Goal: Task Accomplishment & Management: Use online tool/utility

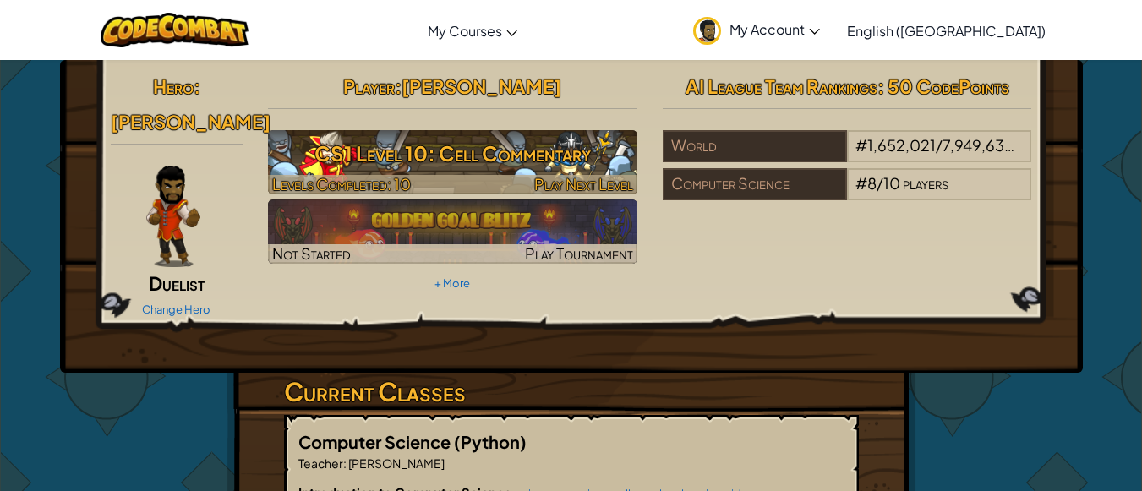
click at [475, 143] on h3 "CS1 Level 10: Cell Commentary" at bounding box center [452, 153] width 369 height 38
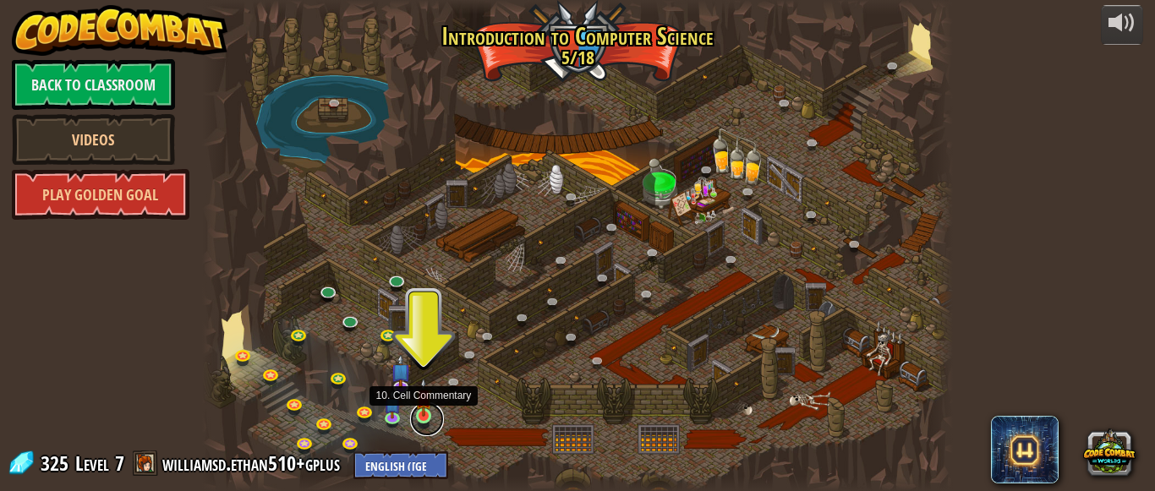
click at [429, 422] on link at bounding box center [427, 419] width 34 height 34
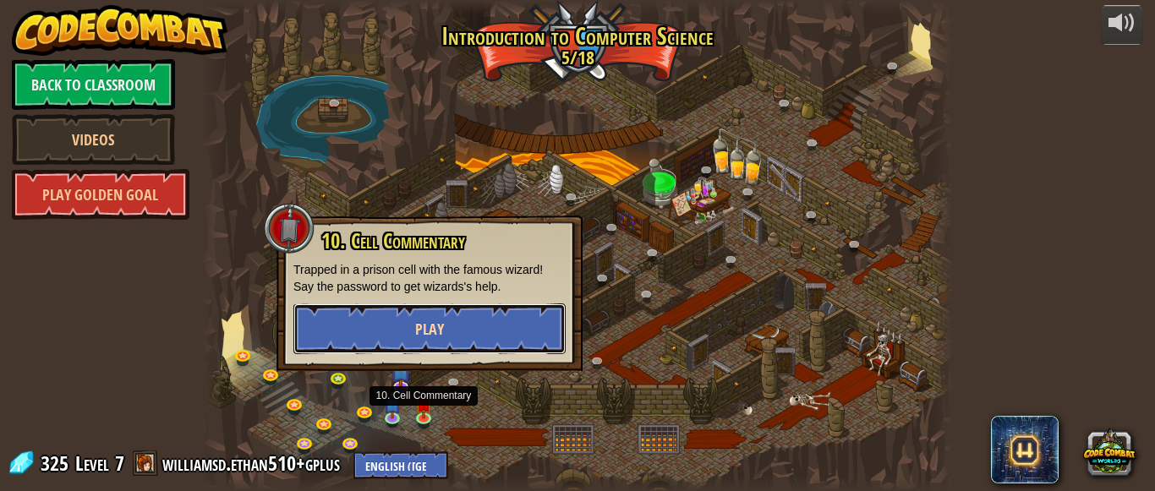
click at [486, 326] on button "Play" at bounding box center [429, 328] width 272 height 51
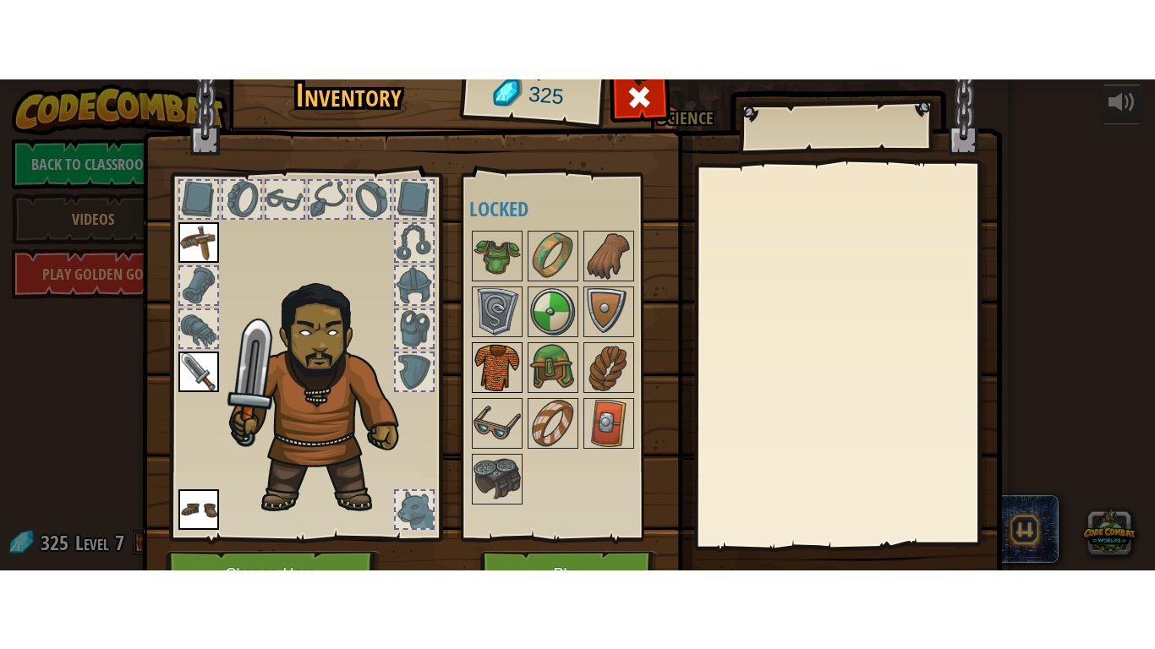
scroll to position [92, 0]
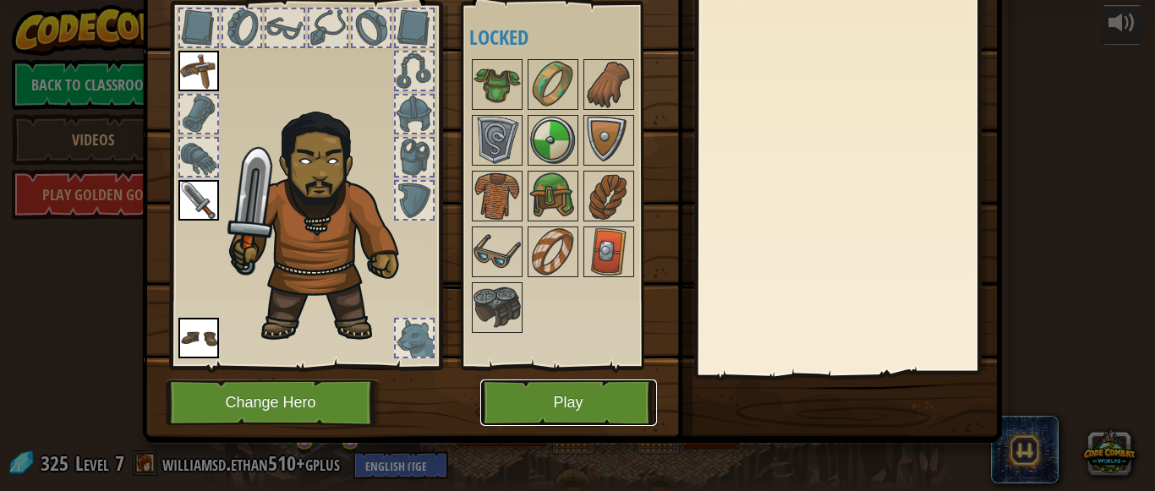
click at [559, 406] on button "Play" at bounding box center [568, 403] width 177 height 46
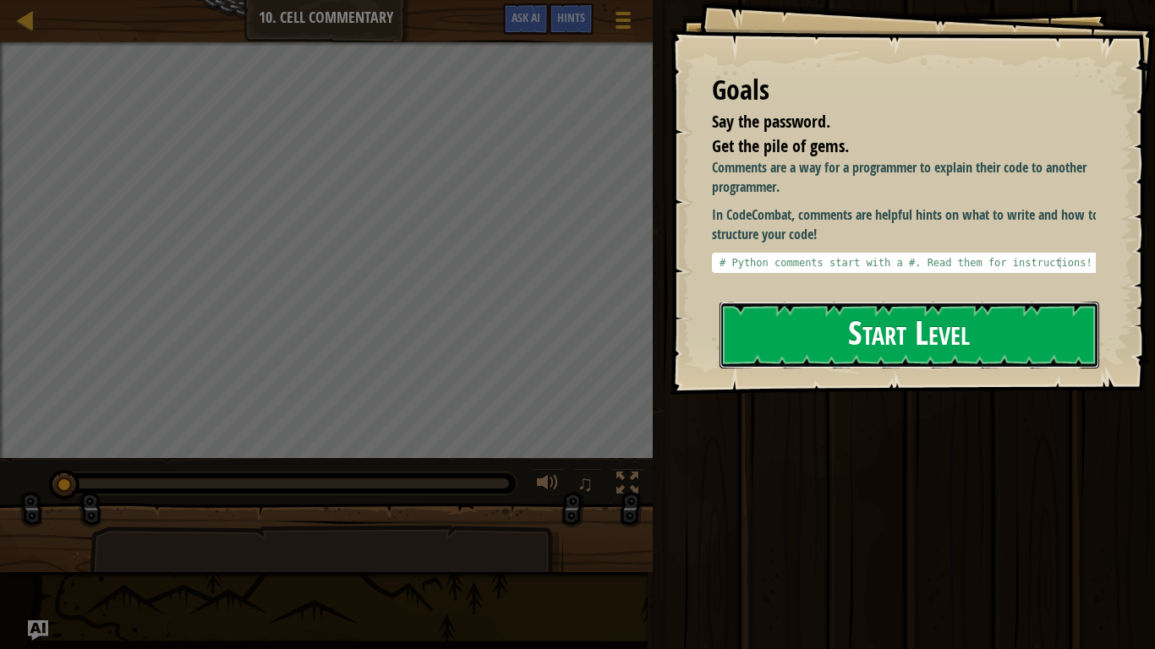
click at [870, 360] on button "Start Level" at bounding box center [909, 335] width 380 height 67
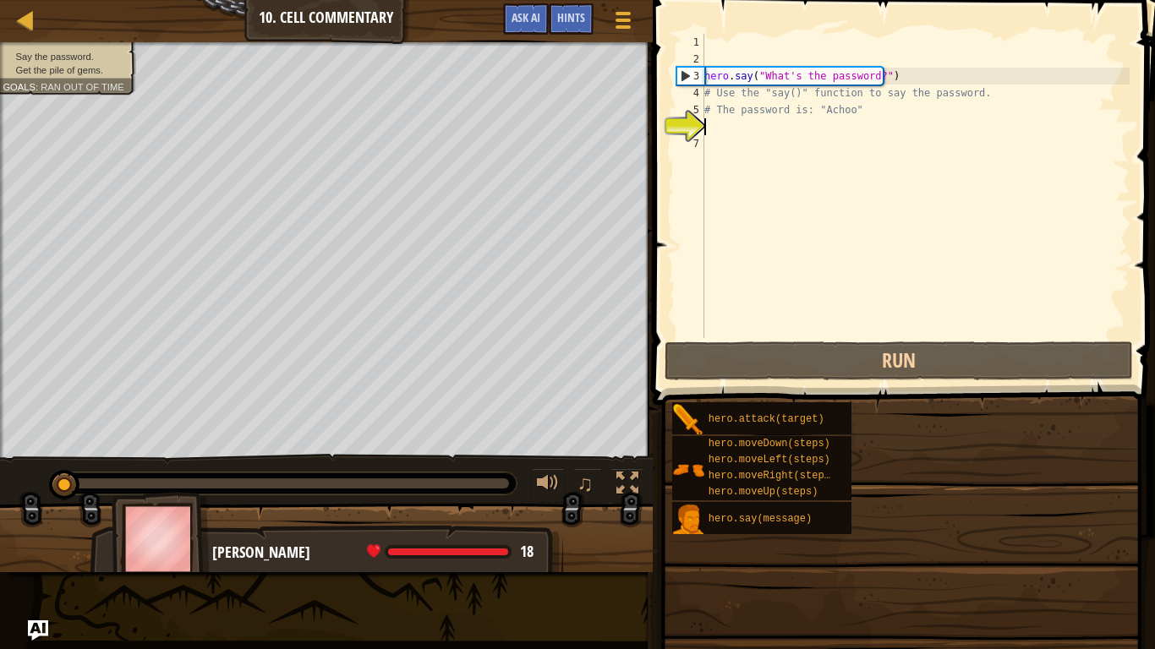
click at [856, 340] on span at bounding box center [905, 178] width 516 height 455
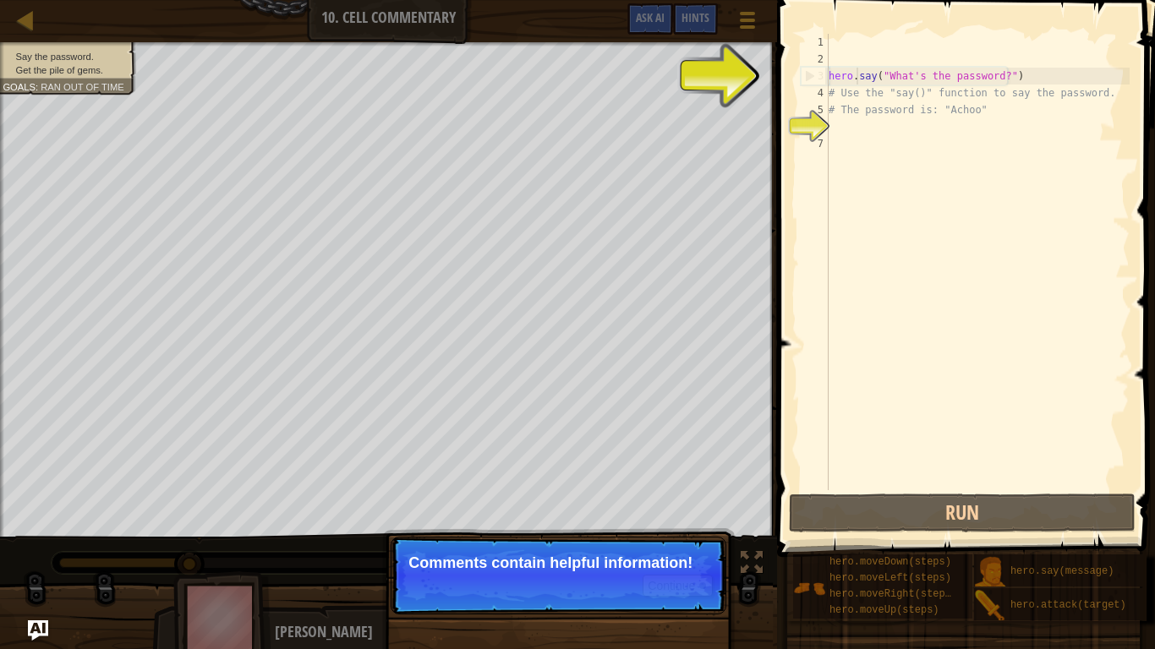
click at [857, 77] on div "hero . say ( "What's the password?" ) # Use the "say()" function to say the pas…" at bounding box center [977, 279] width 304 height 490
type textarea "hero.say("What's the password?")"
click at [845, 139] on div "hero . say ( "What's the password?" ) # Use the "say()" function to say the pas…" at bounding box center [977, 279] width 304 height 490
click at [844, 128] on div "hero . say ( "What's the password?" ) # Use the "say()" function to say the pas…" at bounding box center [977, 279] width 304 height 490
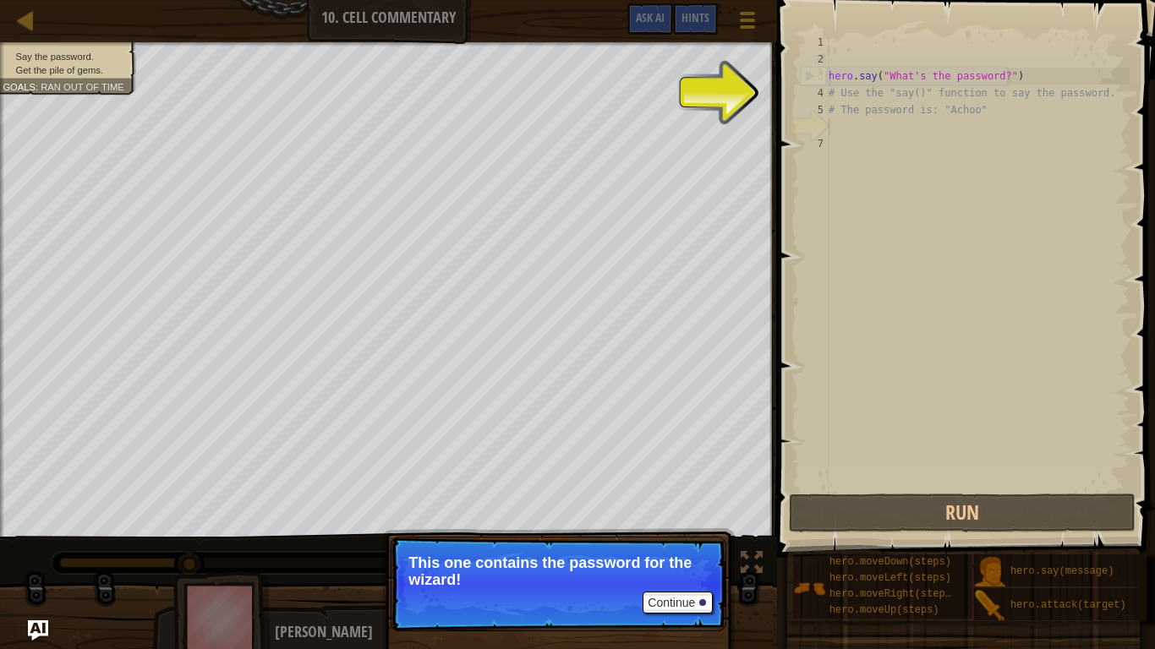
click at [829, 83] on div "hero . say ( "What's the password?" ) # Use the "say()" function to say the pas…" at bounding box center [977, 279] width 304 height 490
type textarea "hero.say("What's the password?")"
click at [834, 118] on div "hero . say ( "What's the password?" ) # Use the "say()" function to say the pas…" at bounding box center [977, 279] width 304 height 490
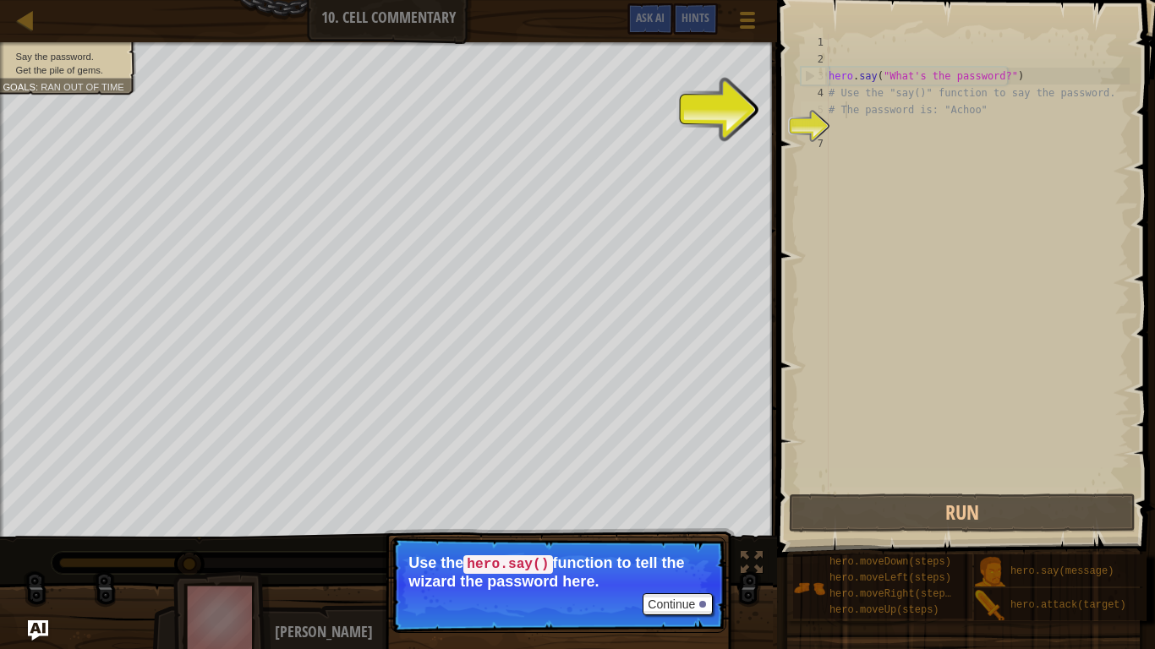
click at [844, 117] on div "hero . say ( "What's the password?" ) # Use the "say()" function to say the pas…" at bounding box center [977, 279] width 304 height 490
type textarea "# The password is: "Achoo""
click at [844, 117] on div "hero . say ( "What's the password?" ) # Use the "say()" function to say the pas…" at bounding box center [977, 279] width 304 height 490
click at [860, 154] on div "hero . say ( "What's the password?" ) # Use the "say()" function to say the pas…" at bounding box center [977, 279] width 304 height 490
click at [863, 108] on div "hero . say ( "What's the password?" ) # Use the "say()" function to say the pas…" at bounding box center [977, 279] width 304 height 490
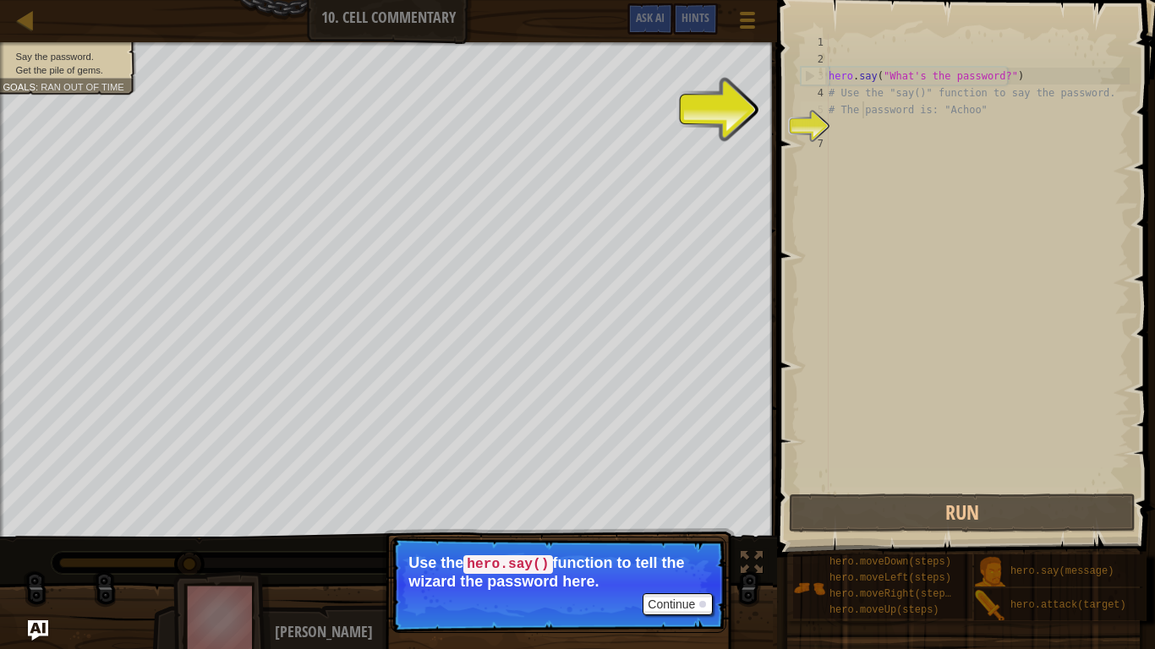
click at [963, 103] on div "hero . say ( "What's the password?" ) # Use the "say()" function to say the pas…" at bounding box center [977, 279] width 304 height 490
click at [893, 108] on div "hero . say ( "What's the password?" ) # Use the "say()" function to say the pas…" at bounding box center [977, 279] width 304 height 490
click at [837, 78] on div "hero . say ( "What's the password?" ) # Use the "say()" function to say the pas…" at bounding box center [977, 279] width 304 height 490
type textarea "hero.say("What's the password?")"
click at [837, 129] on div "hero . say ( "What's the password?" ) # Use the "say()" function to say the pas…" at bounding box center [977, 279] width 304 height 490
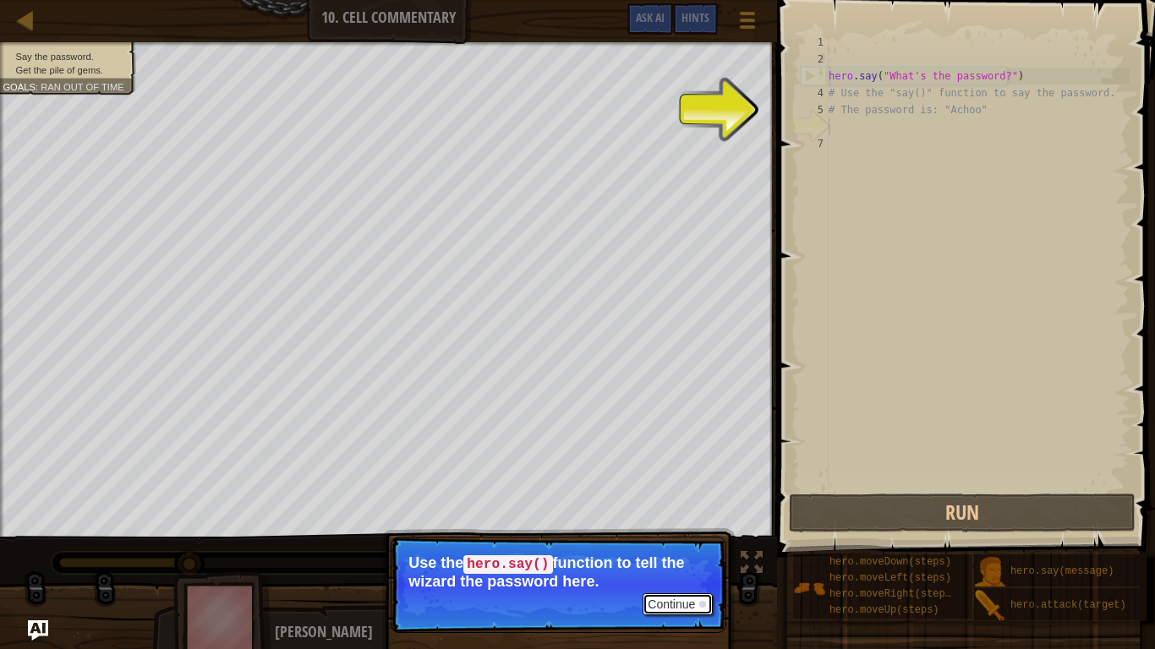
click at [688, 490] on button "Continue" at bounding box center [677, 604] width 70 height 22
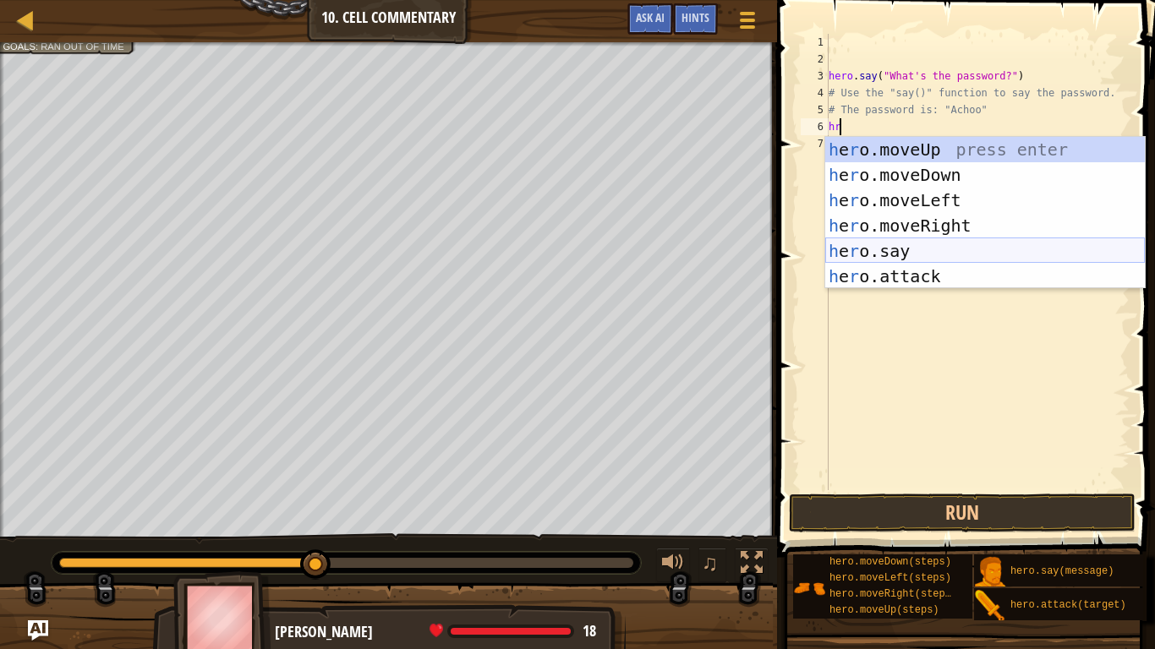
click at [874, 245] on div "h e r o.moveUp press enter h e r o.moveDown press enter h e r o.moveLeft press …" at bounding box center [985, 238] width 320 height 203
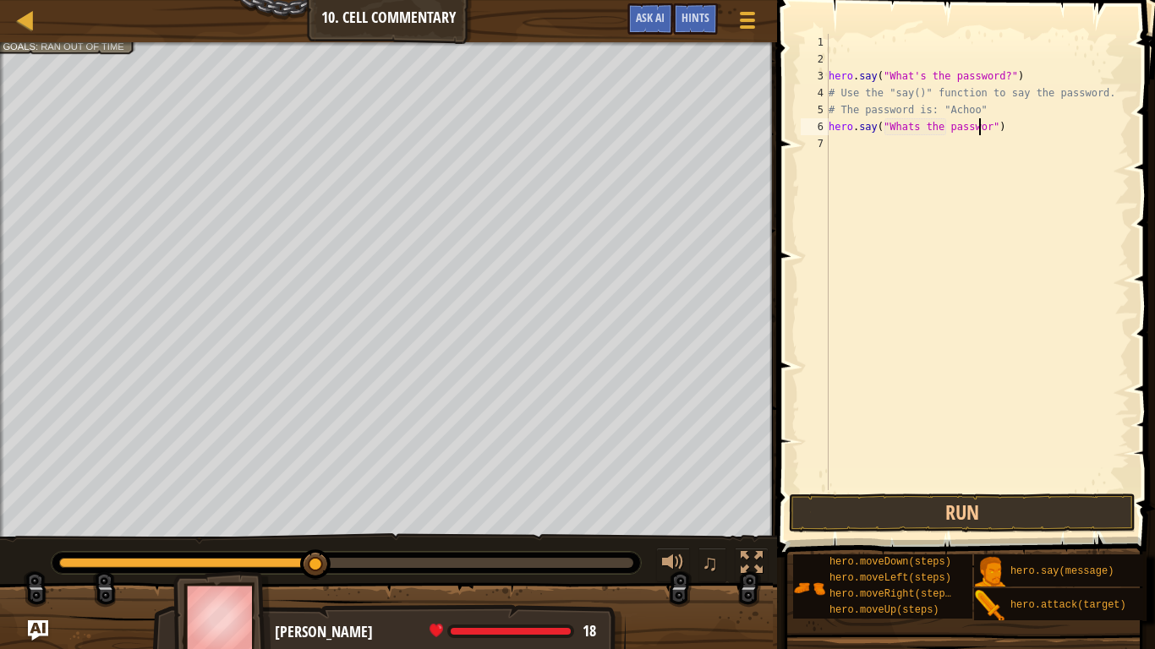
scroll to position [8, 14]
click at [869, 490] on button "Run" at bounding box center [962, 513] width 347 height 39
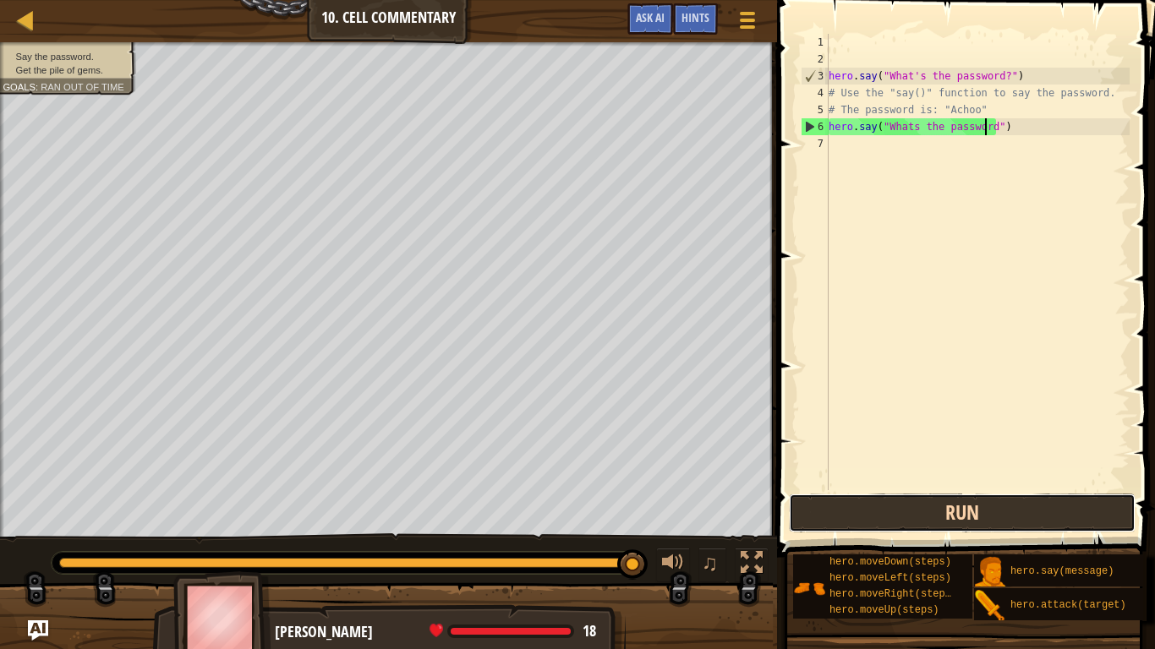
click at [884, 490] on button "Run" at bounding box center [962, 513] width 347 height 39
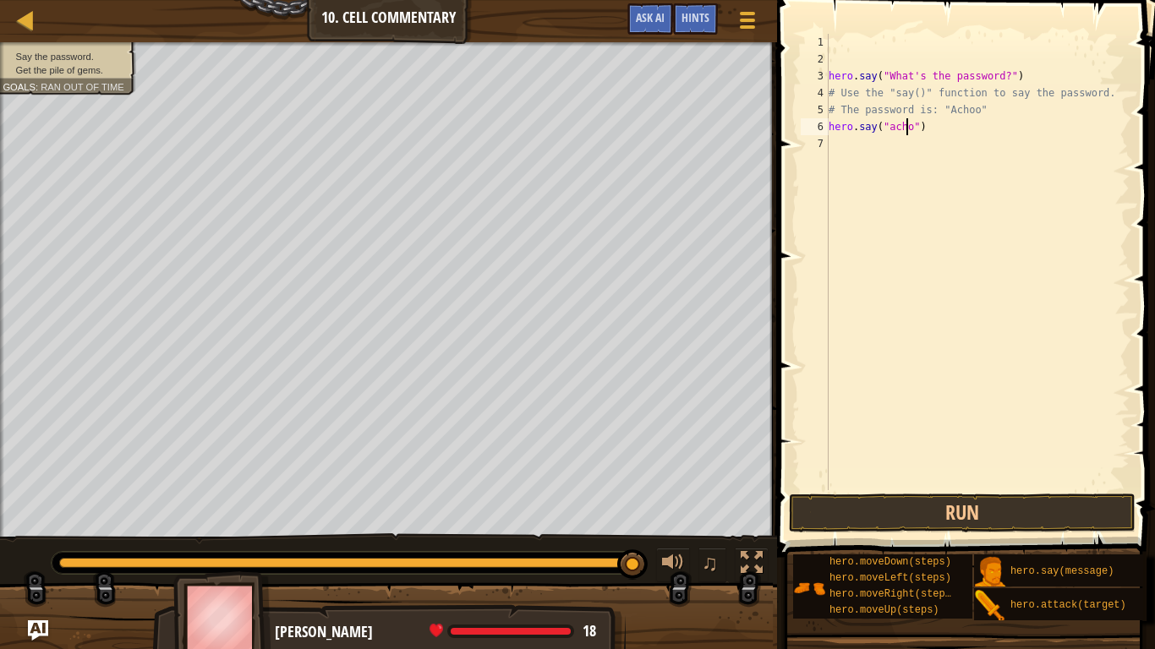
scroll to position [8, 7]
click at [886, 134] on div "hero . say ( "What's the password?" ) # Use the "say()" function to say the pas…" at bounding box center [977, 279] width 304 height 490
click at [887, 134] on div "hero . say ( "What's the password?" ) # Use the "say()" function to say the pas…" at bounding box center [977, 279] width 304 height 490
click at [891, 134] on div "hero . say ( "What's the password?" ) # Use the "say()" function to say the pas…" at bounding box center [977, 279] width 304 height 490
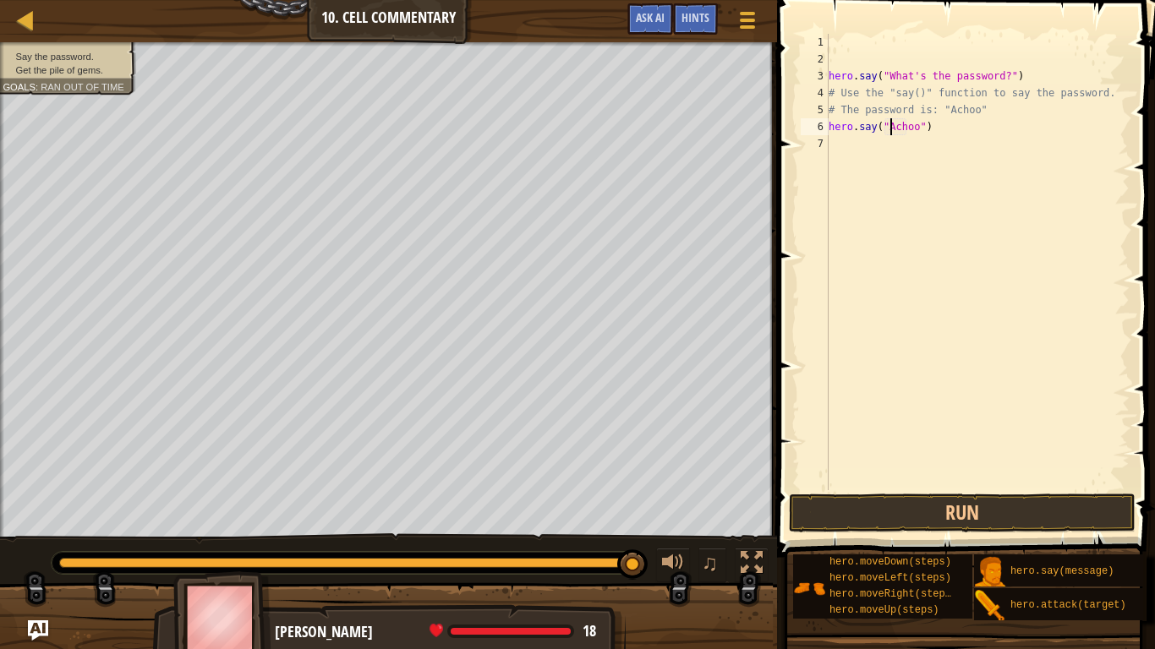
type textarea "hero.say("Achoo")"
click at [979, 490] on span at bounding box center [967, 254] width 391 height 607
click at [986, 490] on button "Run" at bounding box center [962, 513] width 347 height 39
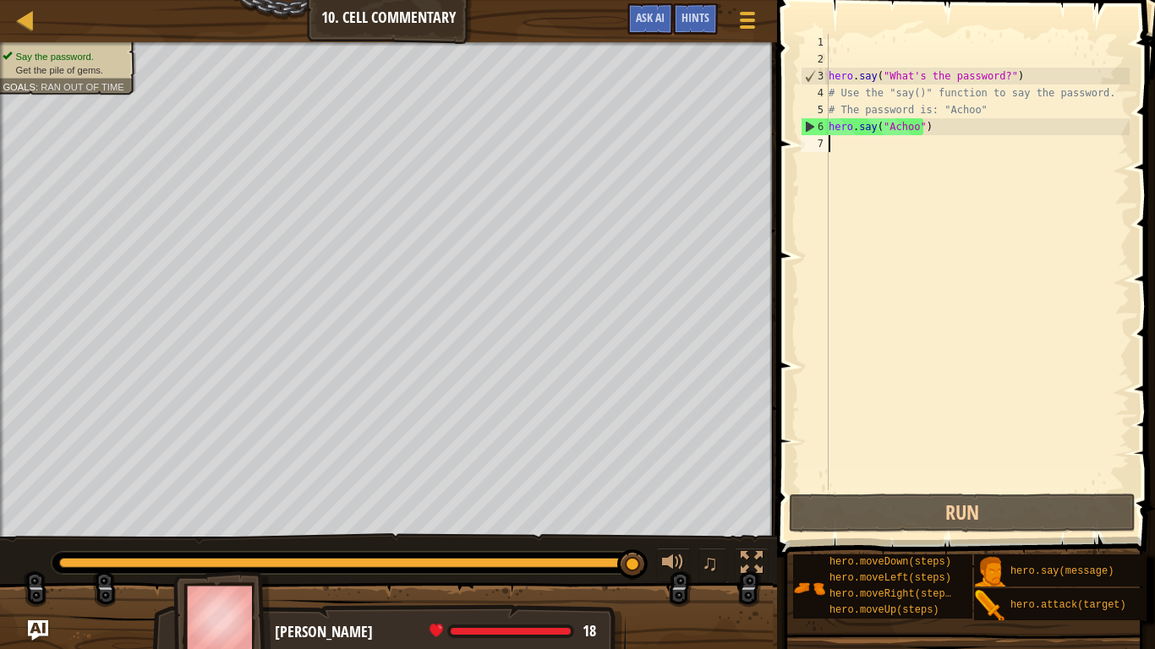
click at [927, 145] on div "hero . say ( "What's the password?" ) # Use the "say()" function to say the pas…" at bounding box center [977, 279] width 304 height 490
type textarea "j"
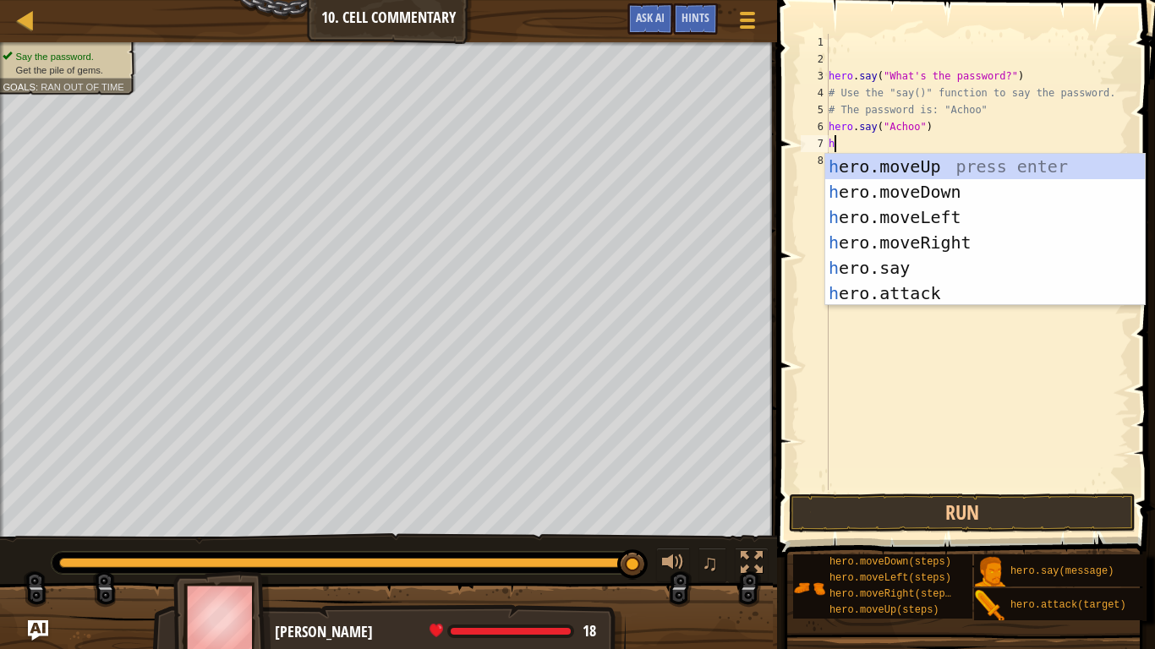
type textarea "he"
click at [915, 160] on div "he ro.moveUp press enter he ro.moveDown press enter he ro.moveLeft press enter …" at bounding box center [985, 255] width 320 height 203
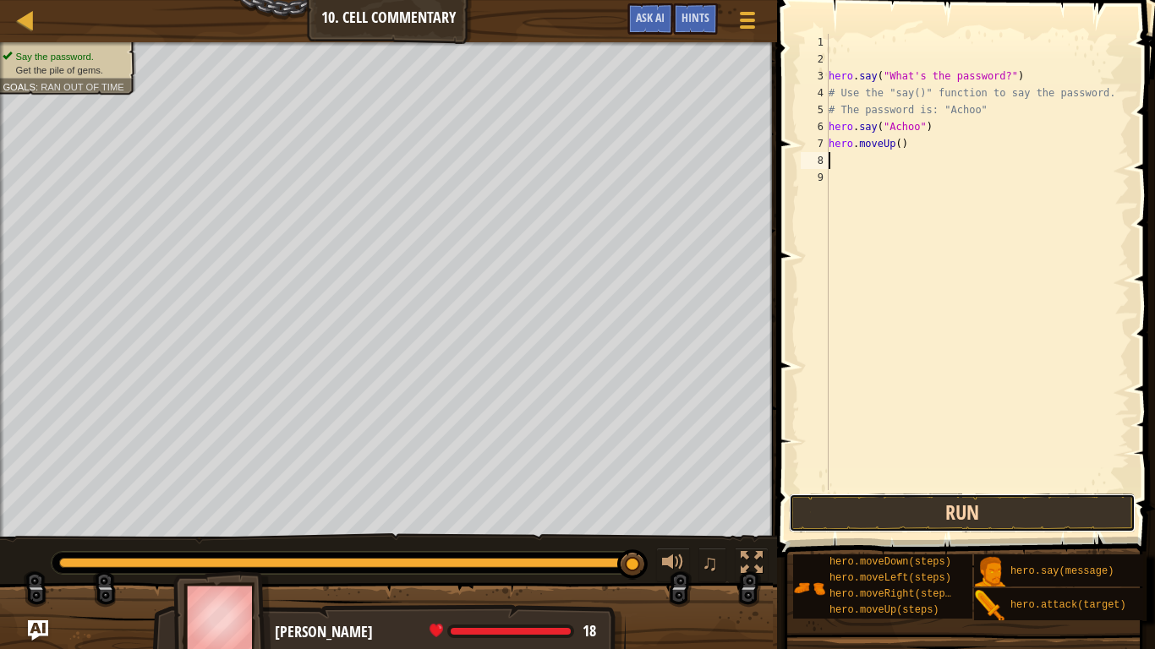
click at [877, 490] on button "Run" at bounding box center [962, 513] width 347 height 39
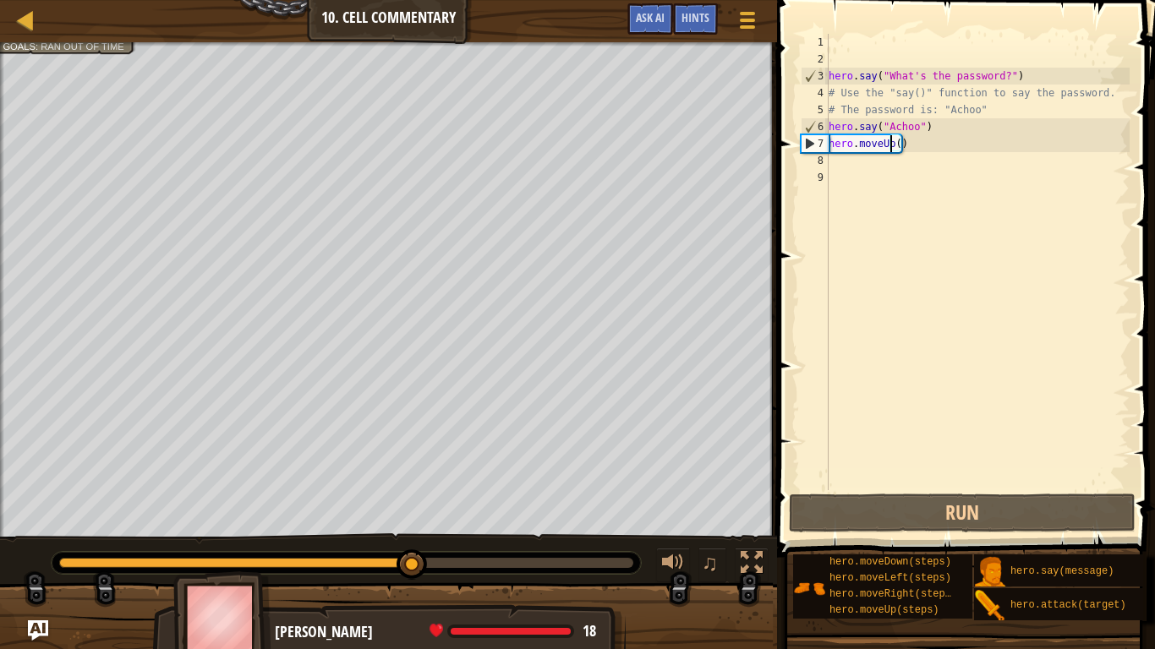
click at [893, 146] on div "hero . say ( "What's the password?" ) # Use the "say()" function to say the pas…" at bounding box center [977, 279] width 304 height 490
click at [893, 147] on div "hero . say ( "What's the password?" ) # Use the "say()" function to say the pas…" at bounding box center [977, 279] width 304 height 490
type textarea "hero.moveUp(4)"
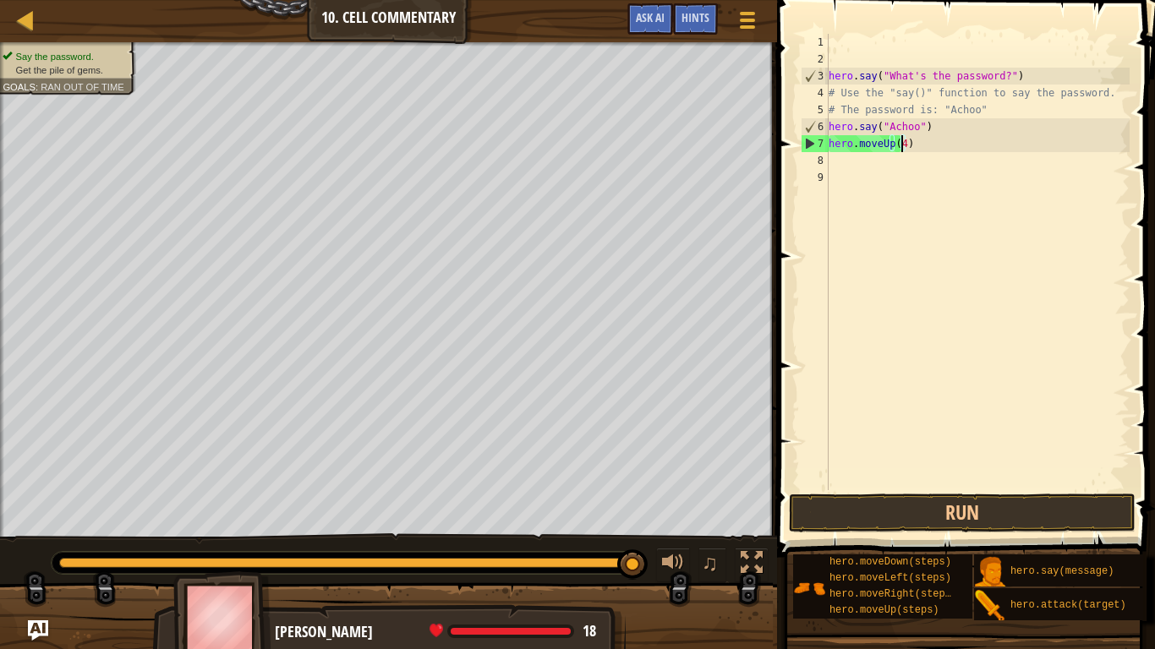
click at [943, 482] on div "hero . say ( "What's the password?" ) # Use the "say()" function to say the pas…" at bounding box center [977, 279] width 304 height 490
click at [949, 490] on button "Run" at bounding box center [962, 513] width 347 height 39
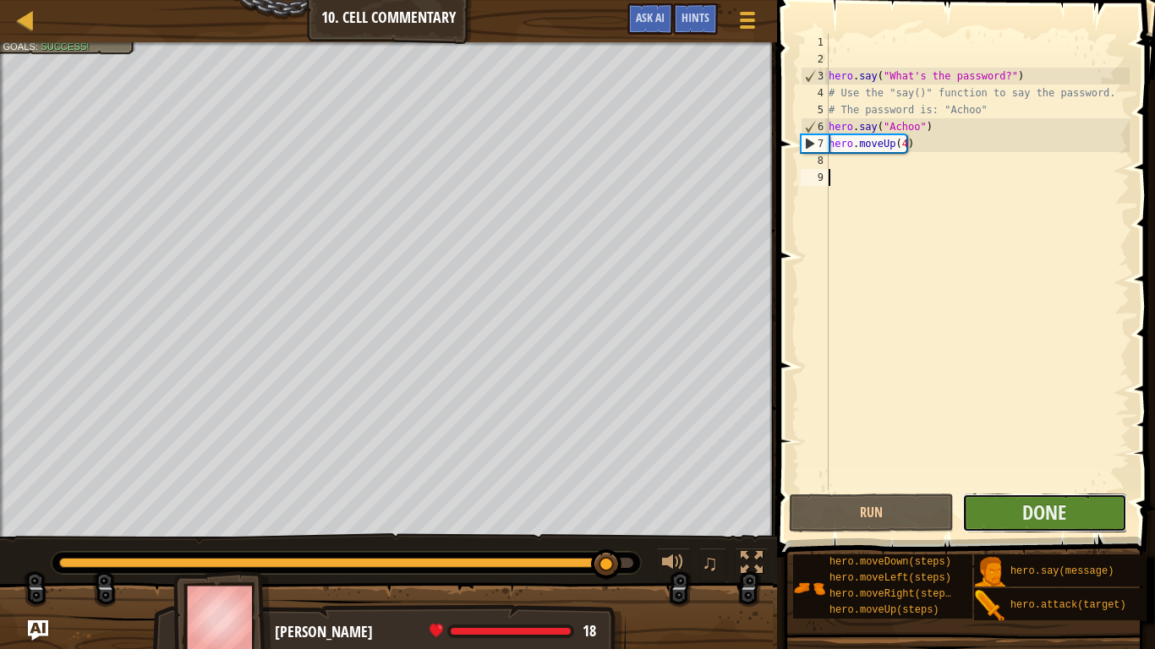
click at [1021, 490] on button "Done" at bounding box center [1044, 513] width 165 height 39
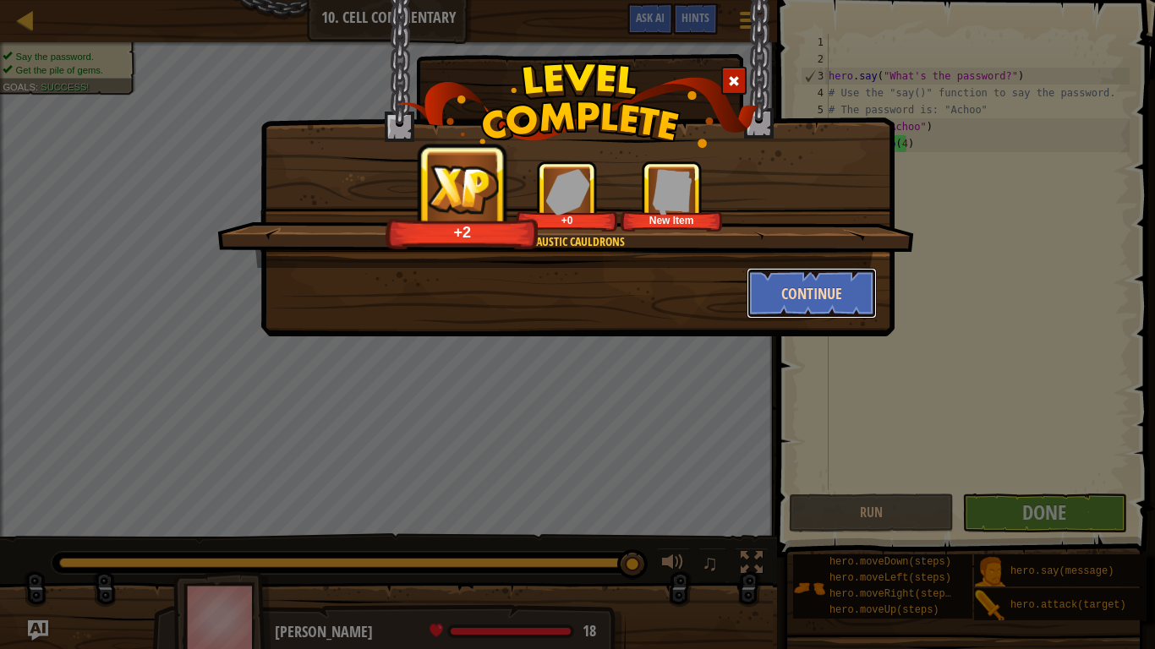
click at [807, 280] on button "Continue" at bounding box center [811, 293] width 131 height 51
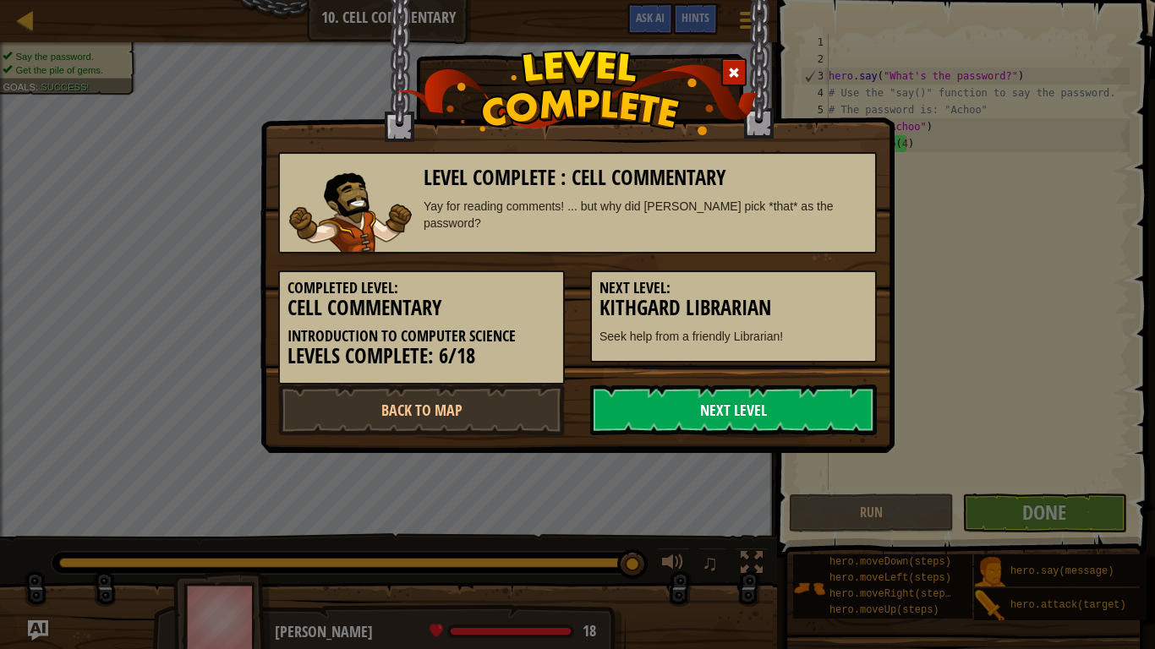
click at [817, 401] on link "Next Level" at bounding box center [733, 410] width 287 height 51
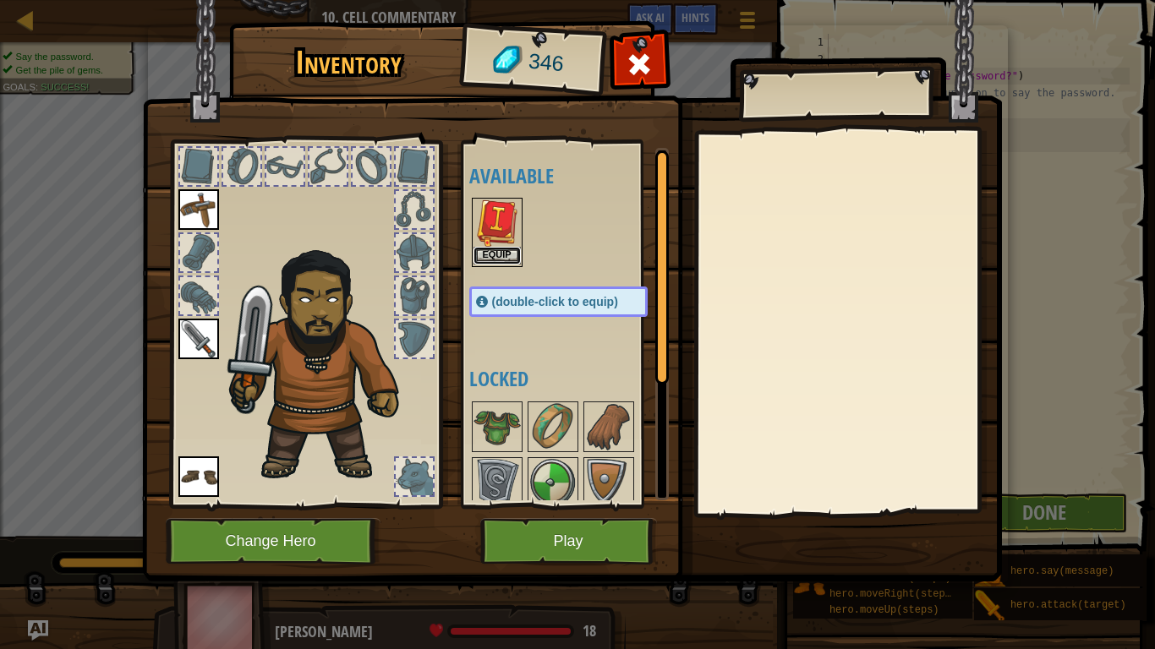
click at [506, 253] on button "Equip" at bounding box center [496, 256] width 47 height 18
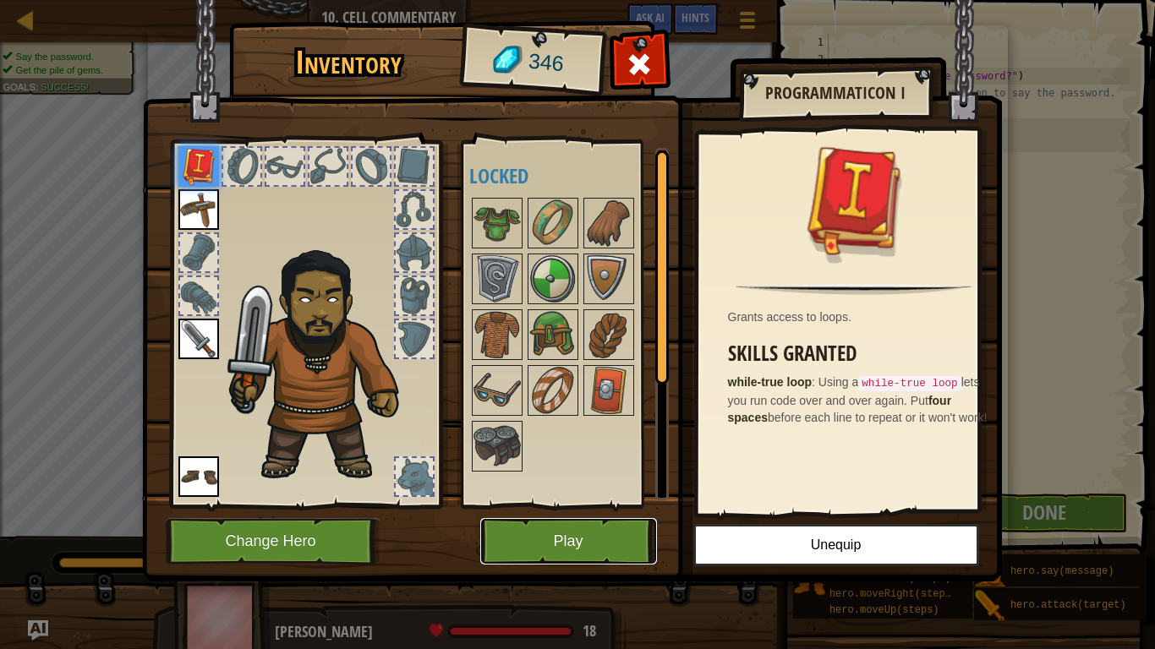
click at [611, 490] on button "Play" at bounding box center [568, 541] width 177 height 46
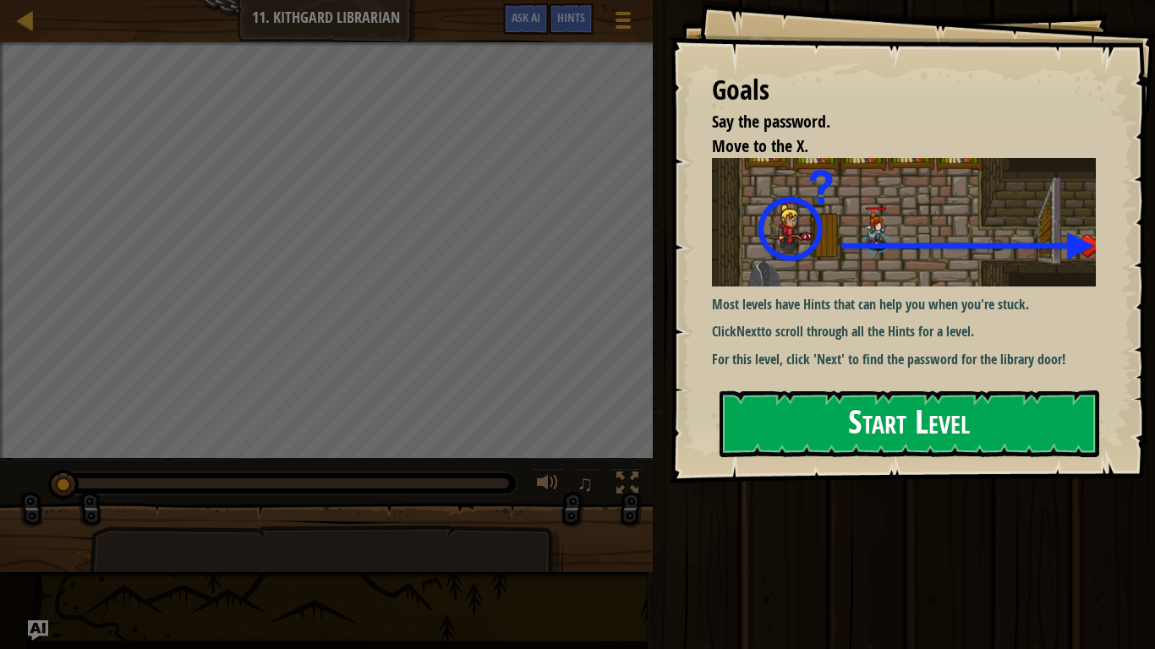
click at [817, 329] on p "Click Next to scroll through all the Hints for a level." at bounding box center [910, 331] width 396 height 19
click at [847, 388] on div "Goals Say the password. Move to the X. Most levels have Hints that can help you…" at bounding box center [911, 241] width 485 height 483
click at [859, 422] on button "Start Level" at bounding box center [909, 424] width 380 height 67
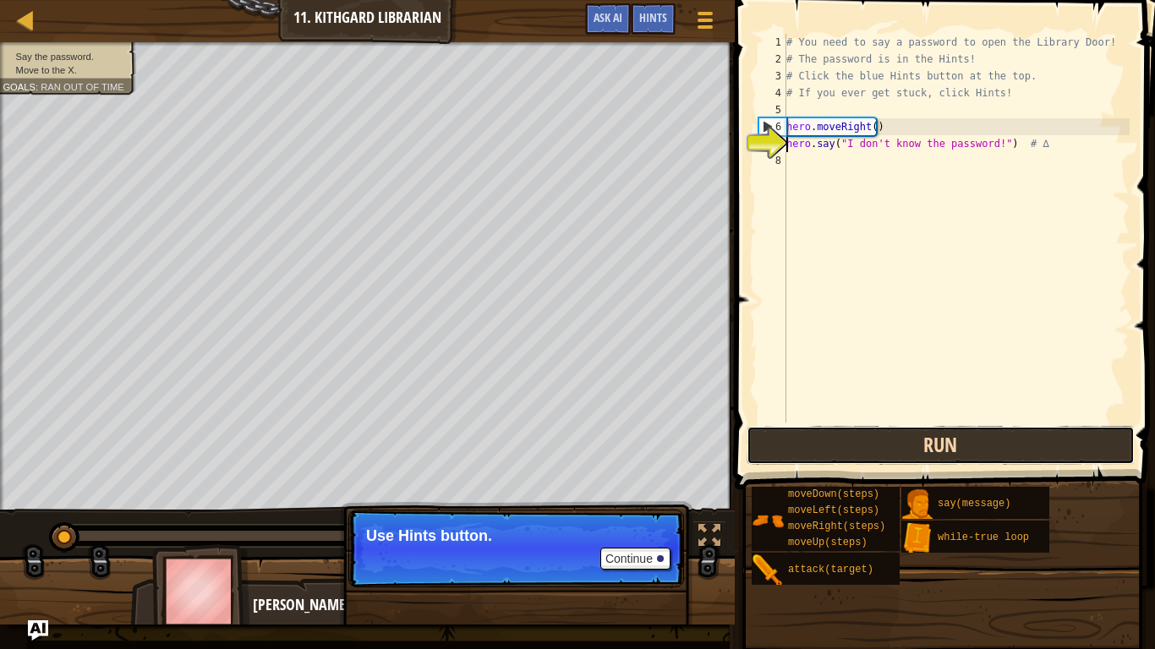
click at [836, 450] on button "Run" at bounding box center [940, 445] width 388 height 39
click at [834, 432] on button "Run" at bounding box center [940, 445] width 388 height 39
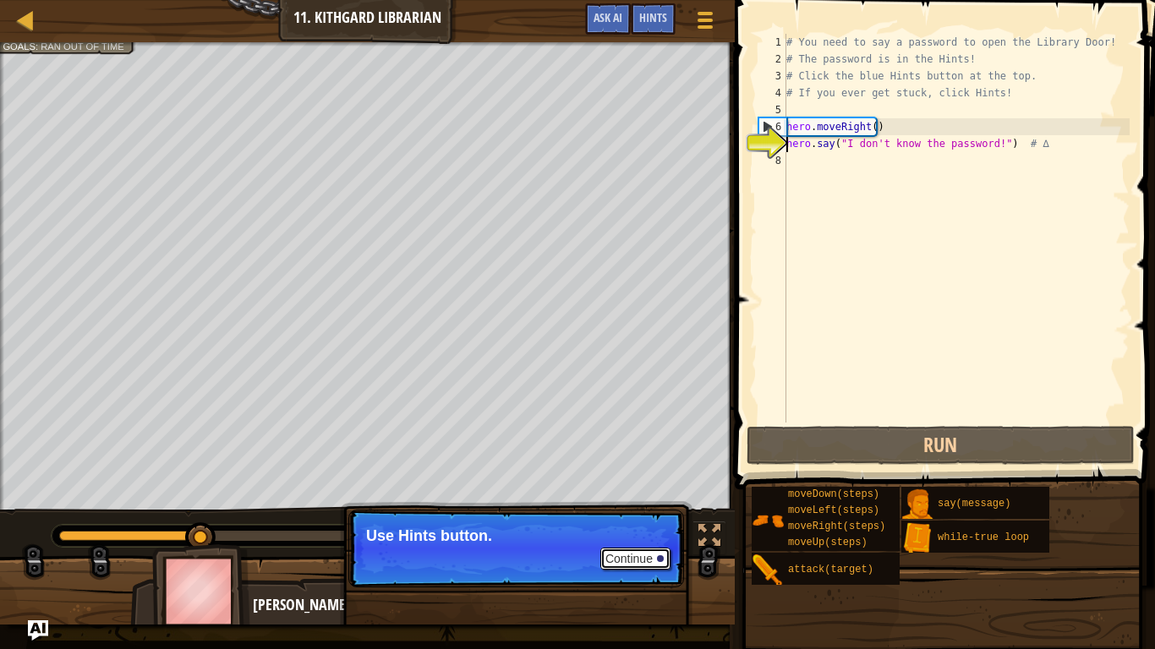
click at [642, 490] on button "Continue" at bounding box center [635, 559] width 70 height 22
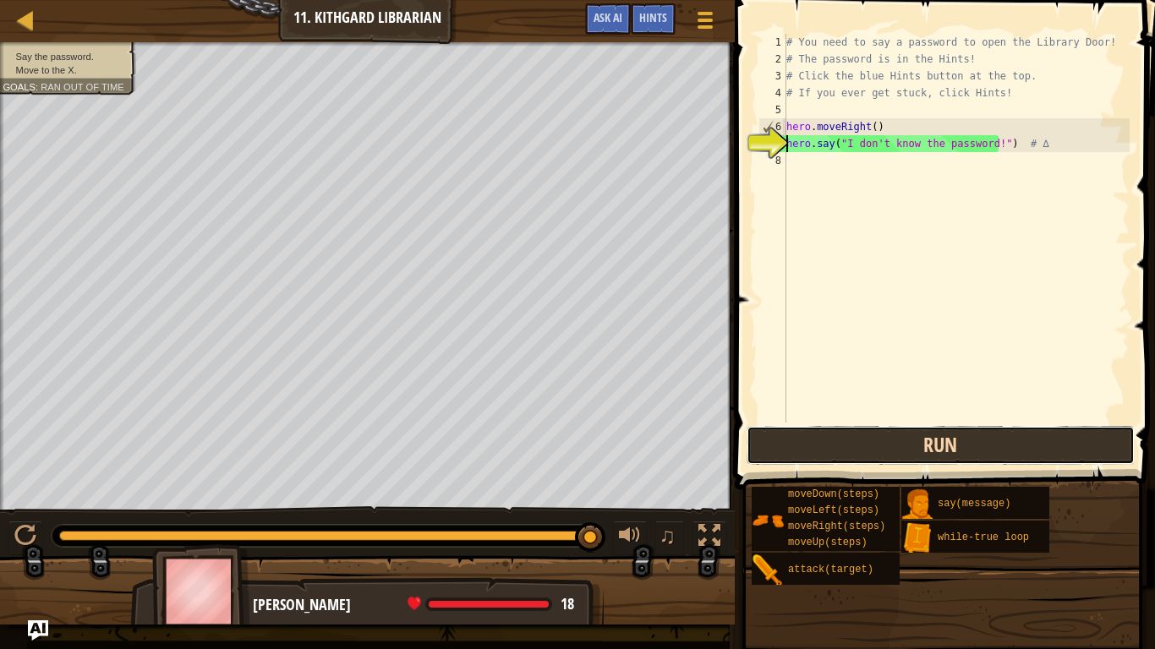
click at [777, 433] on button "Run" at bounding box center [940, 445] width 388 height 39
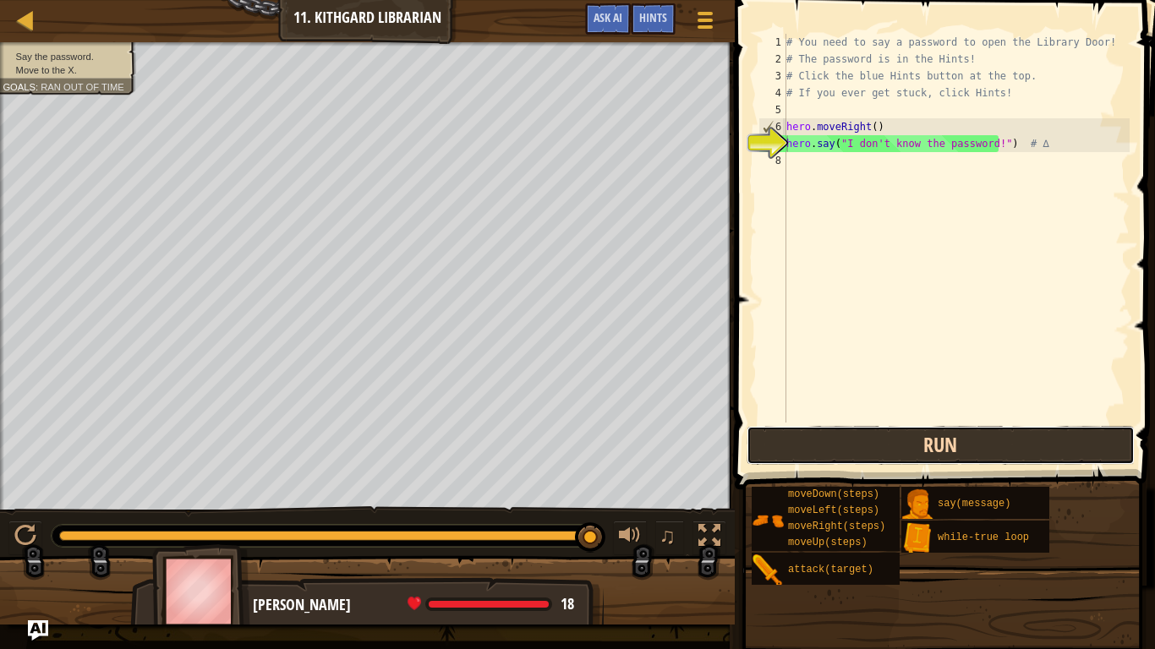
click at [782, 452] on button "Run" at bounding box center [940, 445] width 388 height 39
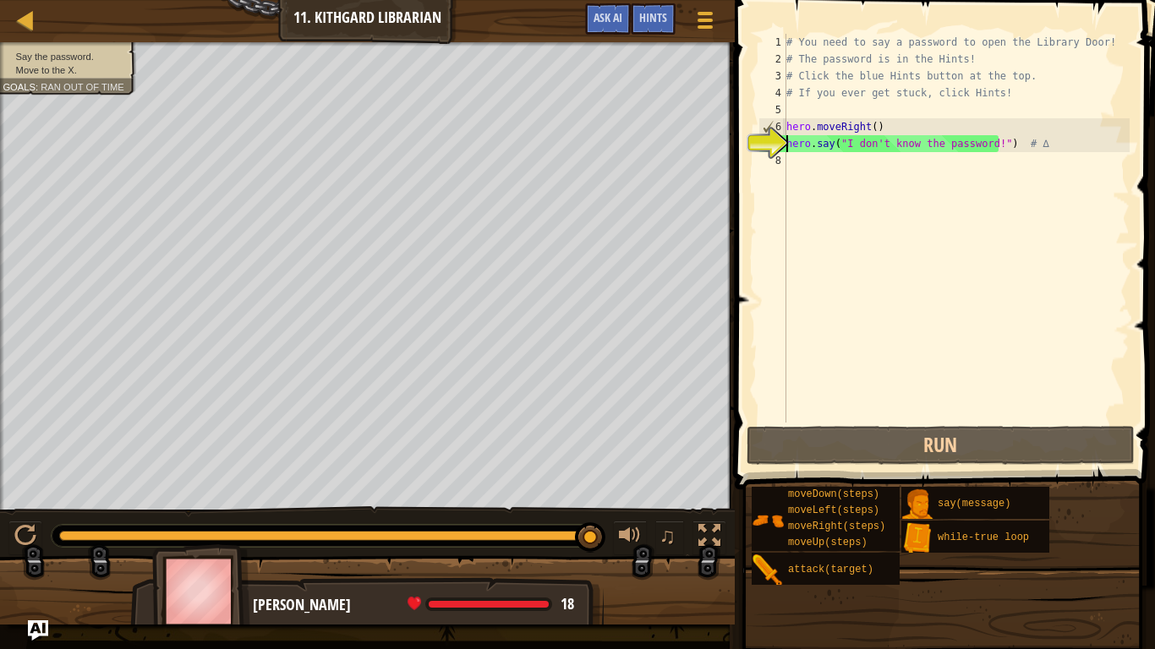
click at [815, 157] on div "# You need to say a password to open the Library Door! # The password is in the…" at bounding box center [956, 245] width 347 height 423
click at [842, 141] on div "# You need to say a password to open the Library Door! # The password is in the…" at bounding box center [956, 245] width 347 height 423
type textarea "hero.say("I don't know the password!") # ∆"
click at [830, 175] on div "# You need to say a password to open the Library Door! # The password is in the…" at bounding box center [956, 245] width 347 height 423
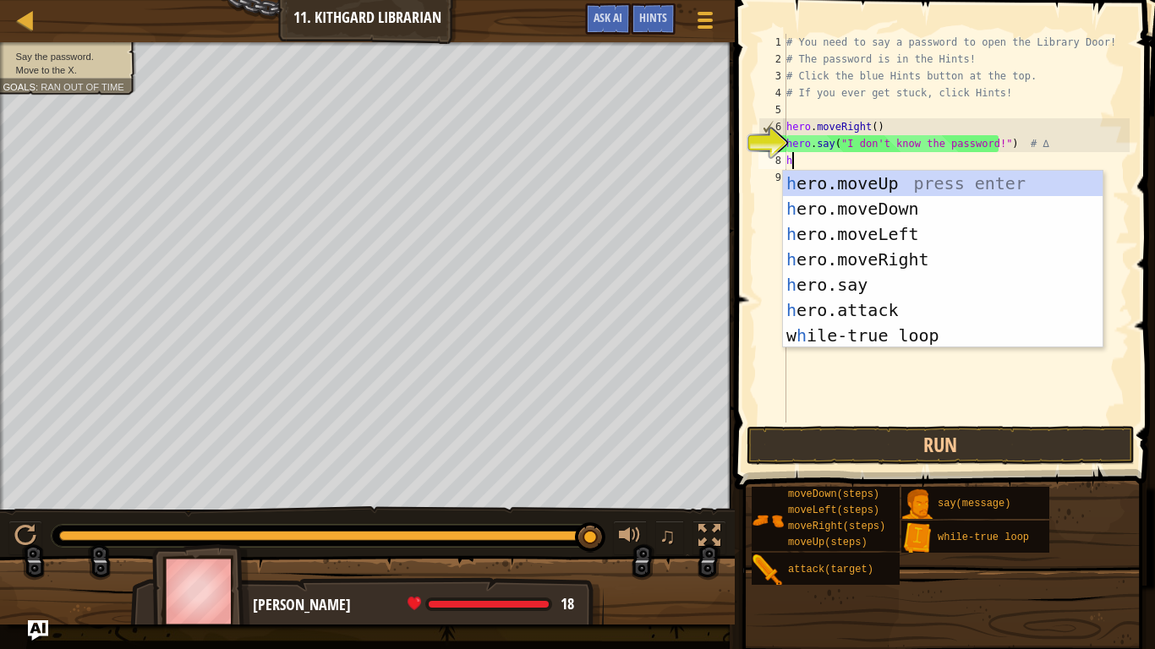
scroll to position [8, 0]
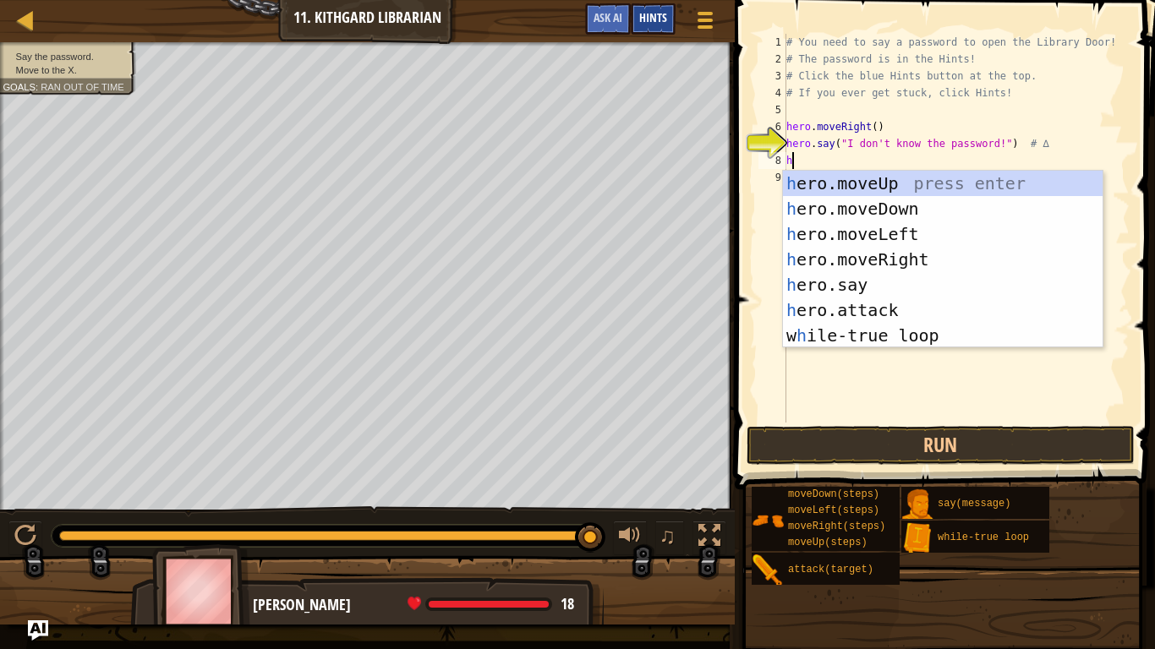
type textarea "h"
click at [647, 18] on span "Hints" at bounding box center [653, 17] width 28 height 16
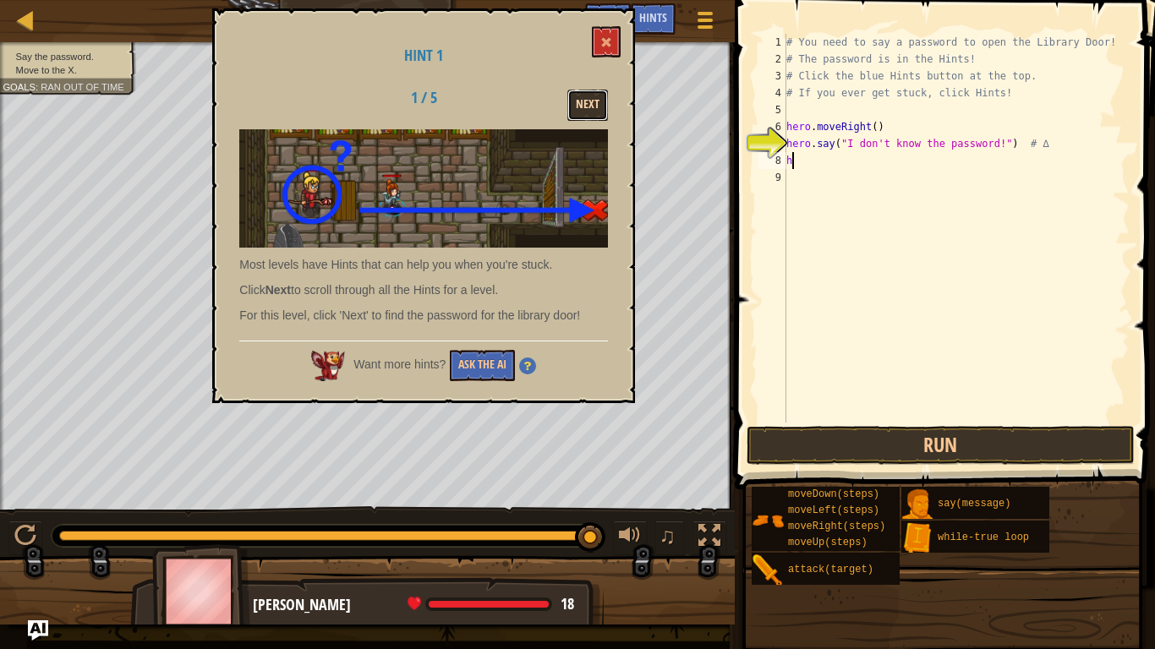
click at [597, 107] on button "Next" at bounding box center [587, 105] width 41 height 31
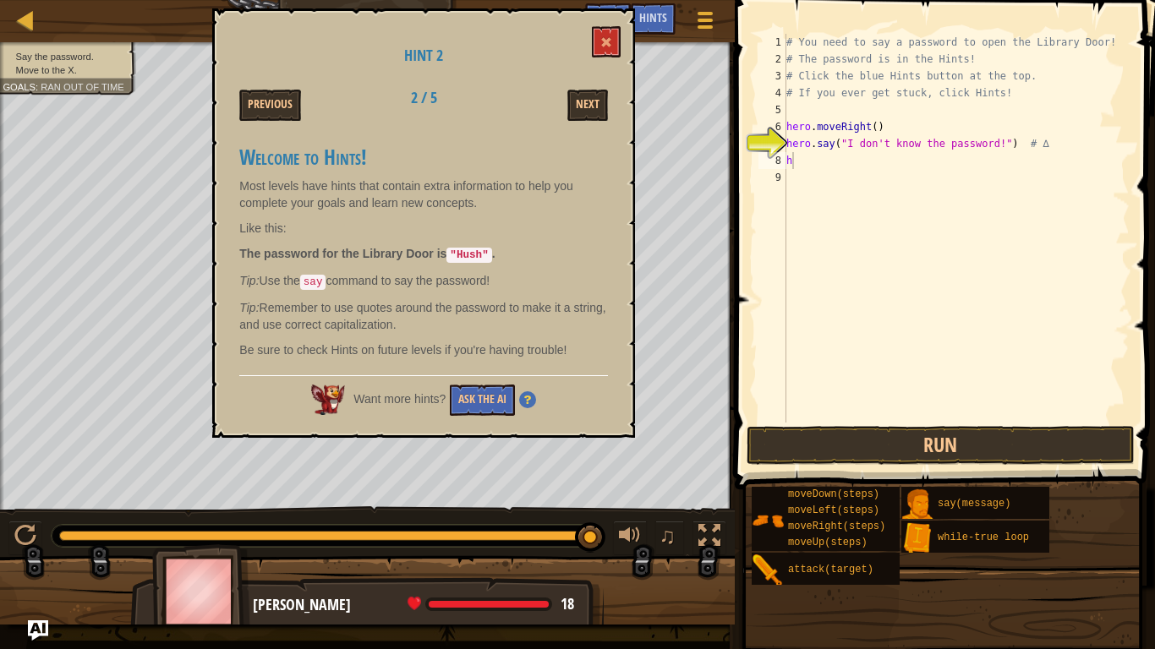
click at [916, 177] on div "# You need to say a password to open the Library Door! # The password is in the…" at bounding box center [956, 245] width 347 height 423
click at [908, 170] on div "# You need to say a password to open the Library Door! # The password is in the…" at bounding box center [956, 245] width 347 height 423
click at [904, 164] on div "# You need to say a password to open the Library Door! # The password is in the…" at bounding box center [956, 245] width 347 height 423
type textarea "h"
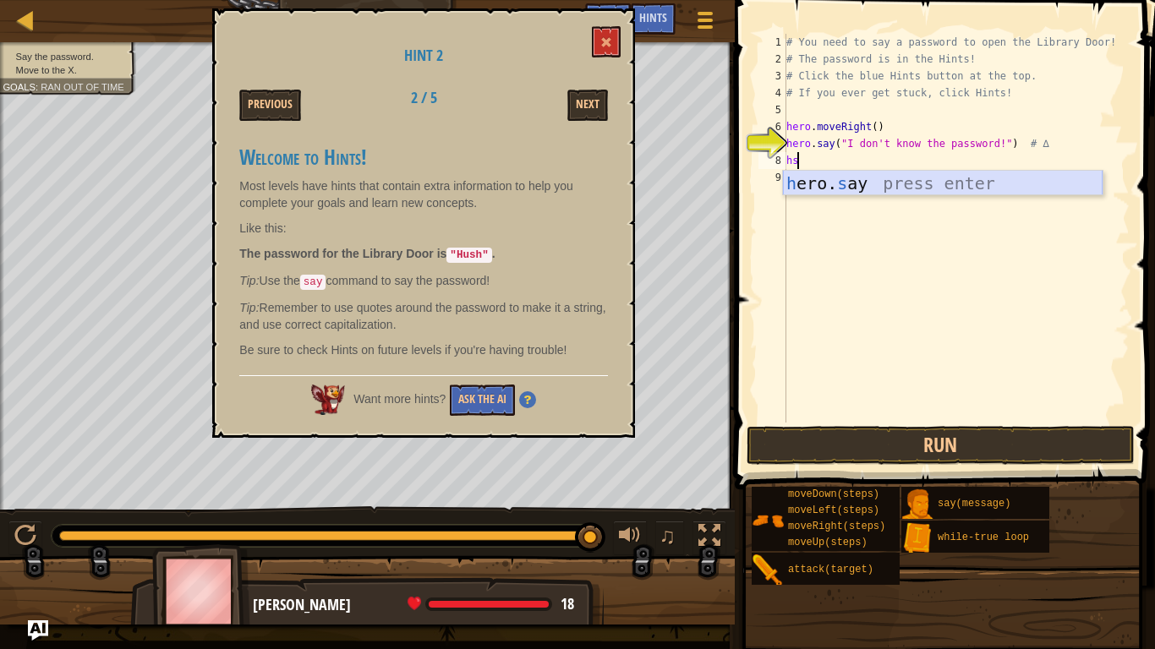
click at [887, 191] on div "h ero. s ay press enter" at bounding box center [943, 209] width 320 height 76
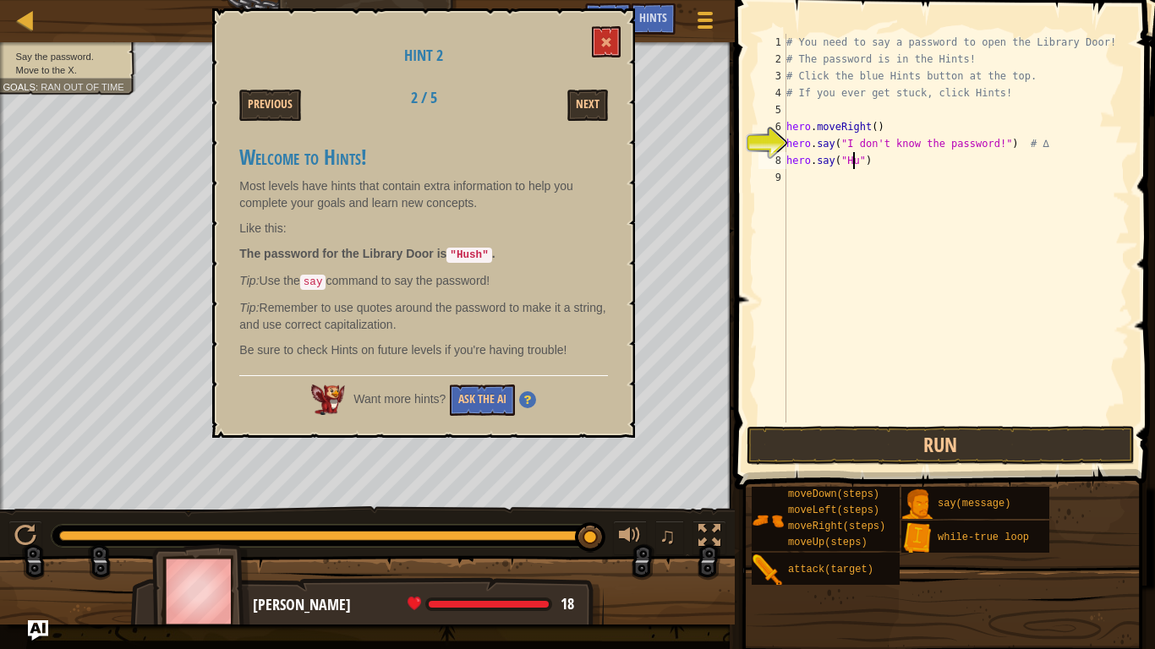
scroll to position [8, 6]
type textarea "hero.say("Hush")"
click at [842, 451] on button "Run" at bounding box center [940, 445] width 388 height 39
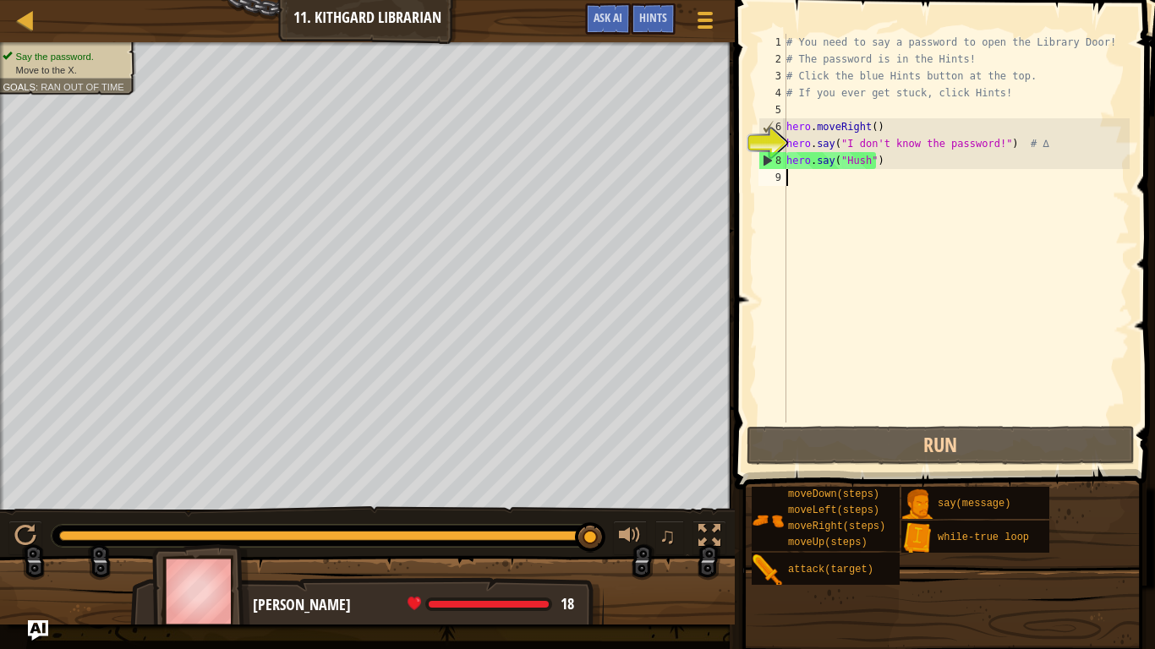
click at [871, 191] on div "# You need to say a password to open the Library Door! # The password is in the…" at bounding box center [956, 245] width 347 height 423
type textarea "m"
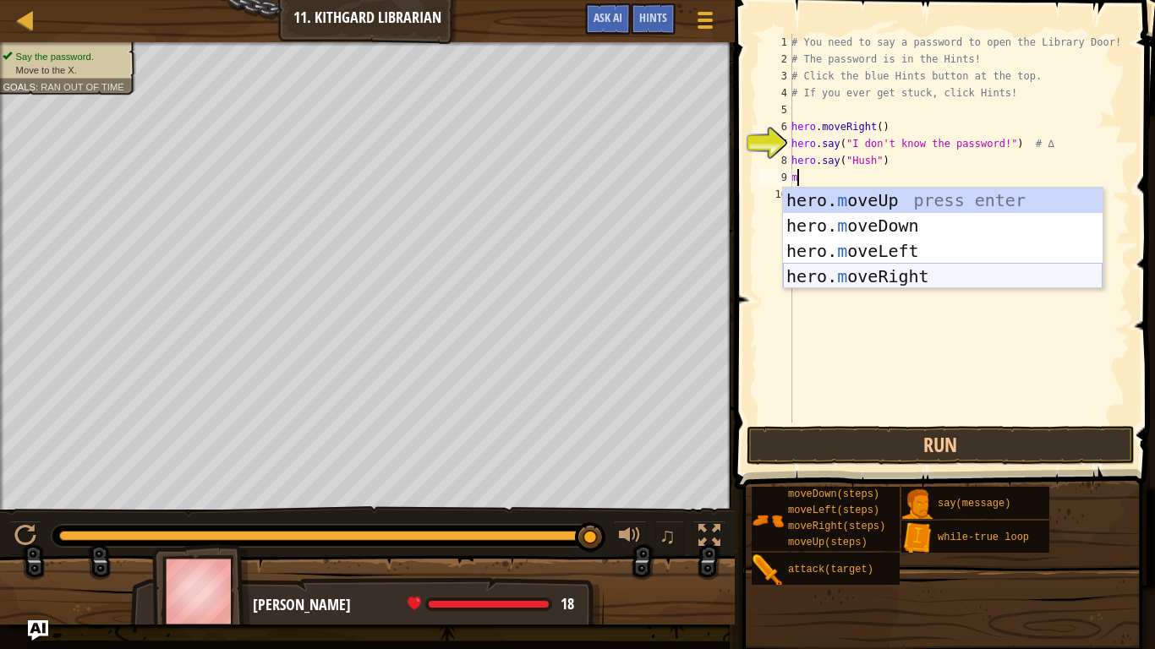
click at [882, 268] on div "hero. m oveUp press enter hero. m oveDown press enter hero. m oveLeft press ent…" at bounding box center [943, 264] width 320 height 152
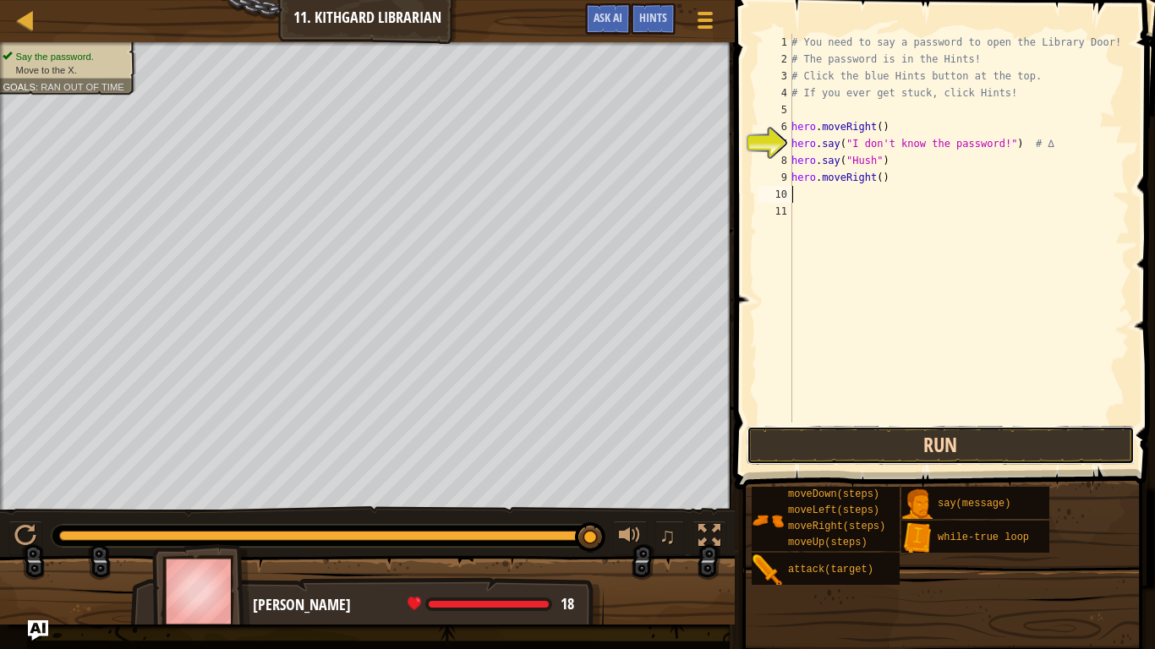
click at [855, 449] on button "Run" at bounding box center [940, 445] width 388 height 39
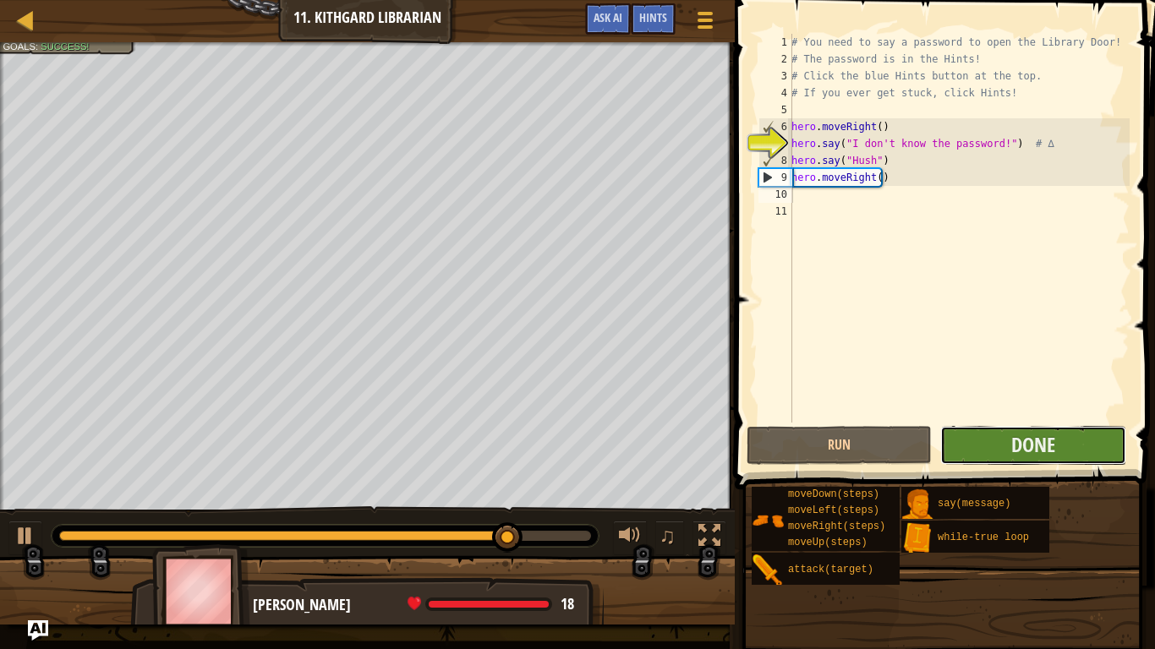
click at [962, 429] on button "Done" at bounding box center [1032, 445] width 185 height 39
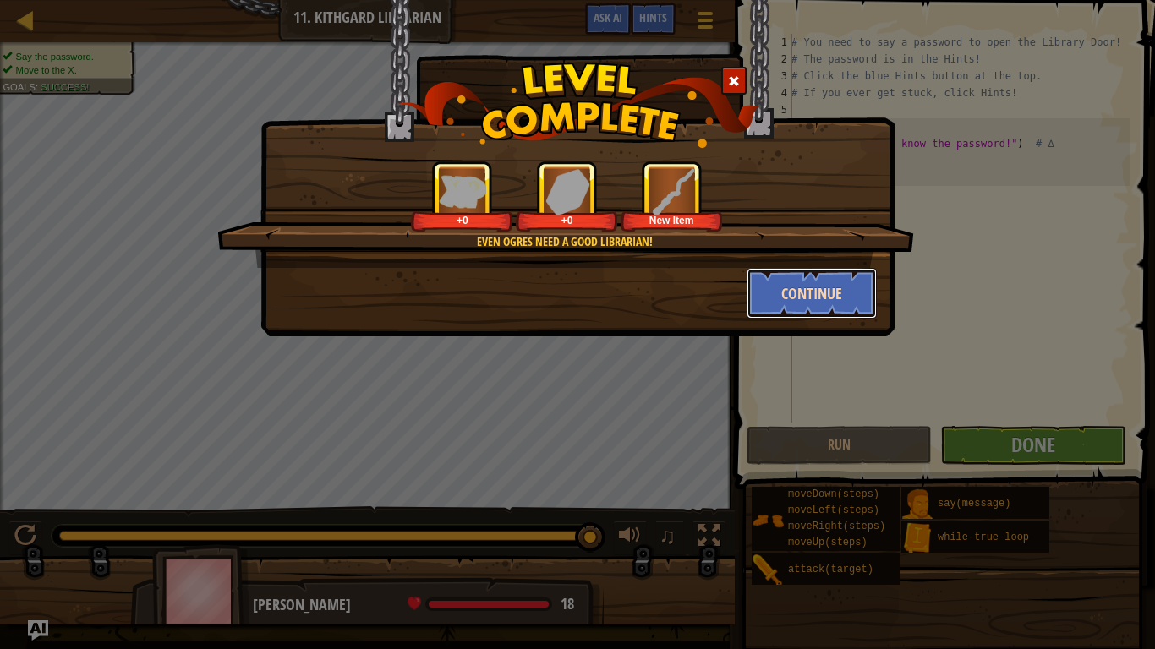
click at [852, 282] on button "Continue" at bounding box center [811, 293] width 131 height 51
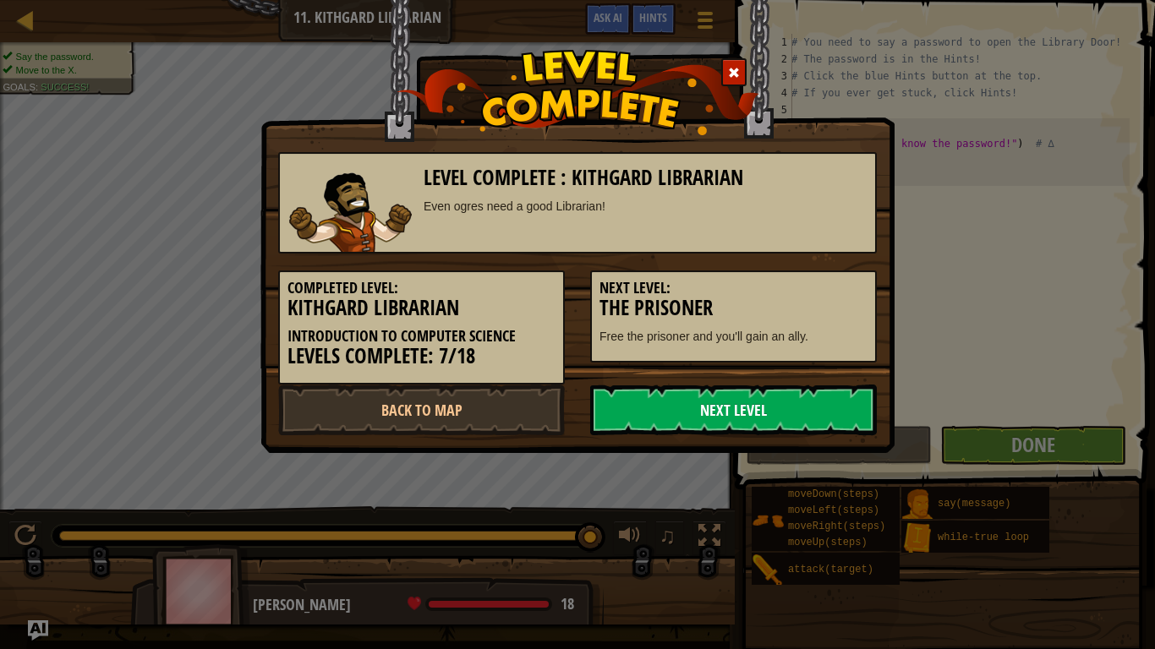
click at [757, 427] on link "Next Level" at bounding box center [733, 410] width 287 height 51
click at [766, 427] on link "Next Level" at bounding box center [733, 410] width 287 height 51
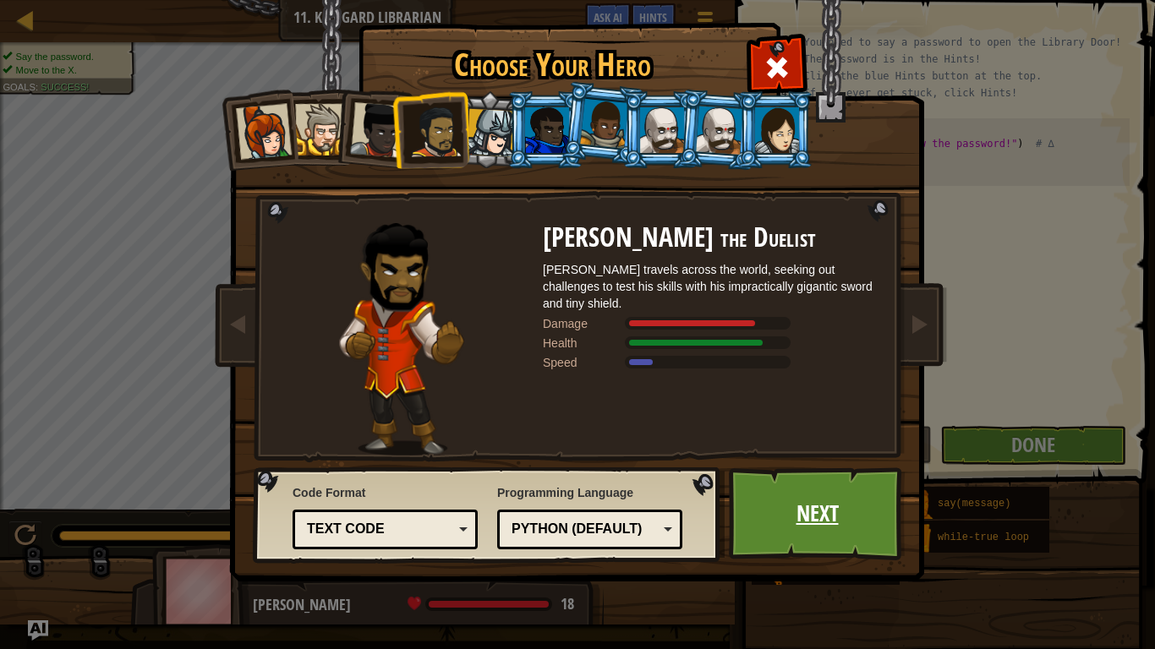
click at [811, 490] on link "Next" at bounding box center [817, 513] width 177 height 93
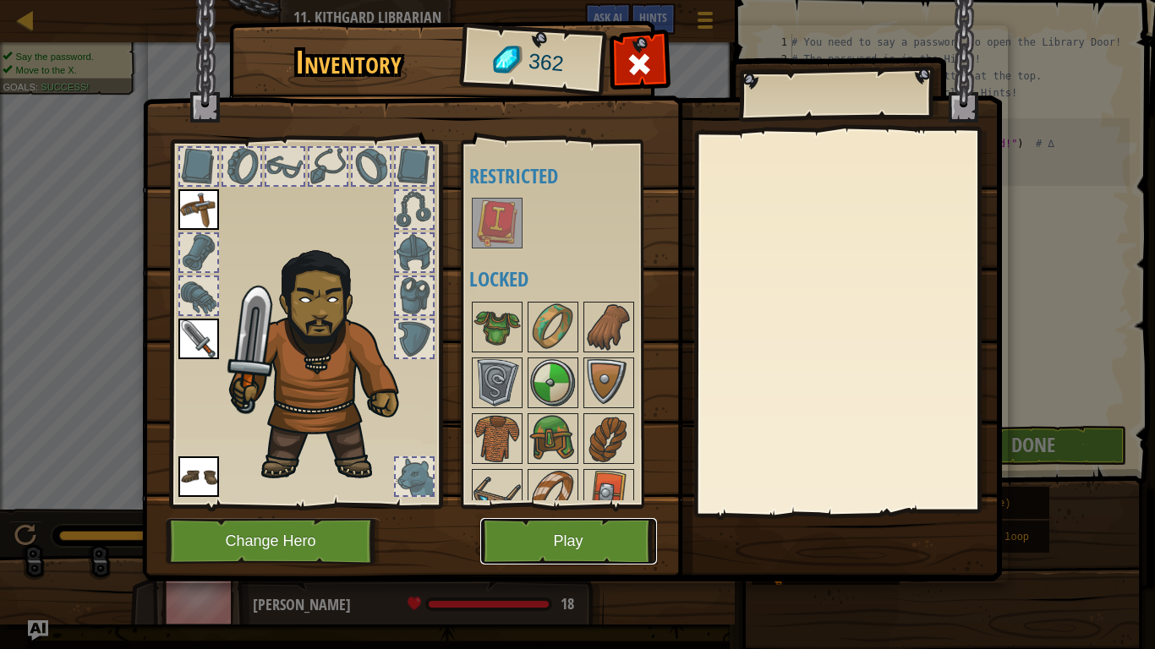
click at [614, 490] on button "Play" at bounding box center [568, 541] width 177 height 46
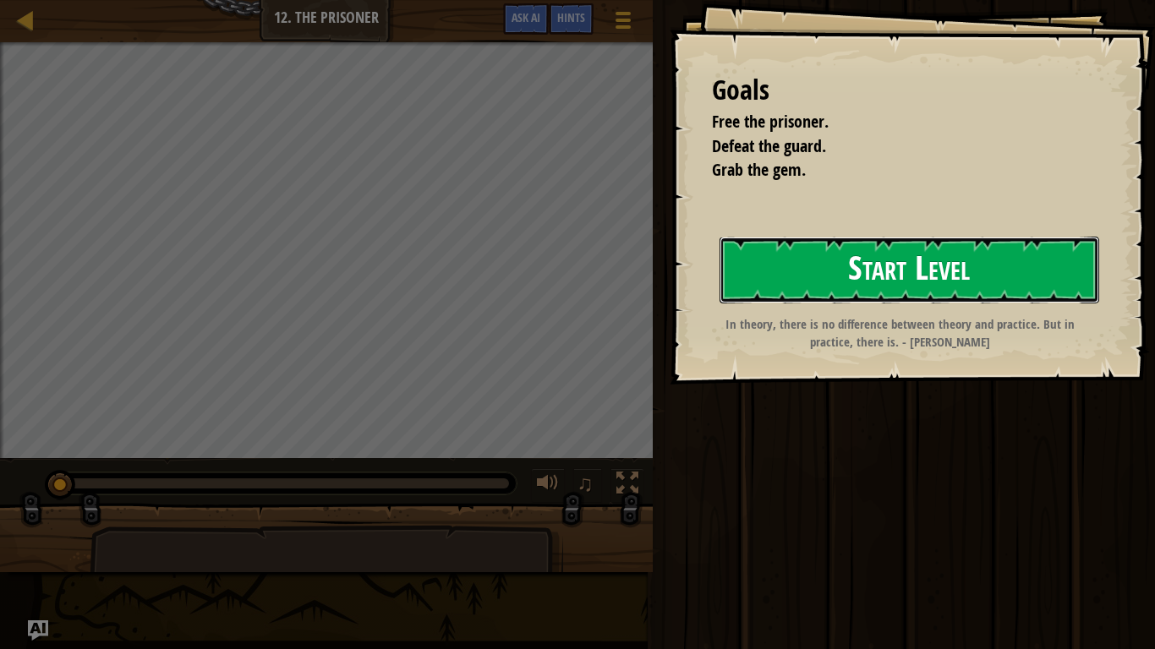
click at [777, 280] on button "Start Level" at bounding box center [909, 270] width 380 height 67
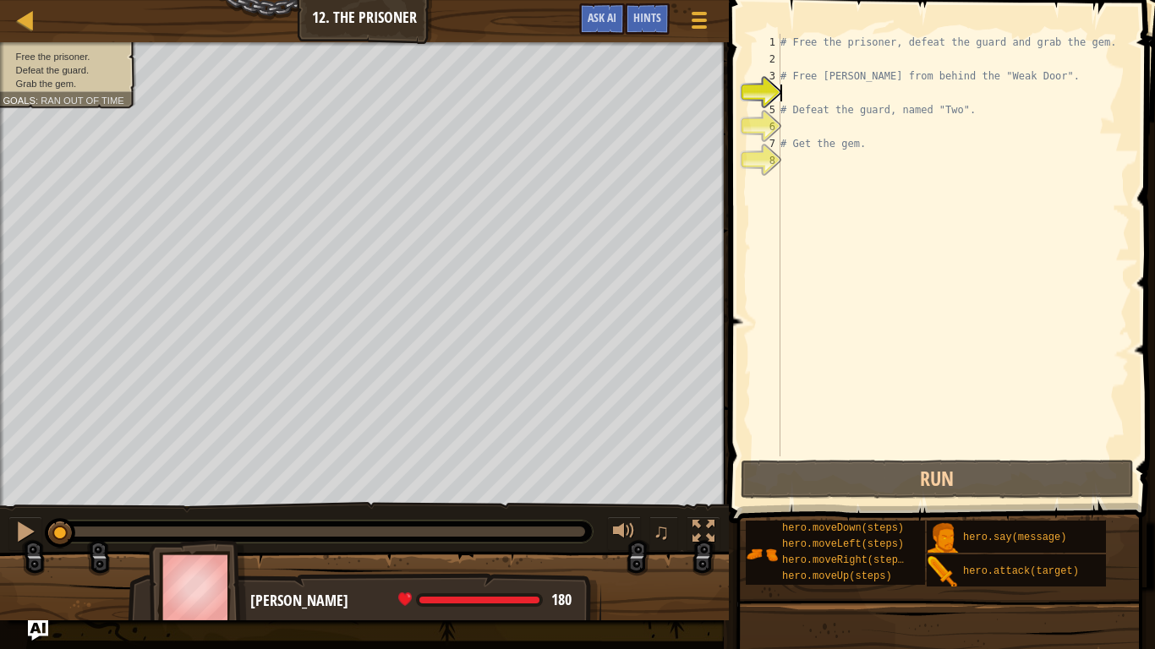
type textarea "m"
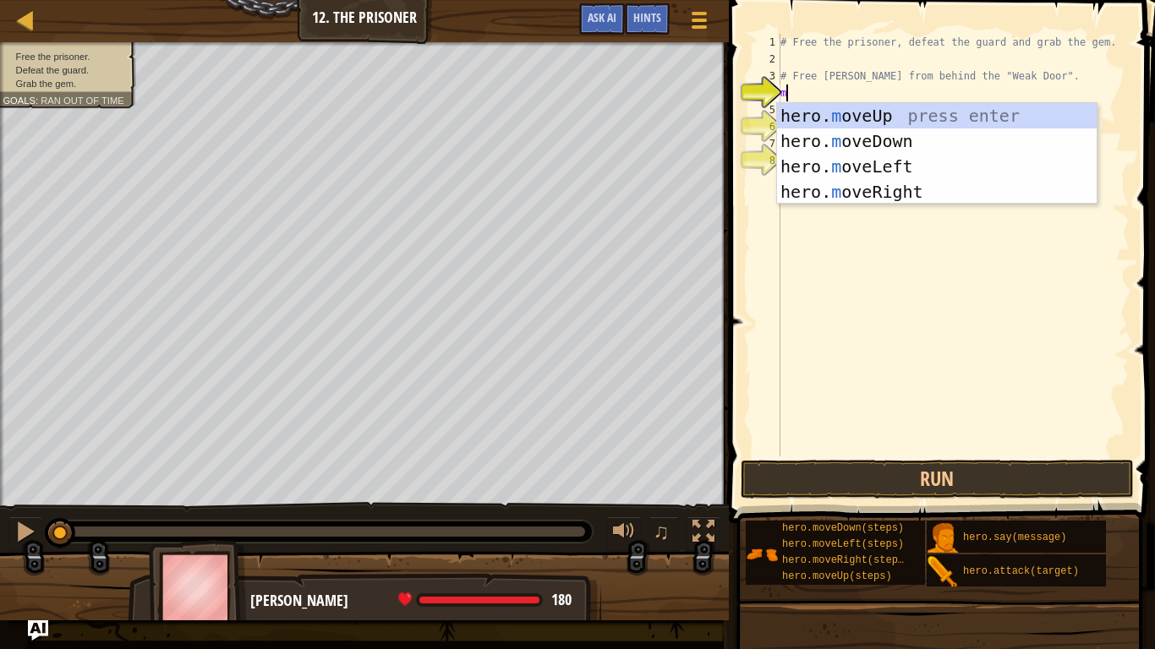
scroll to position [8, 0]
click at [831, 184] on div "hero. m oveUp press enter hero. m oveDown press enter hero. m oveLeft press ent…" at bounding box center [937, 179] width 320 height 152
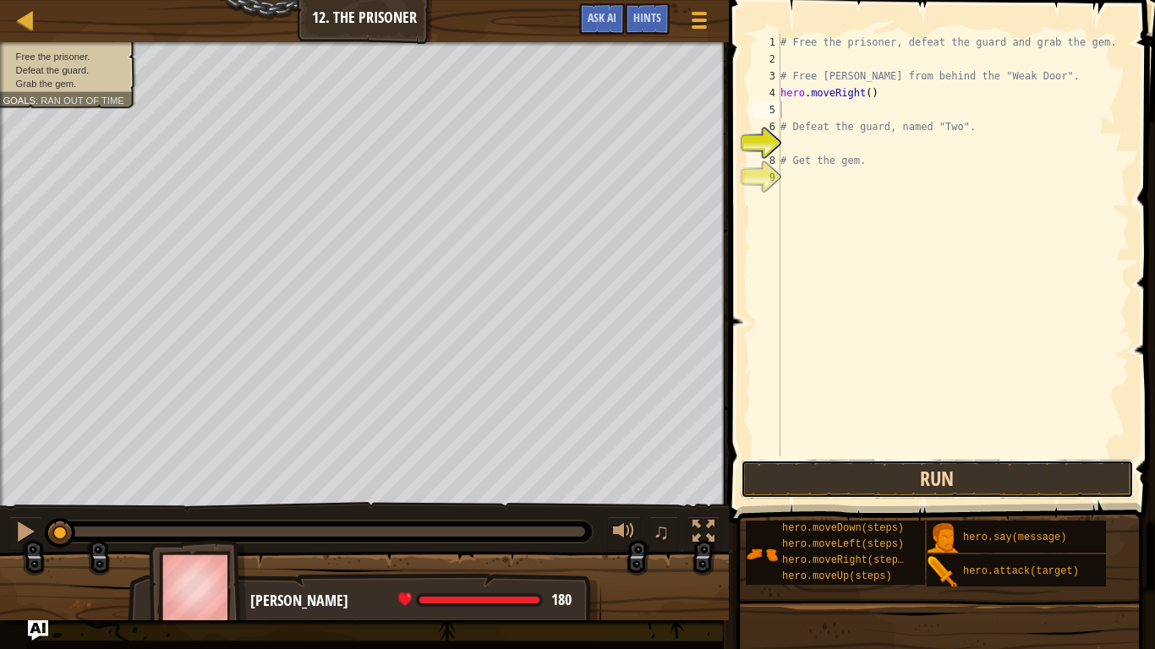
click at [808, 471] on button "Run" at bounding box center [937, 479] width 394 height 39
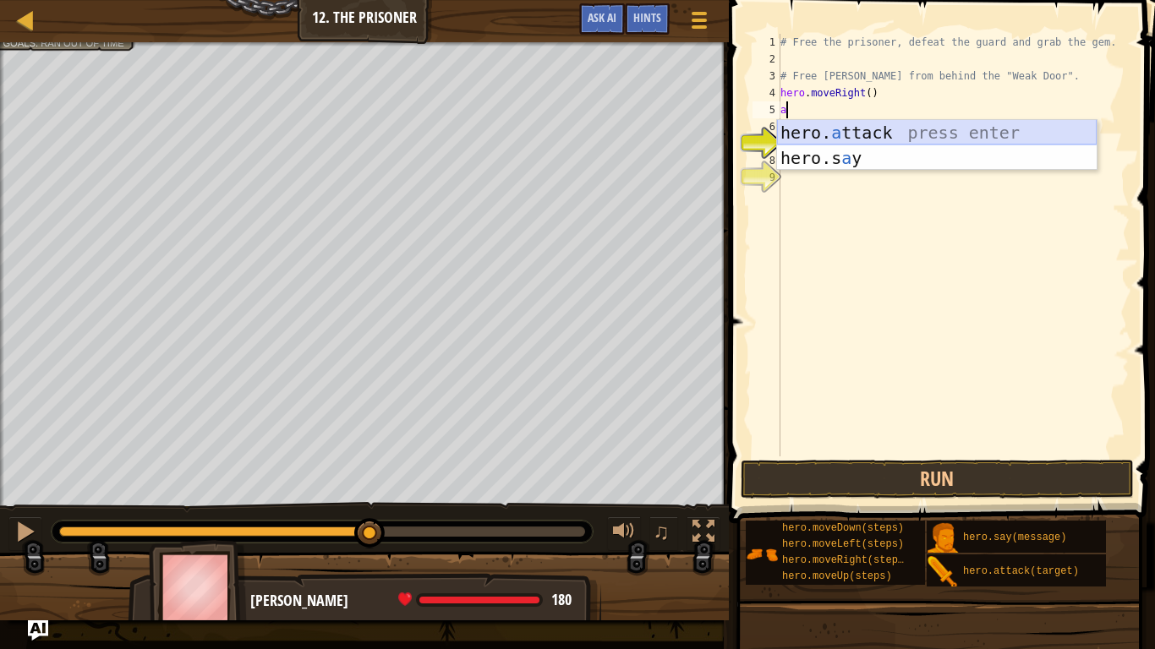
click at [844, 139] on div "hero. a ttack press enter hero.s a y press enter" at bounding box center [937, 170] width 320 height 101
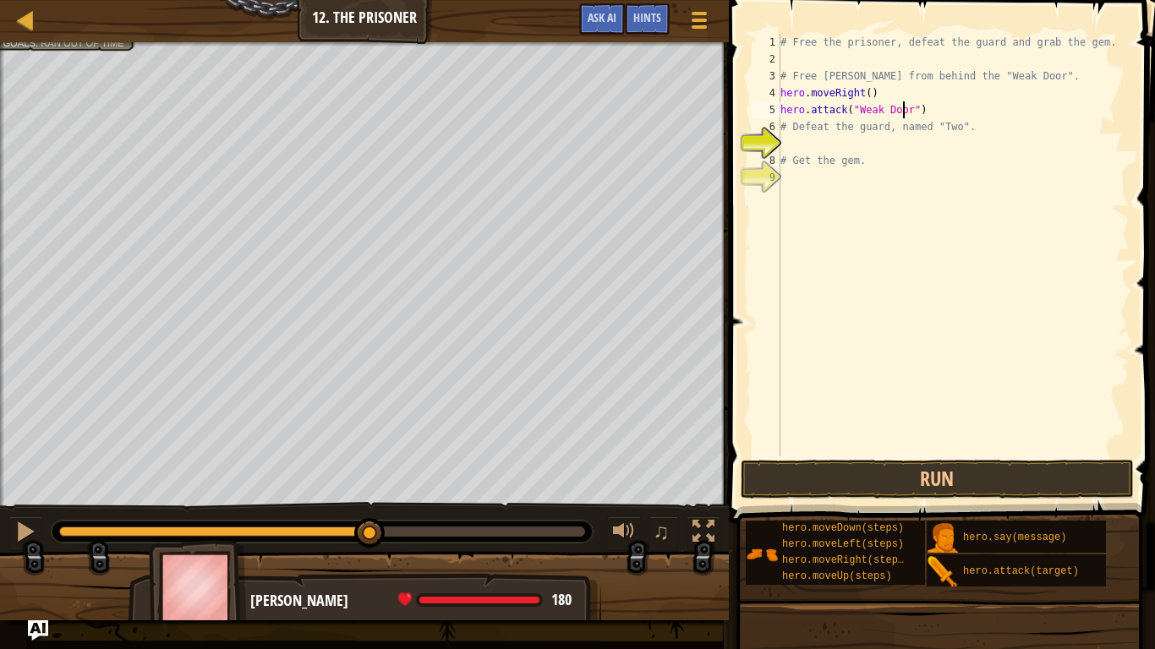
scroll to position [8, 10]
type textarea "hero.attack("Weak Door")"
click at [918, 487] on button "Run" at bounding box center [937, 479] width 394 height 39
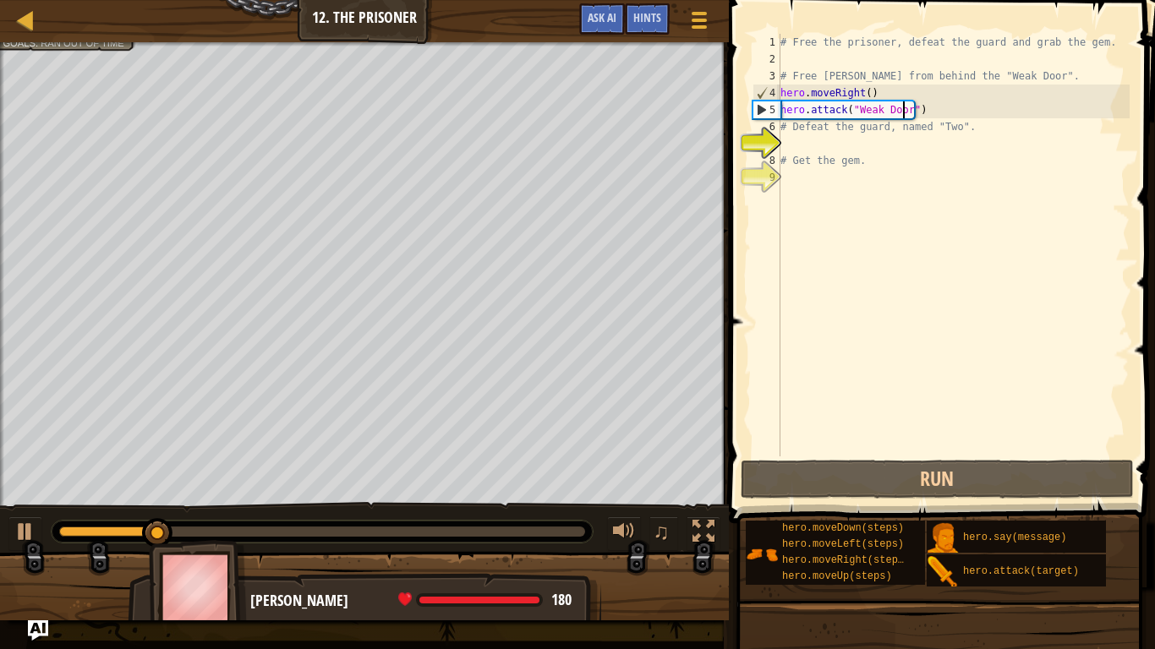
click at [864, 148] on div "# Free the prisoner, defeat the guard and grab the gem. # Free [PERSON_NAME] fr…" at bounding box center [953, 262] width 352 height 456
type textarea "m"
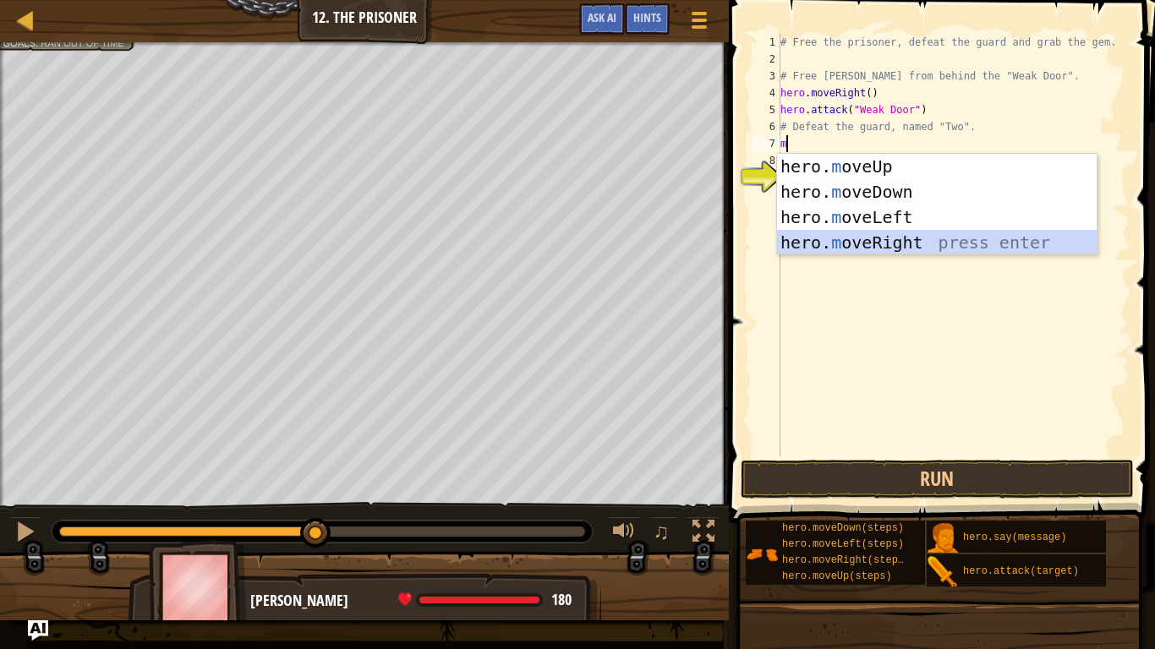
click at [905, 243] on div "hero. m oveUp press enter hero. m oveDown press enter hero. m oveLeft press ent…" at bounding box center [937, 230] width 320 height 152
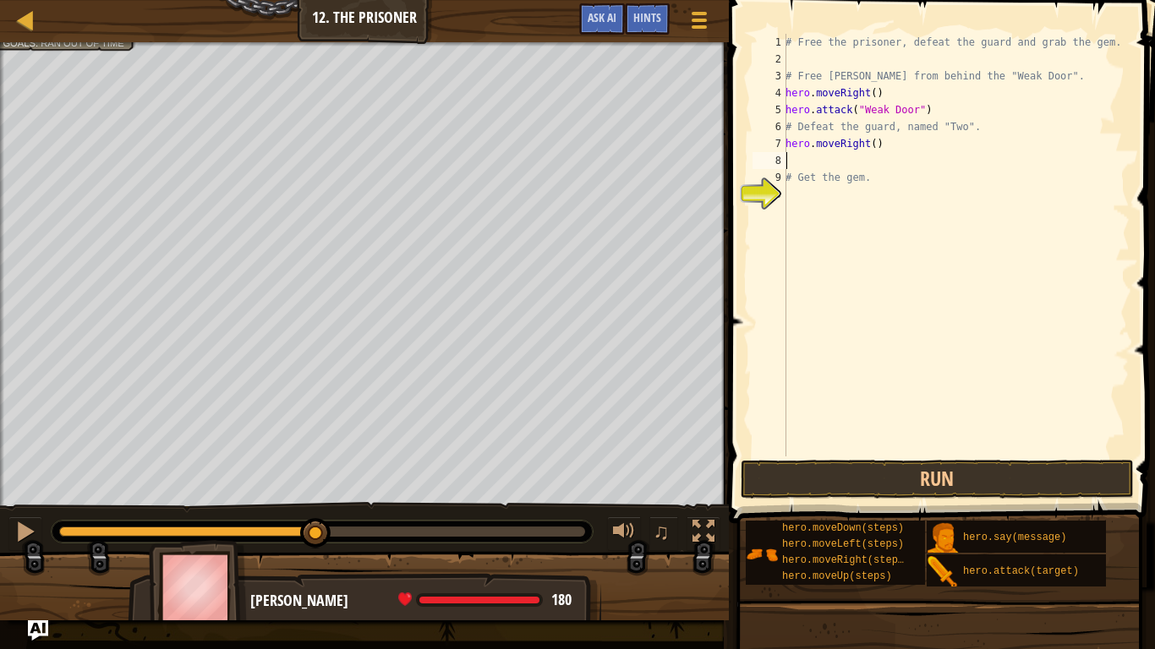
click at [868, 146] on div "# Free the prisoner, defeat the guard and grab the gem. # Free [PERSON_NAME] fr…" at bounding box center [955, 262] width 347 height 456
type textarea "hero.moveRight(4)"
click at [845, 487] on button "Run" at bounding box center [937, 479] width 394 height 39
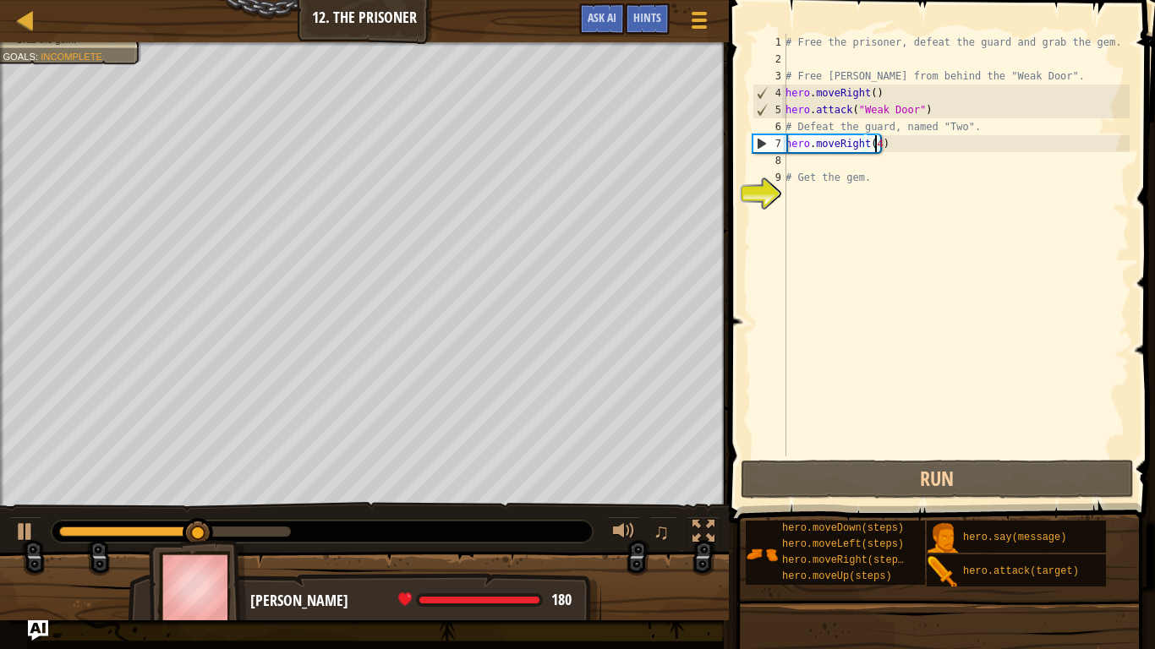
click at [818, 160] on div "# Free the prisoner, defeat the guard and grab the gem. # Free [PERSON_NAME] fr…" at bounding box center [955, 262] width 347 height 456
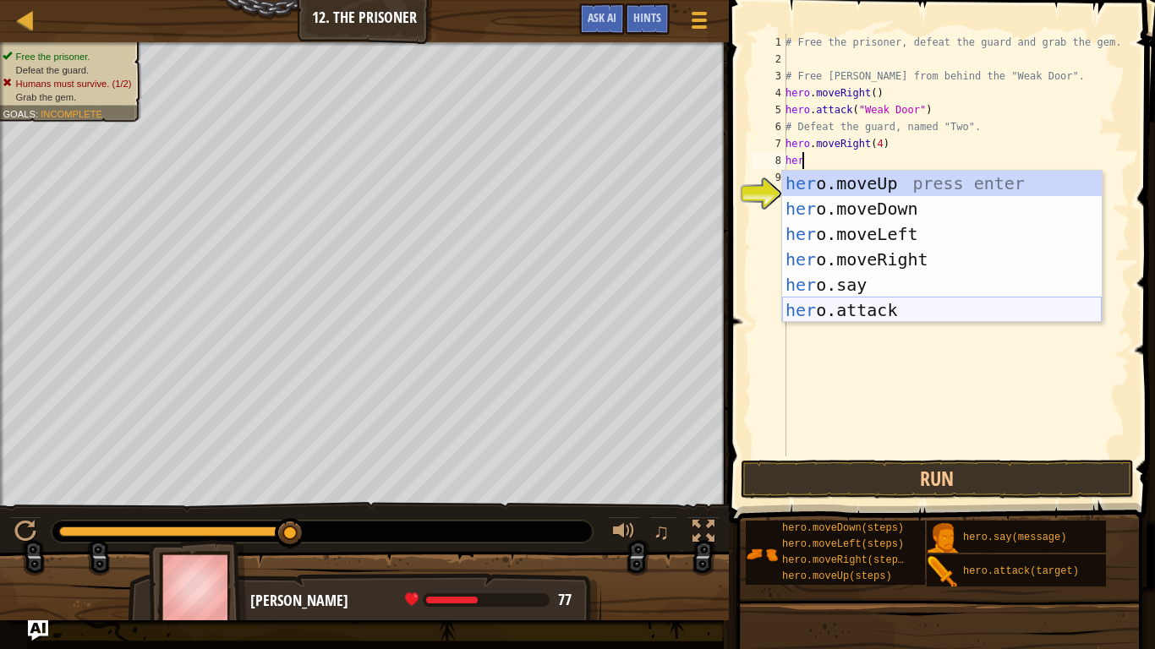
click at [867, 305] on div "her o.moveUp press enter her o.moveDown press enter her o.moveLeft press enter …" at bounding box center [942, 272] width 320 height 203
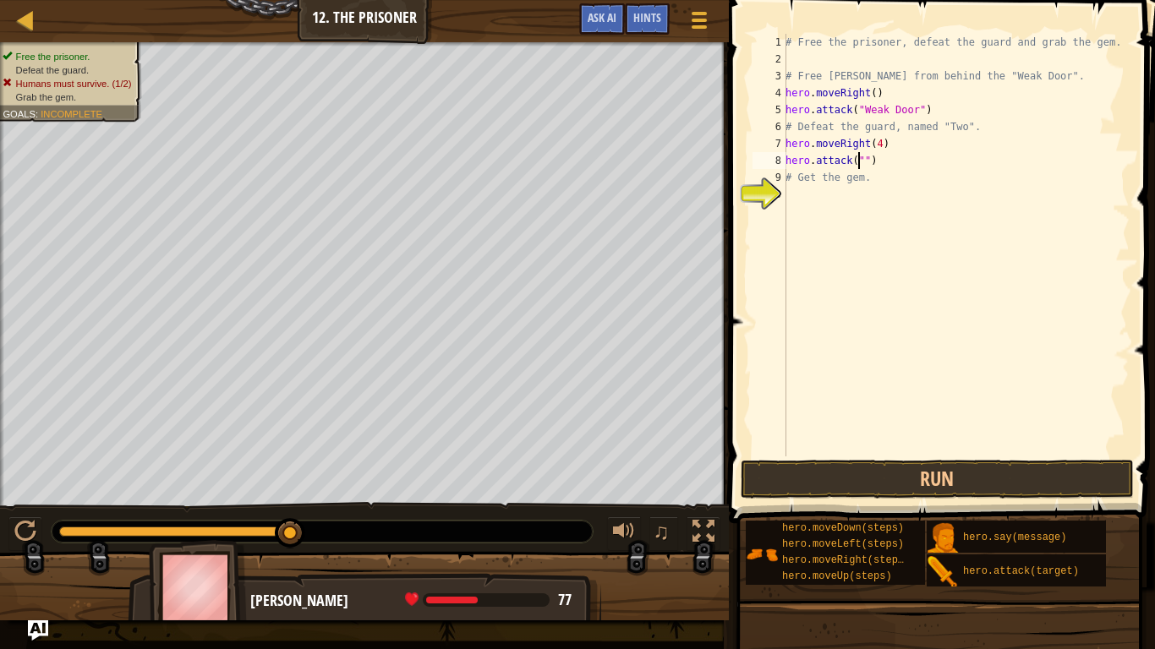
scroll to position [8, 6]
click at [889, 486] on button "Run" at bounding box center [937, 479] width 394 height 39
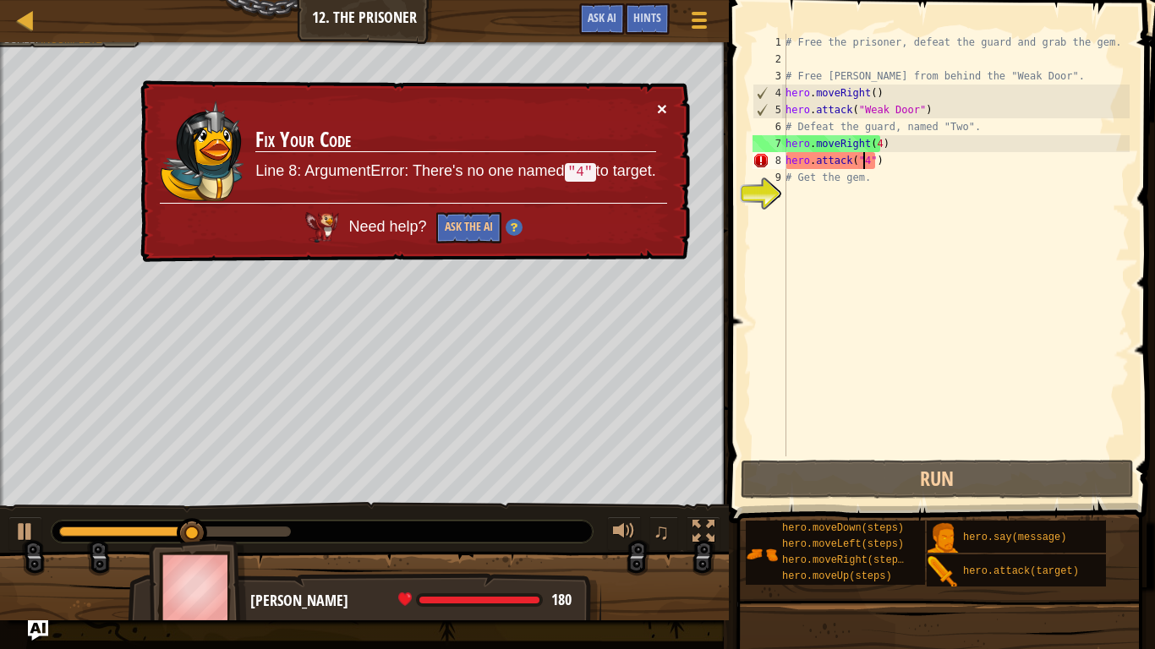
click at [664, 106] on button "×" at bounding box center [662, 109] width 10 height 18
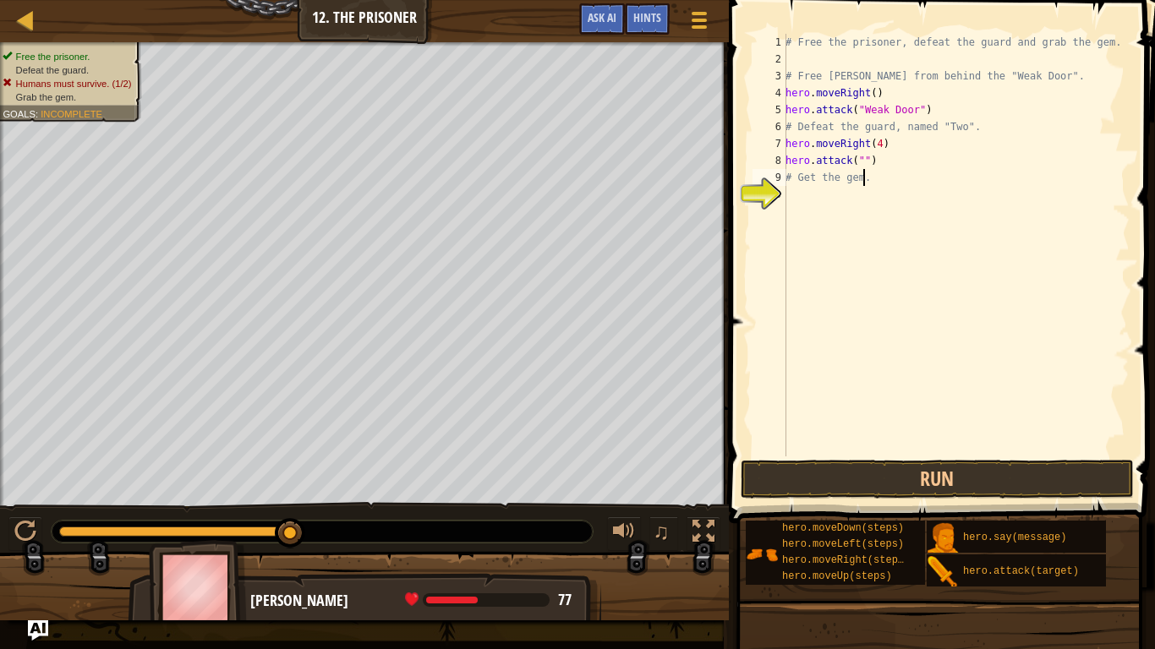
click at [865, 184] on div "# Free the prisoner, defeat the guard and grab the gem. # Free [PERSON_NAME] fr…" at bounding box center [955, 262] width 347 height 456
click at [806, 473] on button "Run" at bounding box center [937, 479] width 394 height 39
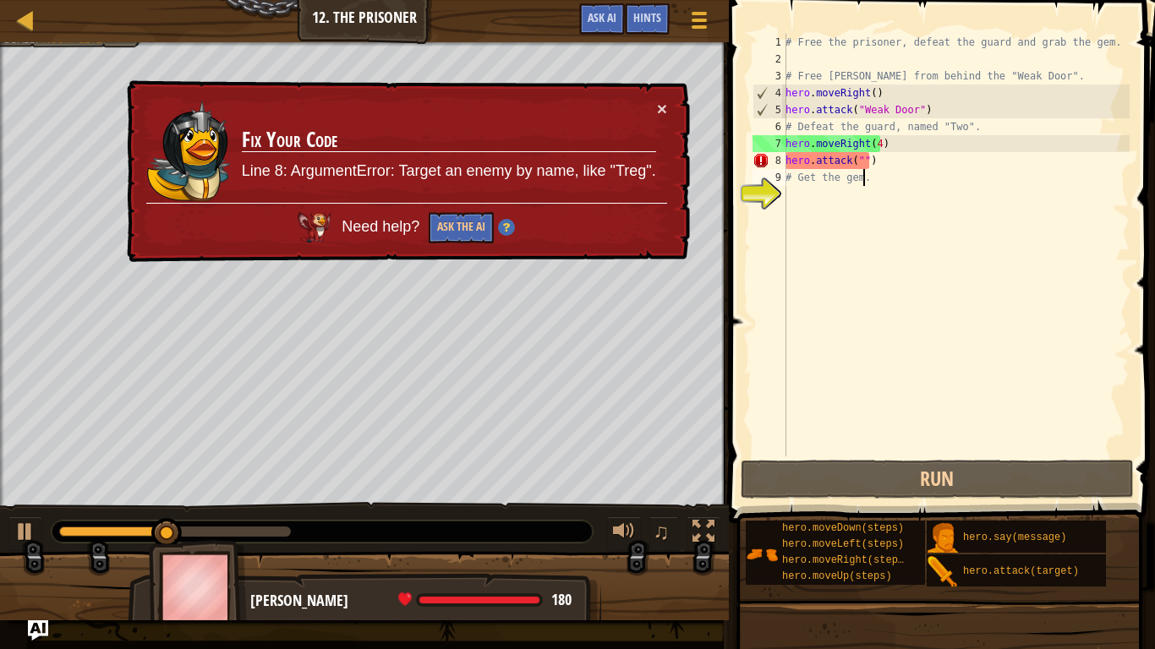
click at [662, 84] on div "× Fix Your Code Line 8: ArgumentError: Target an enemy by name, like "Treg". Ne…" at bounding box center [406, 171] width 566 height 183
click at [662, 109] on button "×" at bounding box center [662, 109] width 10 height 18
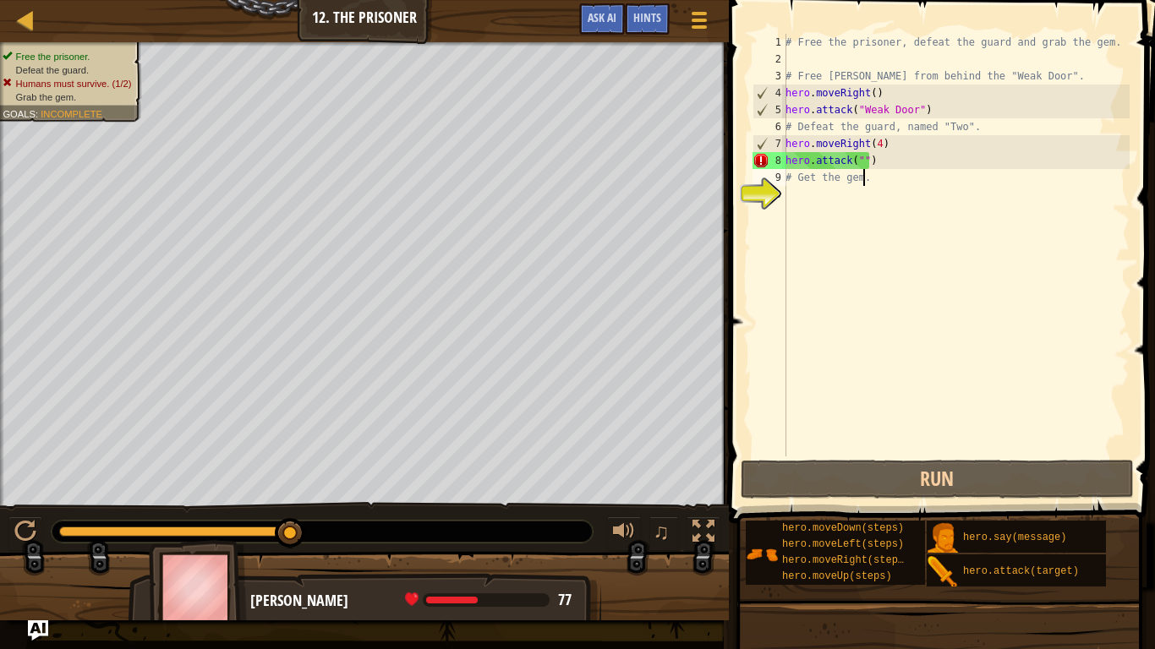
click at [861, 164] on div "# Free the prisoner, defeat the guard and grab the gem. # Free [PERSON_NAME] fr…" at bounding box center [955, 262] width 347 height 456
click at [856, 164] on div "# Free the prisoner, defeat the guard and grab the gem. # Free [PERSON_NAME] fr…" at bounding box center [955, 262] width 347 height 456
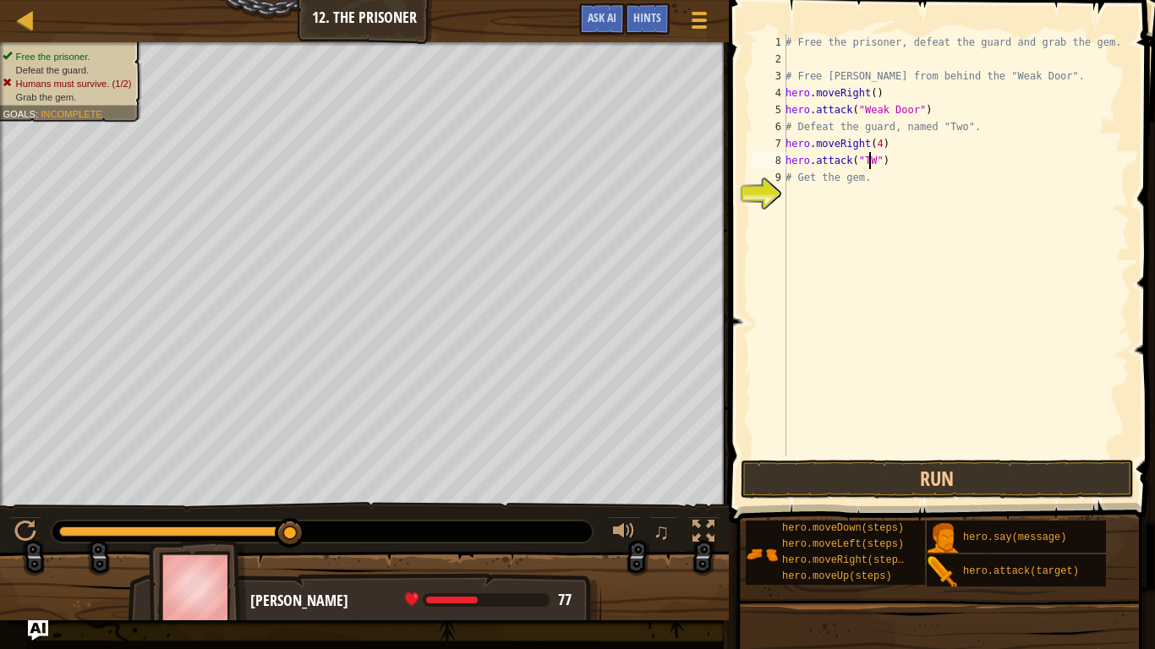
scroll to position [8, 7]
click at [895, 183] on div "# Free the prisoner, defeat the guard and grab the gem. # Free [PERSON_NAME] fr…" at bounding box center [955, 262] width 347 height 456
click at [824, 475] on button "Run" at bounding box center [937, 479] width 394 height 39
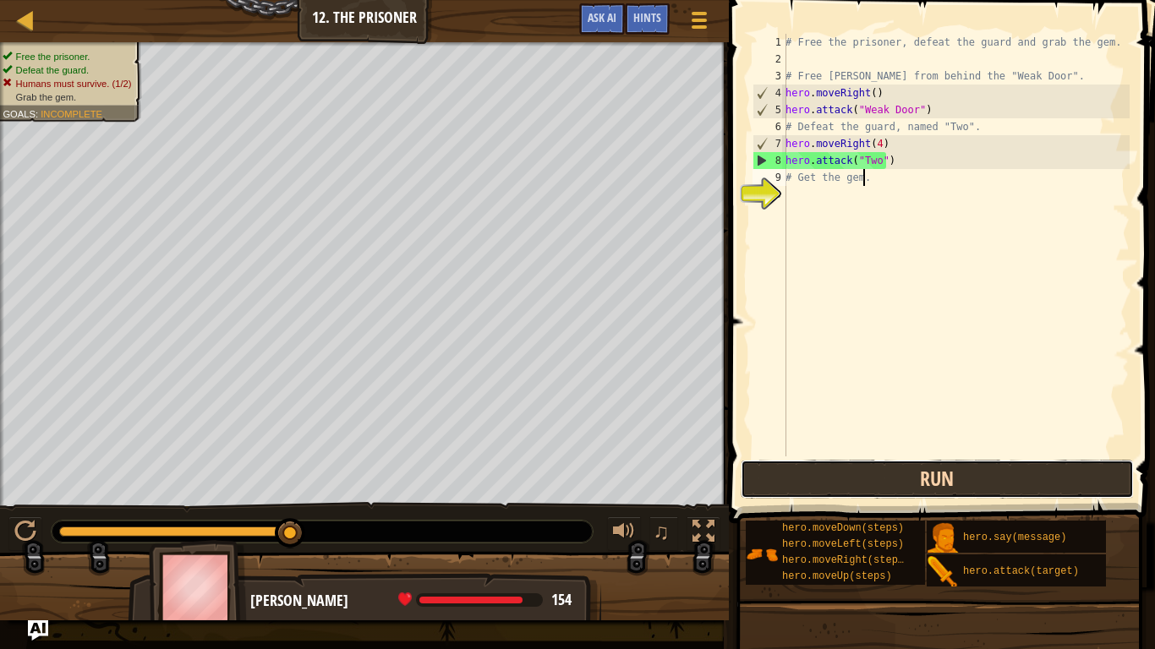
click at [809, 462] on button "Run" at bounding box center [937, 479] width 394 height 39
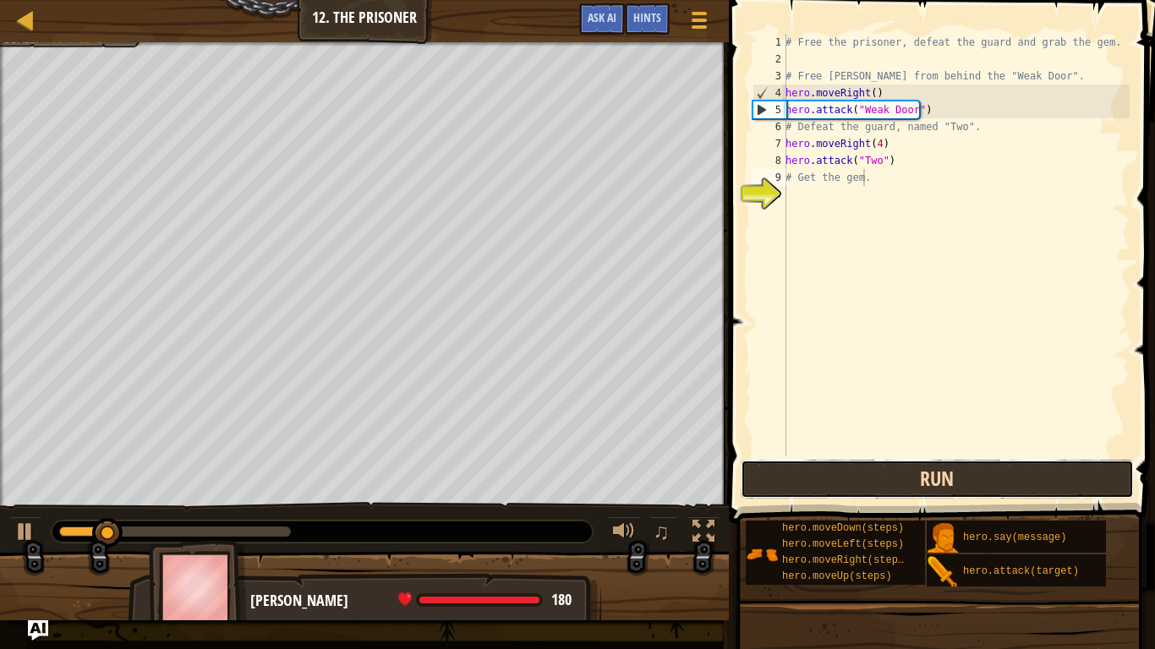
click at [810, 462] on button "Run" at bounding box center [937, 479] width 394 height 39
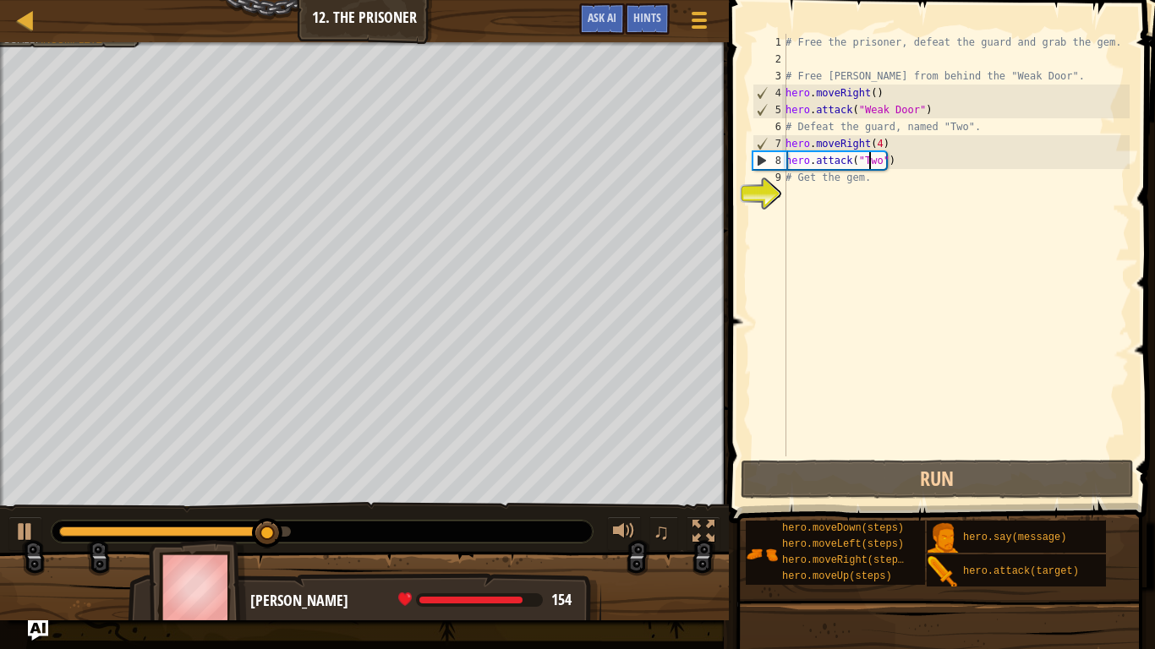
click at [870, 152] on div "# Free the prisoner, defeat the guard and grab the gem. # Free [PERSON_NAME] fr…" at bounding box center [955, 262] width 347 height 456
click at [870, 145] on div "# Free the prisoner, defeat the guard and grab the gem. # Free [PERSON_NAME] fr…" at bounding box center [955, 262] width 347 height 456
click at [871, 145] on div "# Free the prisoner, defeat the guard and grab the gem. # Free [PERSON_NAME] fr…" at bounding box center [955, 262] width 347 height 456
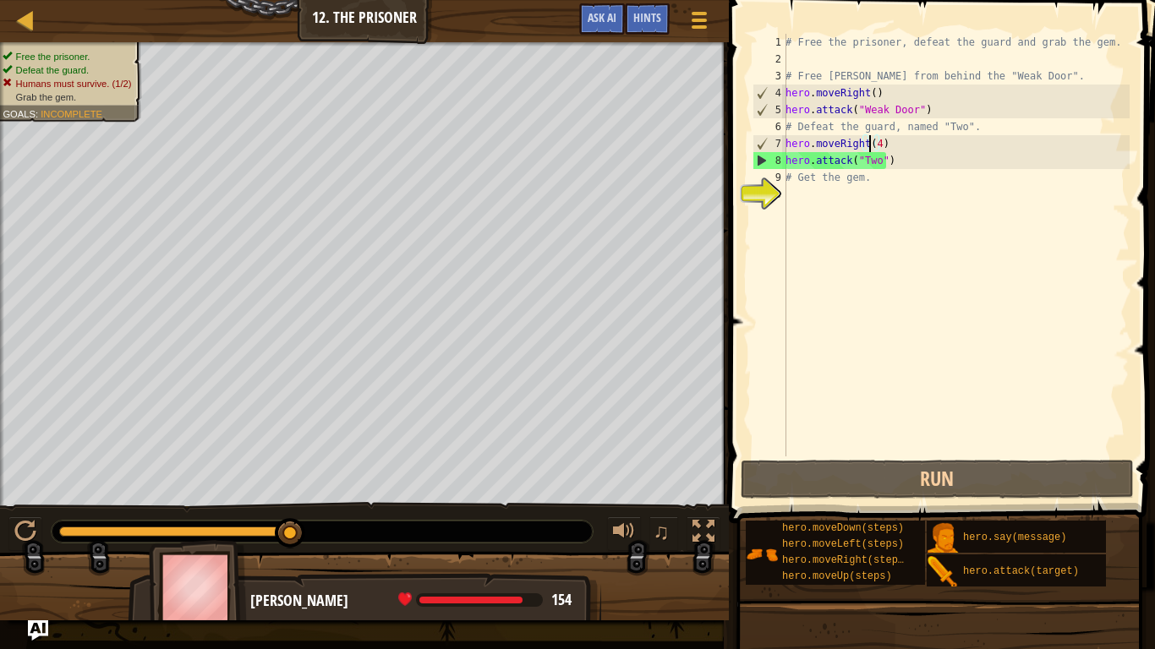
click at [876, 146] on div "# Free the prisoner, defeat the guard and grab the gem. # Free [PERSON_NAME] fr…" at bounding box center [955, 262] width 347 height 456
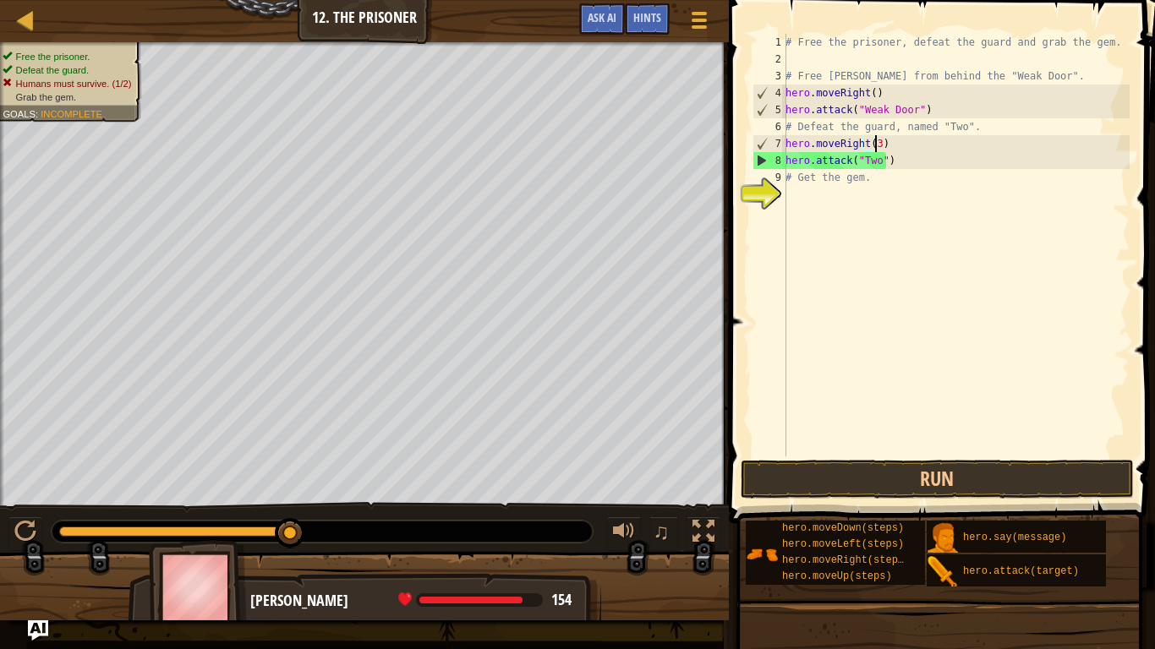
scroll to position [8, 7]
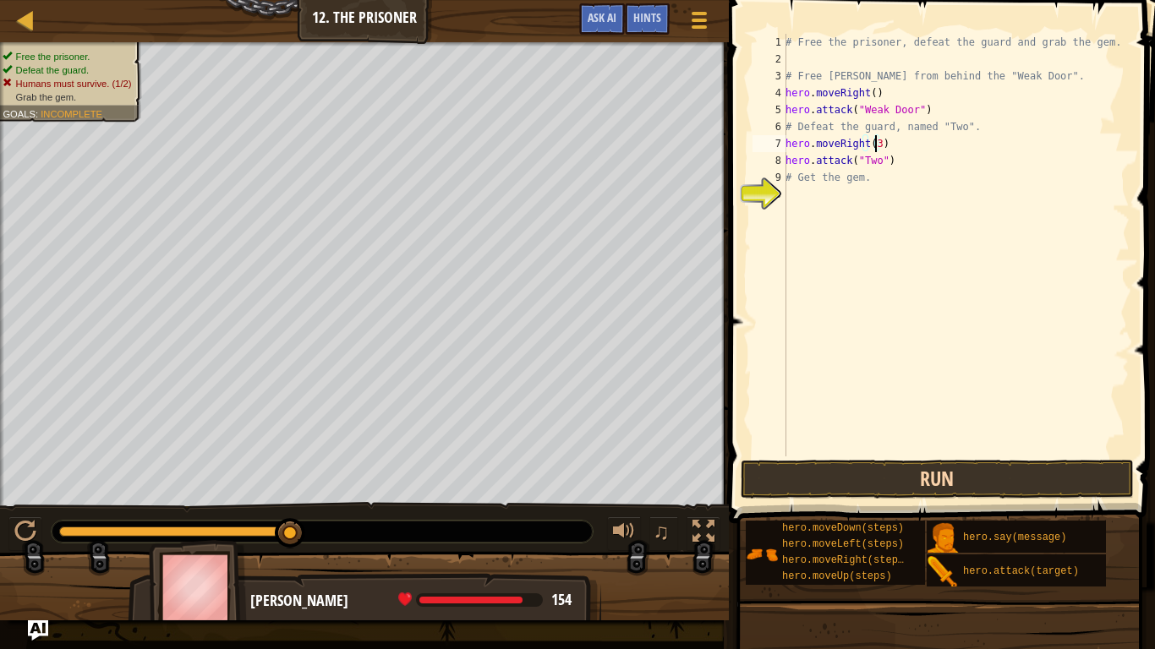
type textarea "hero.moveRight(3)"
click at [871, 490] on button "Run" at bounding box center [937, 479] width 394 height 39
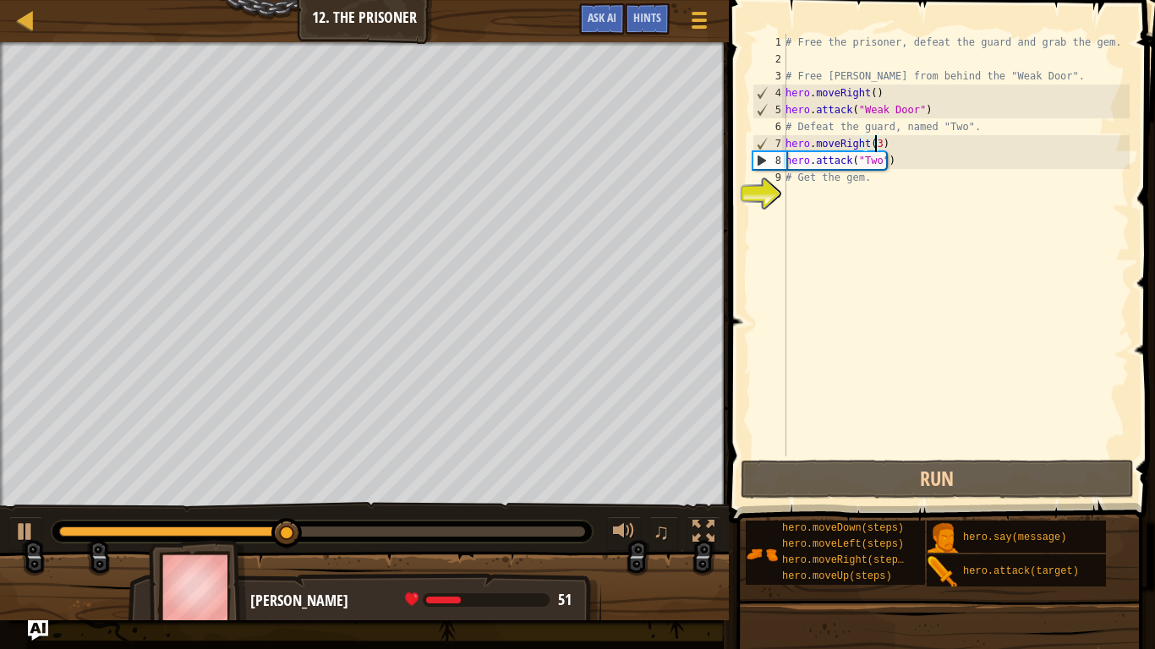
click at [853, 205] on div "# Free the prisoner, defeat the guard and grab the gem. # Free [PERSON_NAME] fr…" at bounding box center [955, 262] width 347 height 456
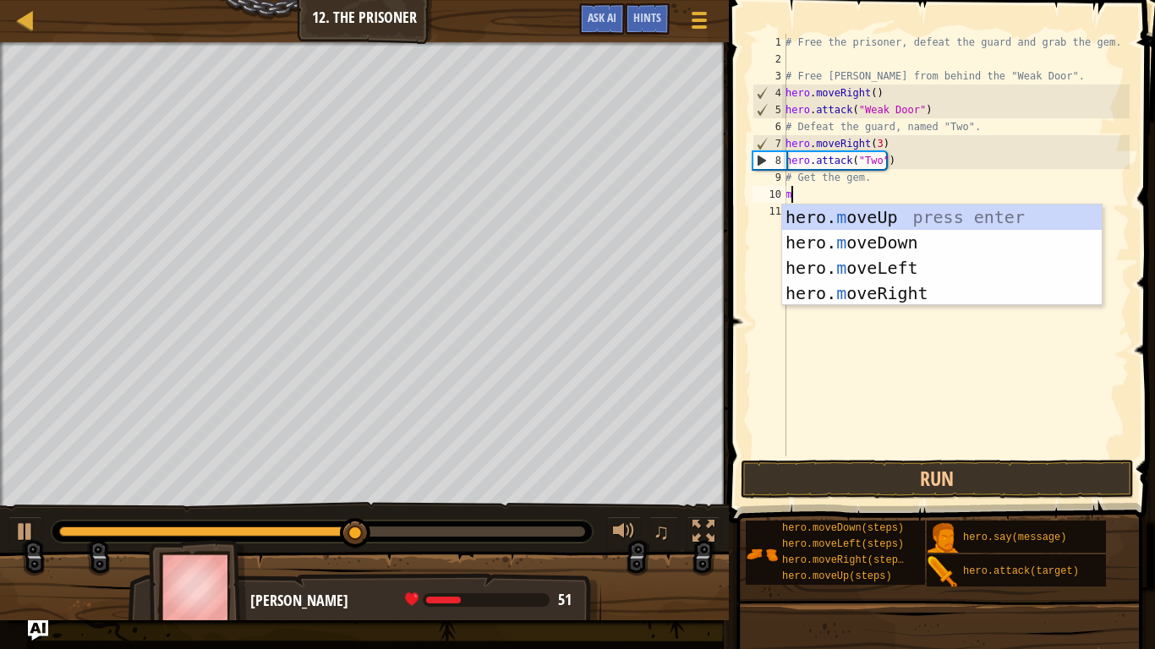
type textarea "md"
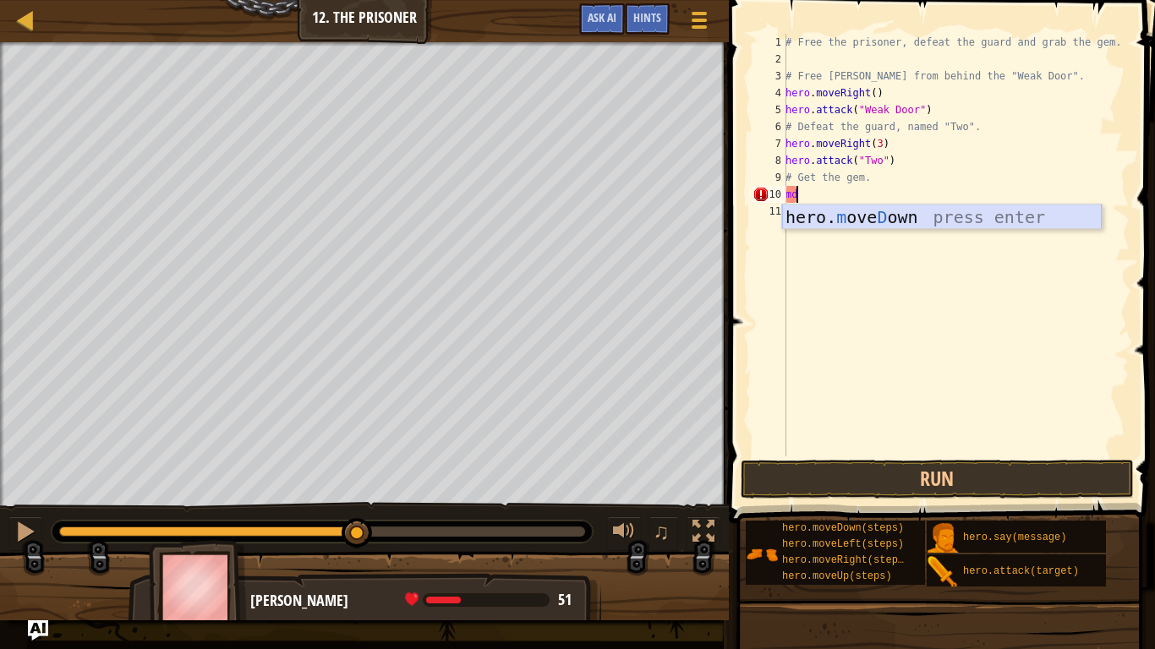
click at [853, 210] on div "hero. m ove D own press enter" at bounding box center [942, 243] width 320 height 76
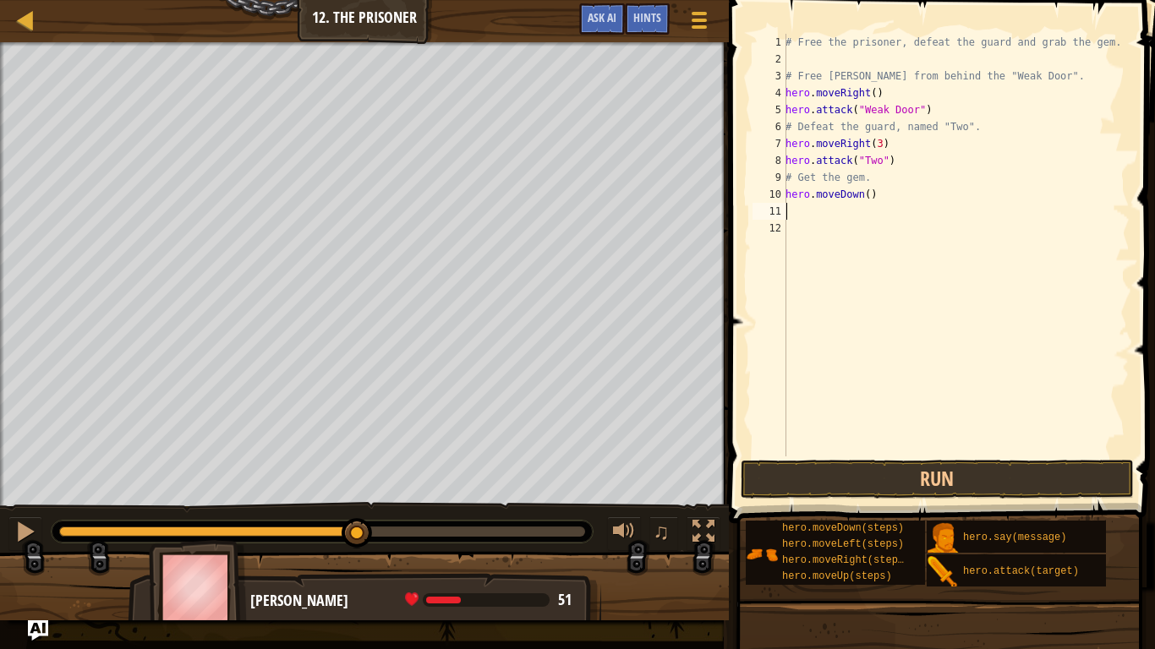
click at [864, 196] on div "# Free the prisoner, defeat the guard and grab the gem. # Free [PERSON_NAME] fr…" at bounding box center [955, 262] width 347 height 456
type textarea "hero.moveDown(2)"
click at [859, 221] on div "# Free the prisoner, defeat the guard and grab the gem. # Free [PERSON_NAME] fr…" at bounding box center [955, 262] width 347 height 456
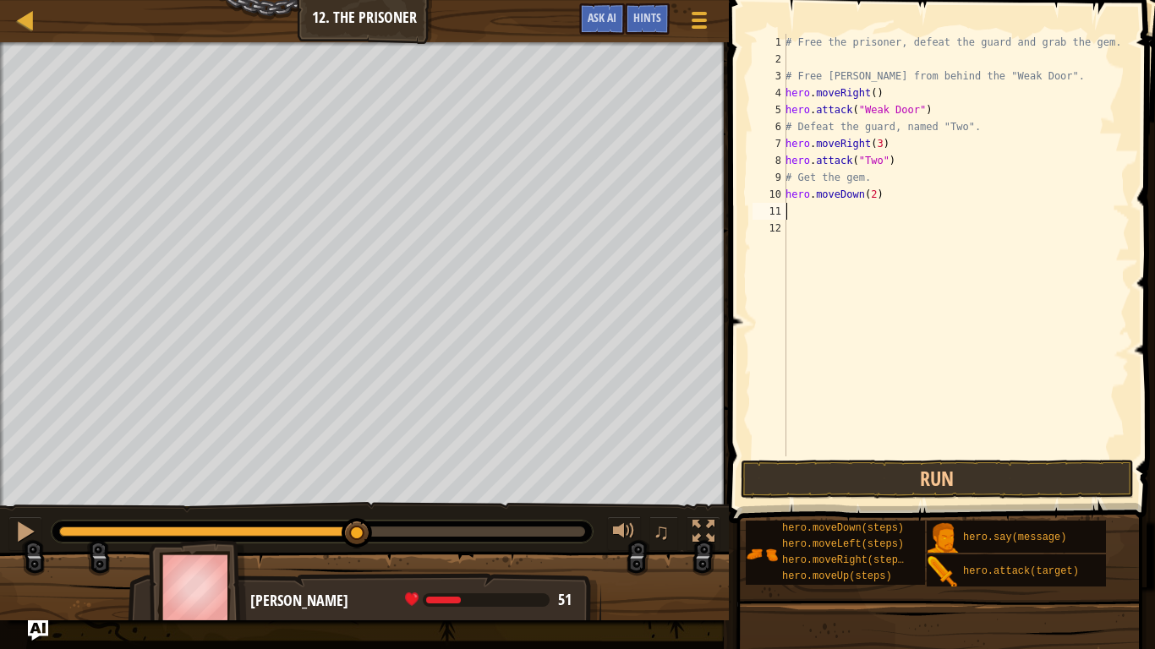
click at [855, 216] on div "# Free the prisoner, defeat the guard and grab the gem. # Free [PERSON_NAME] fr…" at bounding box center [955, 262] width 347 height 456
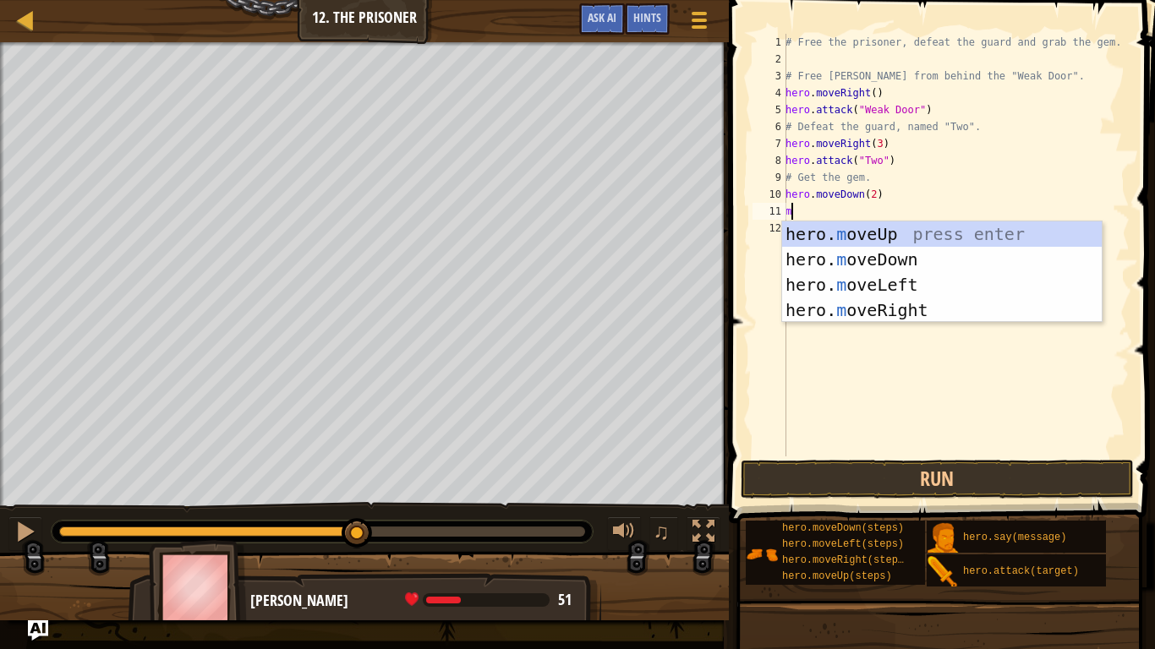
type textarea "mr"
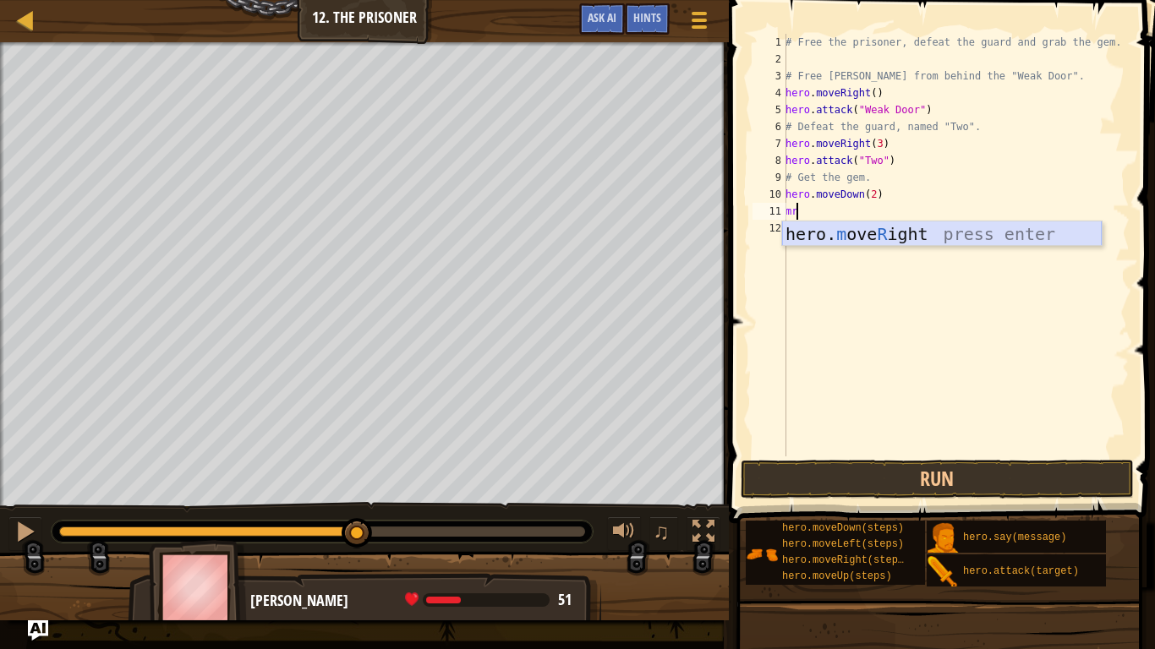
click at [866, 234] on div "hero. m ove R ight press enter" at bounding box center [942, 259] width 320 height 76
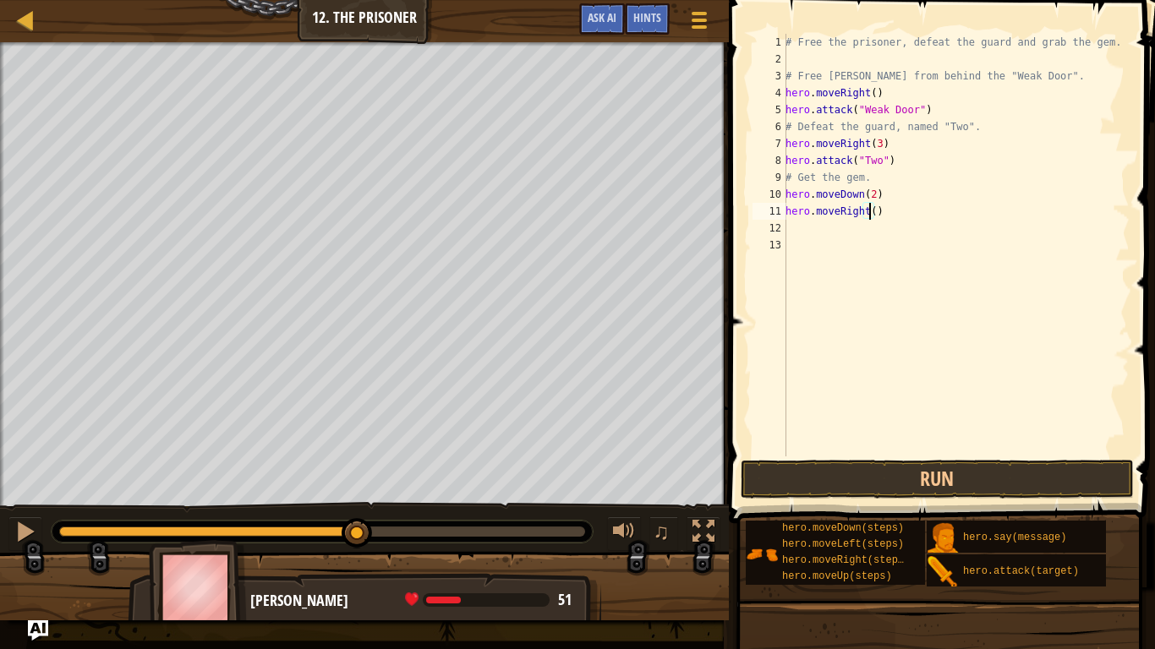
click at [867, 213] on div "# Free the prisoner, defeat the guard and grab the gem. # Free [PERSON_NAME] fr…" at bounding box center [955, 262] width 347 height 456
type textarea "hero.moveRight(3)"
click at [904, 483] on button "Run" at bounding box center [937, 479] width 394 height 39
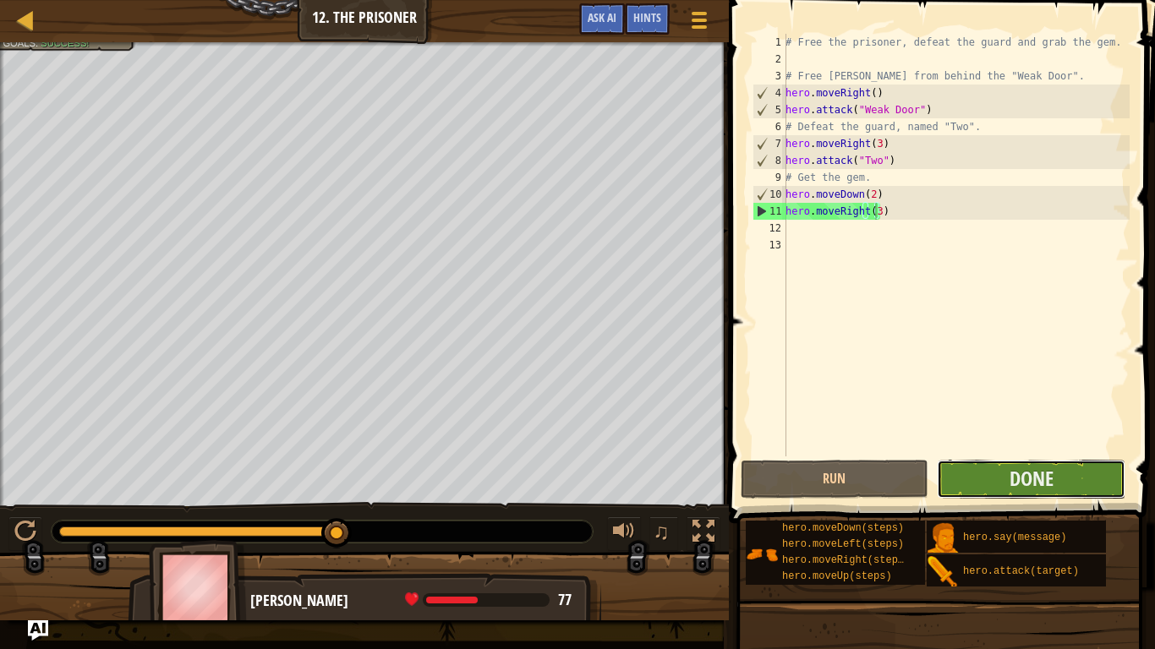
click at [1000, 468] on button "Done" at bounding box center [1031, 479] width 188 height 39
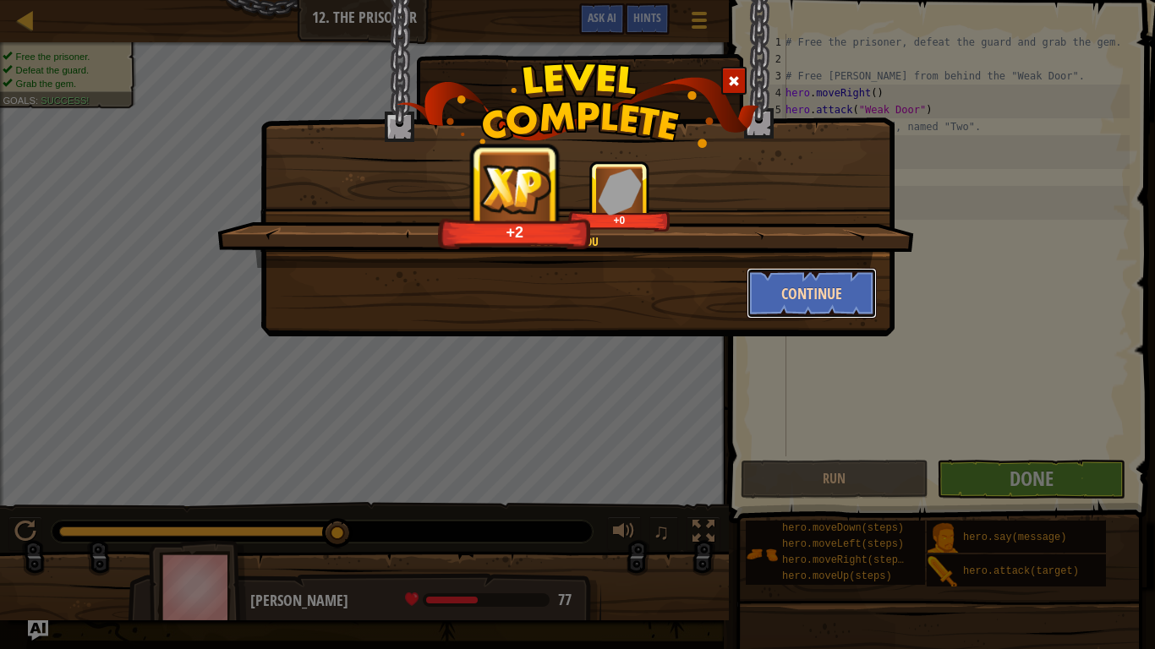
click at [837, 302] on button "Continue" at bounding box center [811, 293] width 131 height 51
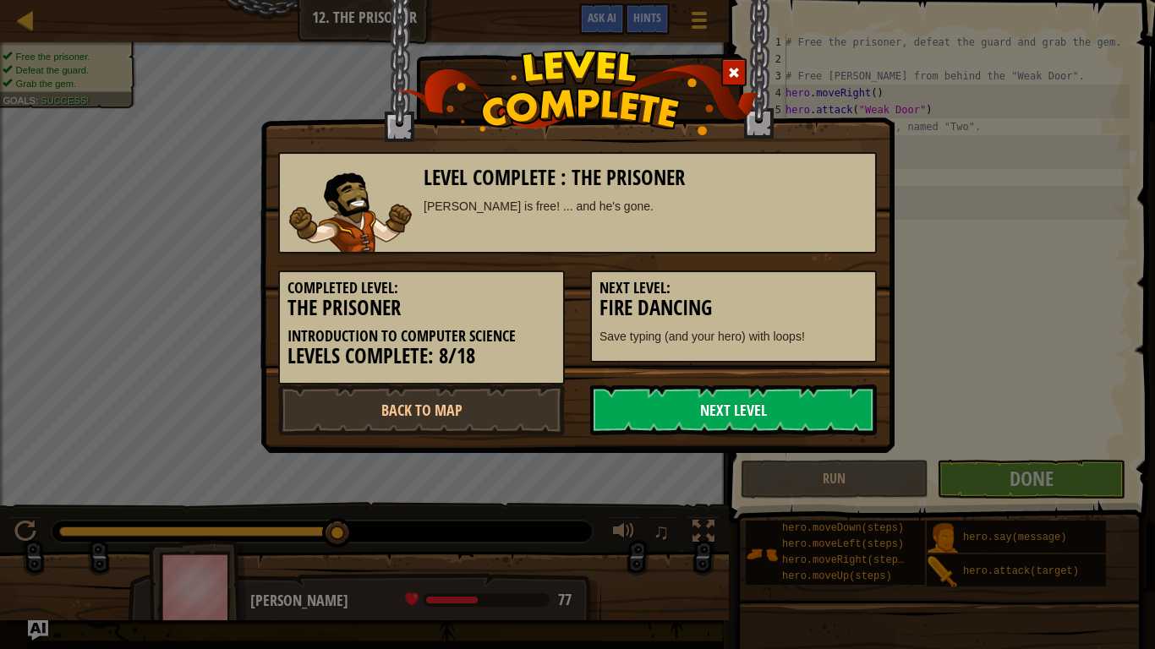
click at [823, 397] on link "Next Level" at bounding box center [733, 410] width 287 height 51
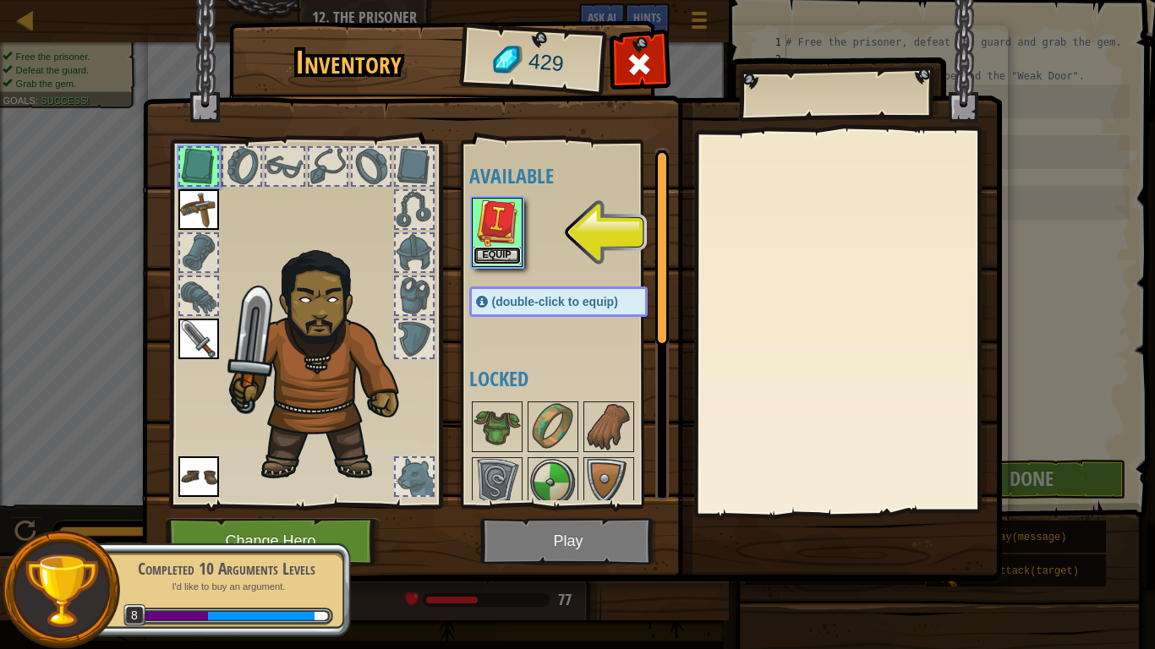
click at [488, 254] on button "Equip" at bounding box center [496, 256] width 47 height 18
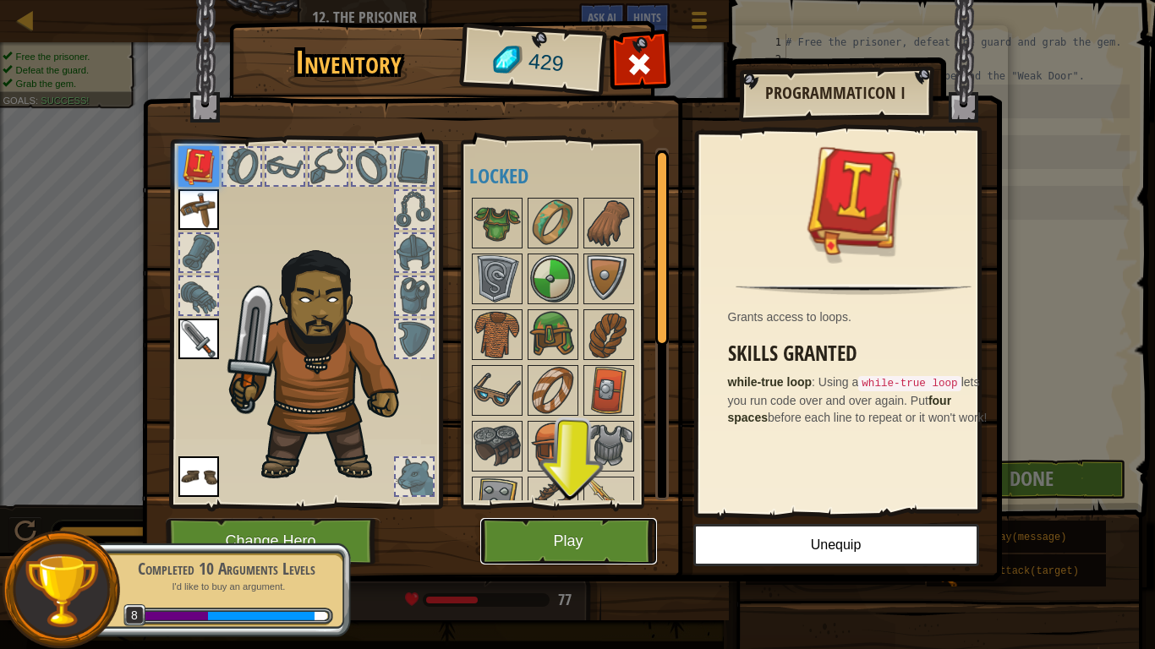
click at [604, 490] on button "Play" at bounding box center [568, 541] width 177 height 46
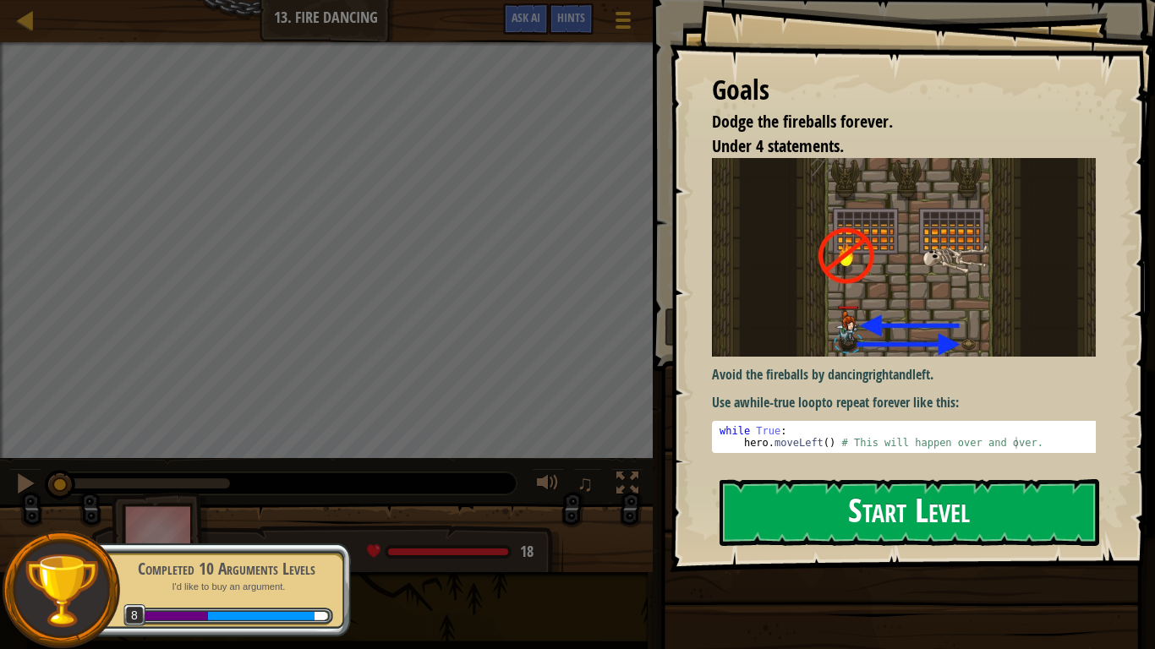
click at [789, 479] on button "Start Level" at bounding box center [909, 512] width 380 height 67
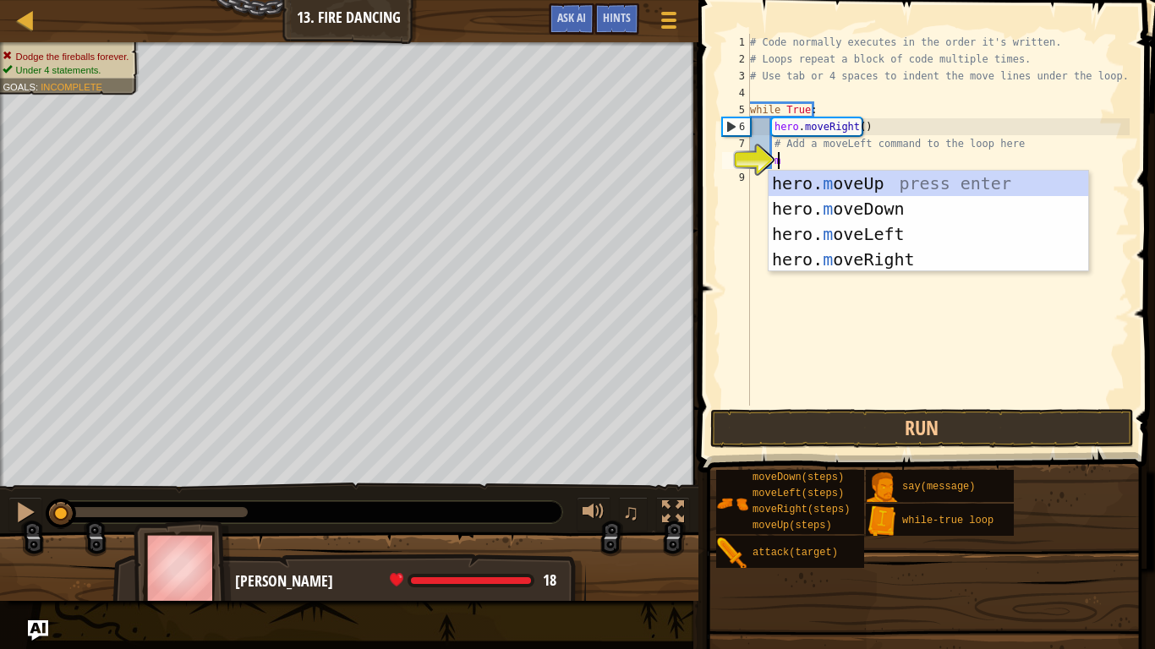
type textarea "mr"
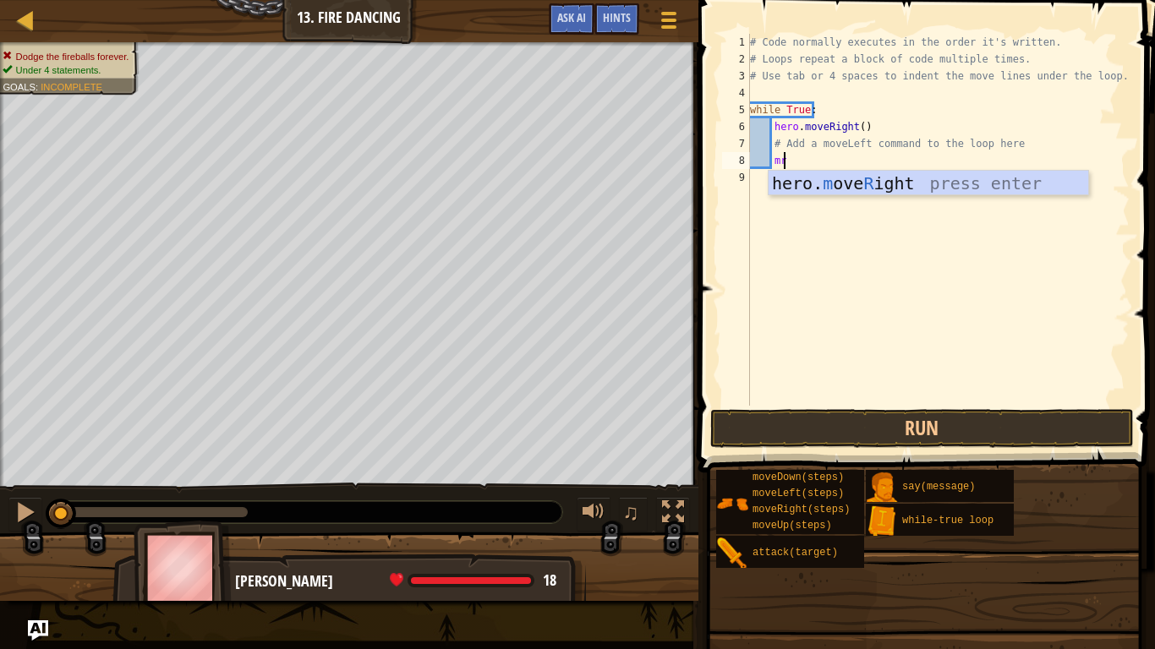
scroll to position [8, 2]
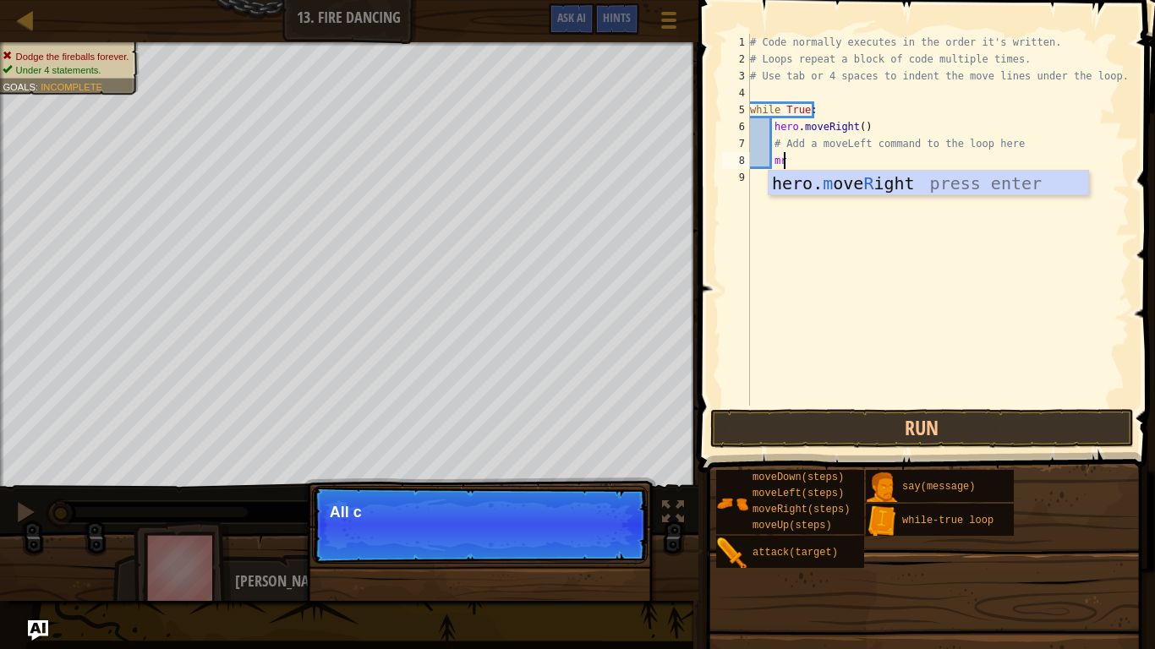
click at [866, 193] on div "hero. m ove R ight press enter" at bounding box center [928, 209] width 320 height 76
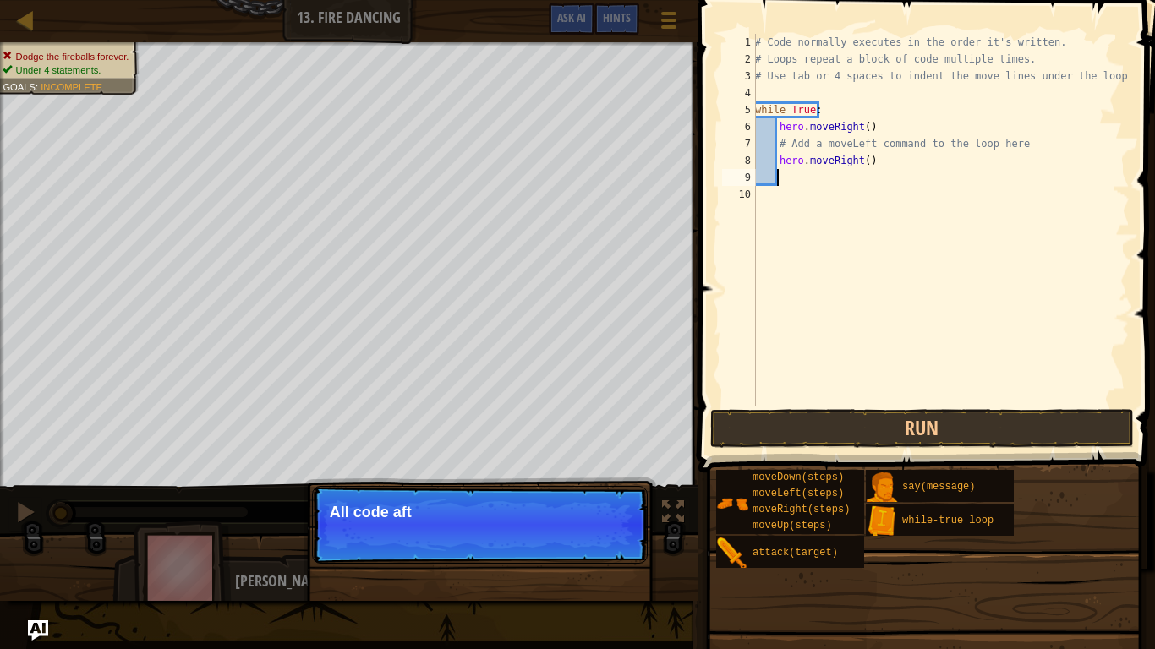
scroll to position [8, 1]
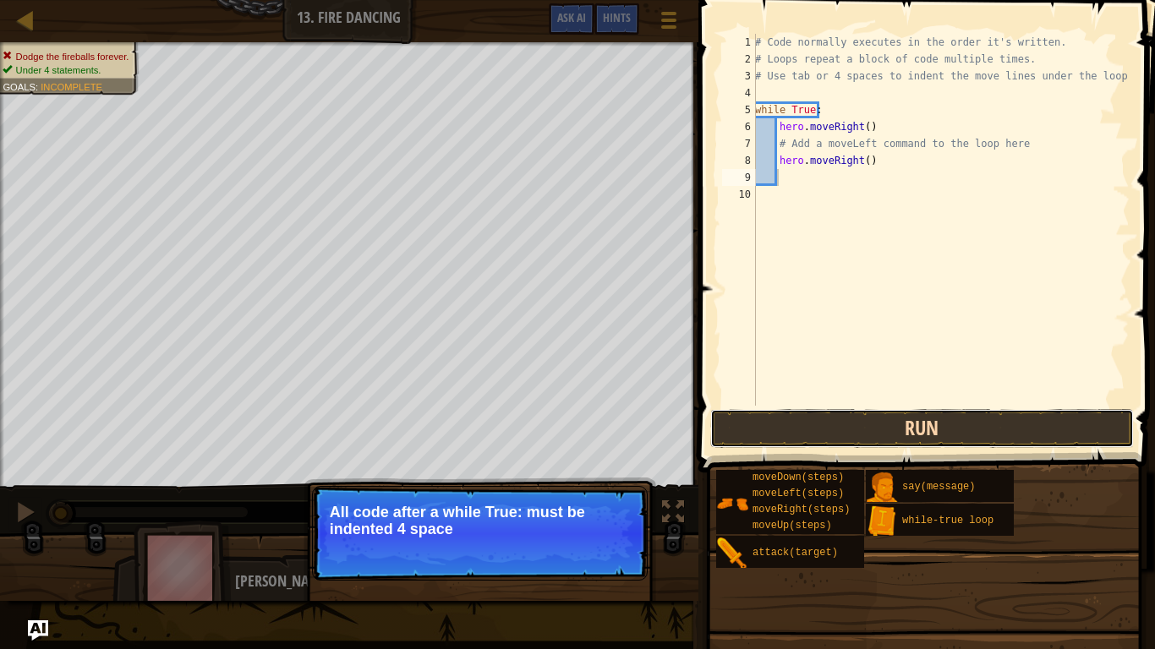
click at [880, 421] on button "Run" at bounding box center [921, 428] width 423 height 39
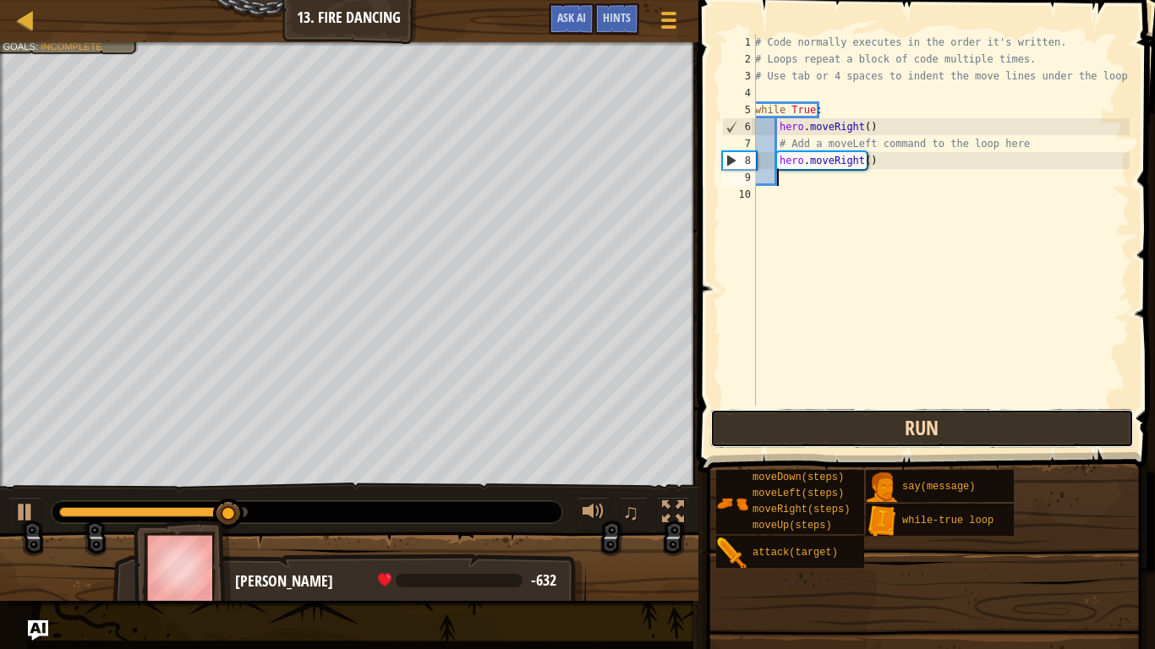
click at [825, 414] on button "Run" at bounding box center [921, 428] width 423 height 39
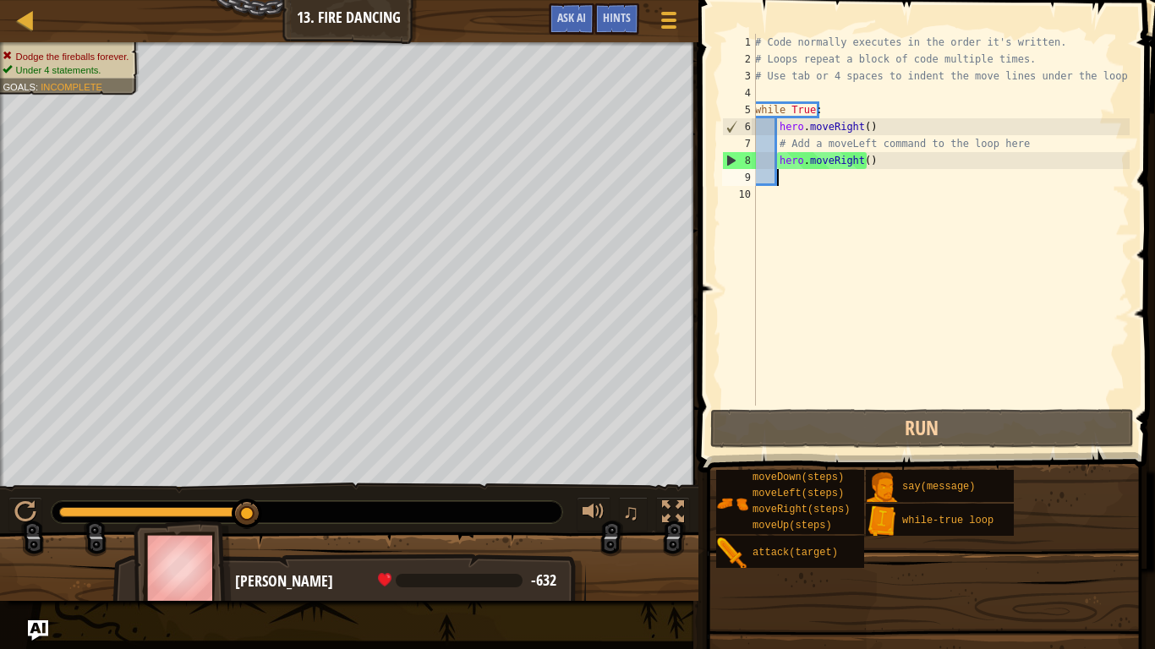
type textarea "m"
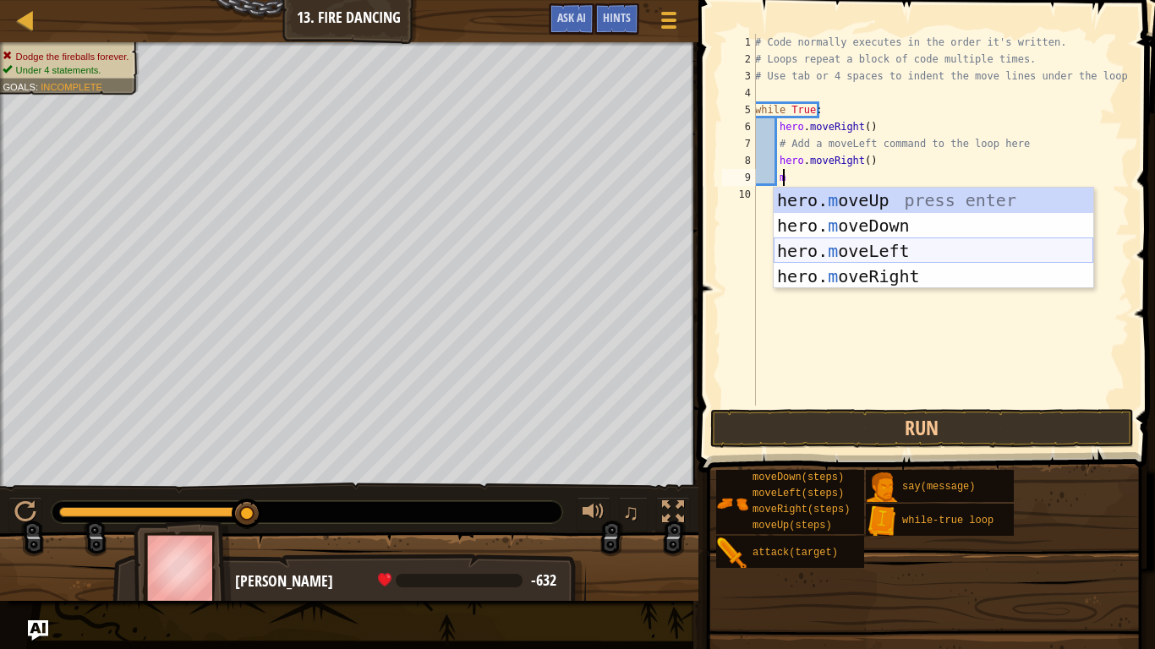
click at [861, 257] on div "hero. m oveUp press enter hero. m oveDown press enter hero. m oveLeft press ent…" at bounding box center [933, 264] width 320 height 152
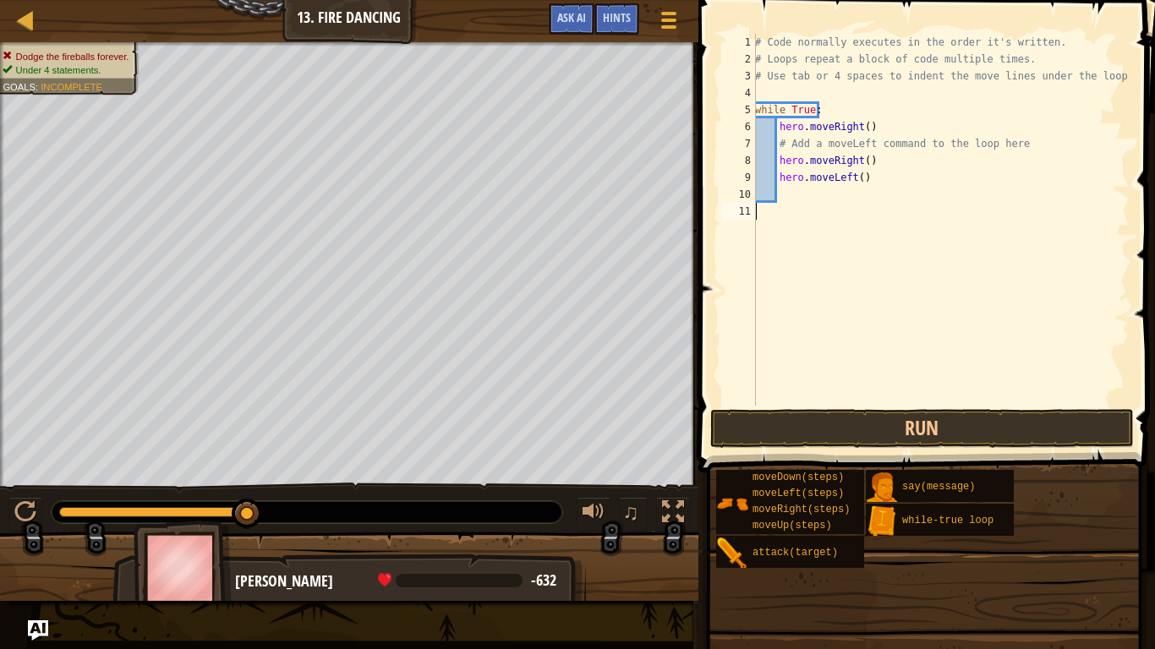
click at [861, 257] on div "# Code normally executes in the order it's written. # Loops repeat a block of c…" at bounding box center [940, 237] width 378 height 406
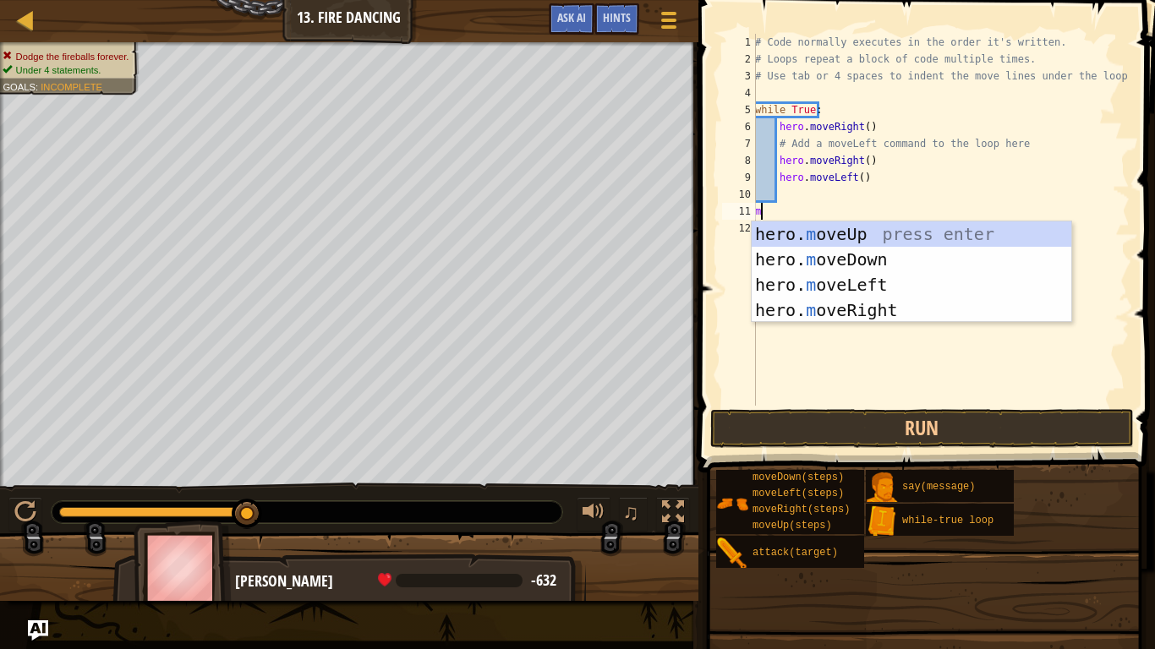
type textarea "mr"
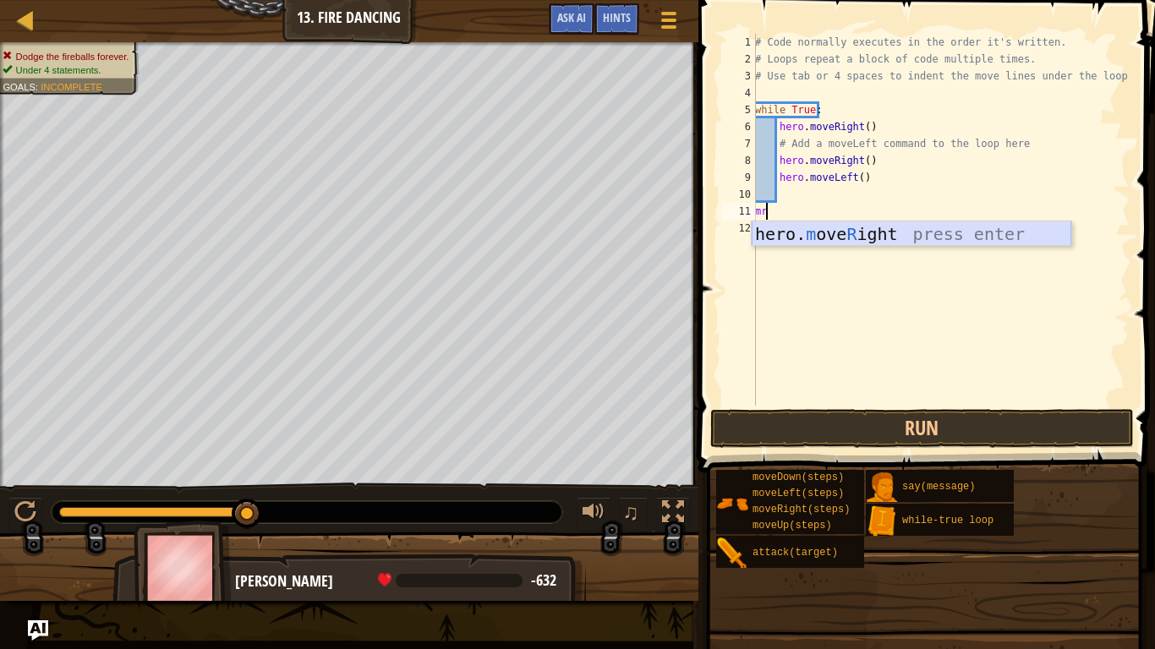
click at [815, 232] on div "hero. m ove R ight press enter" at bounding box center [911, 259] width 320 height 76
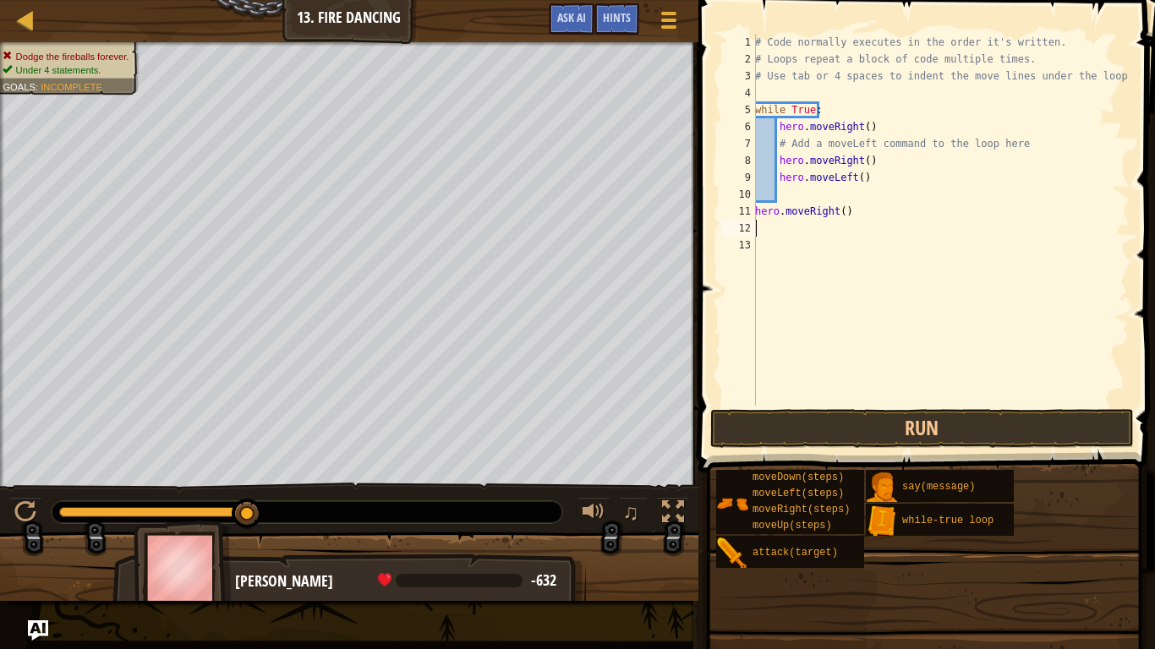
click at [805, 194] on div "# Code normally executes in the order it's written. # Loops repeat a block of c…" at bounding box center [940, 237] width 378 height 406
type textarea "m"
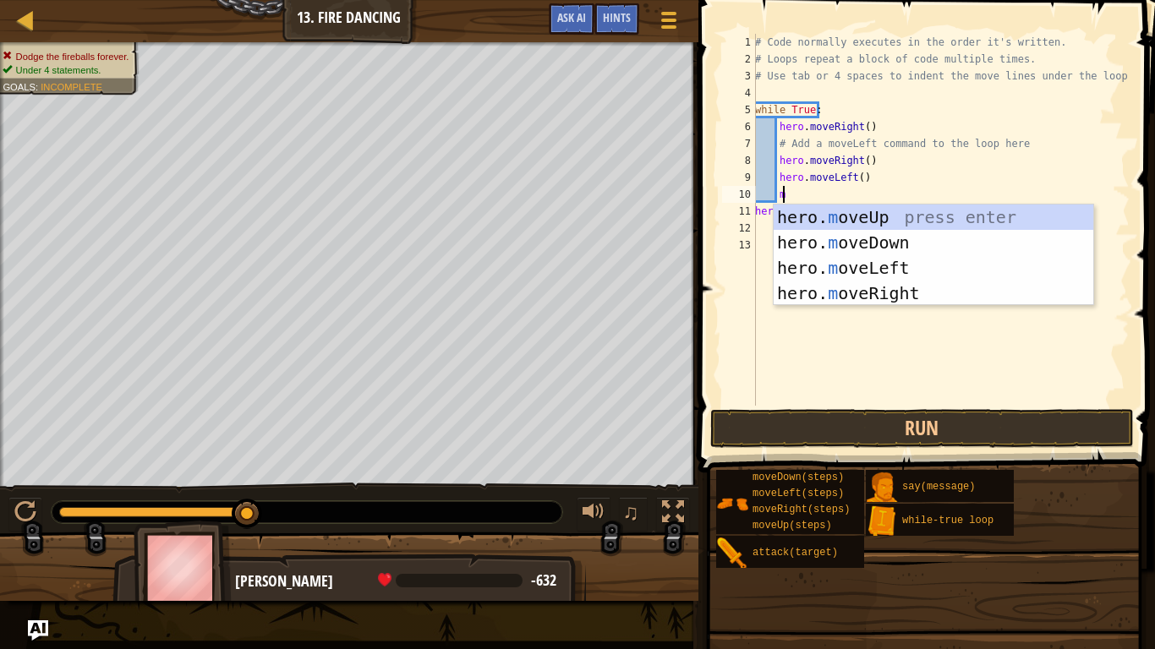
scroll to position [8, 1]
click at [848, 261] on div "hero. m oveUp press enter hero. m oveDown press enter hero. m oveLeft press ent…" at bounding box center [933, 281] width 320 height 152
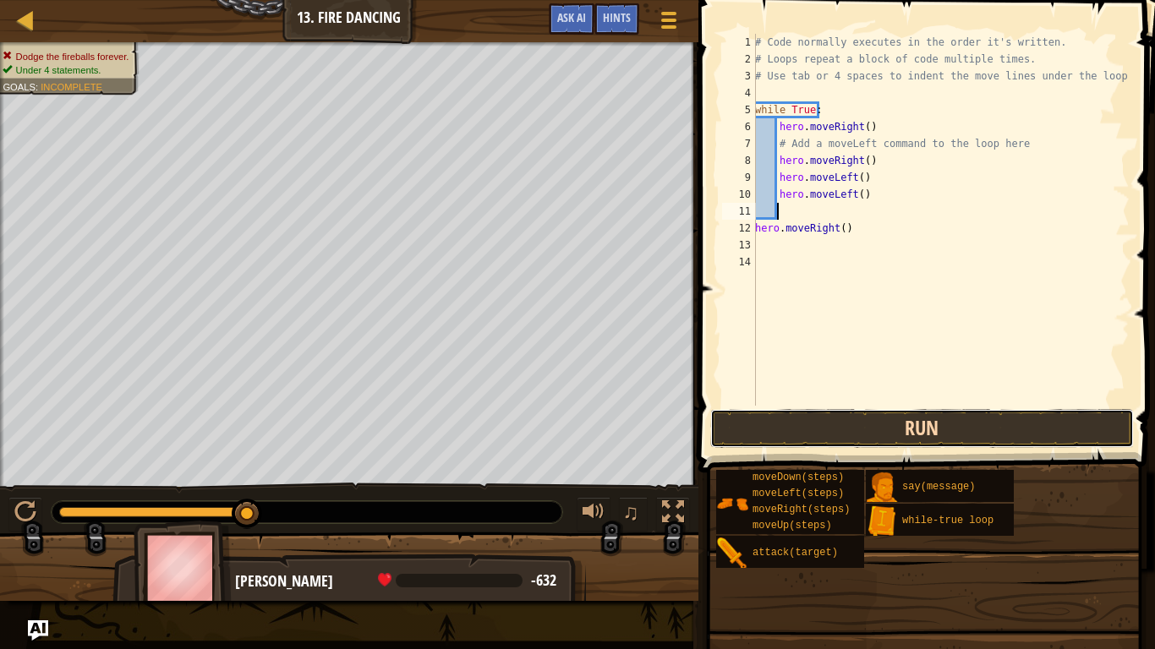
click at [857, 446] on button "Run" at bounding box center [921, 428] width 423 height 39
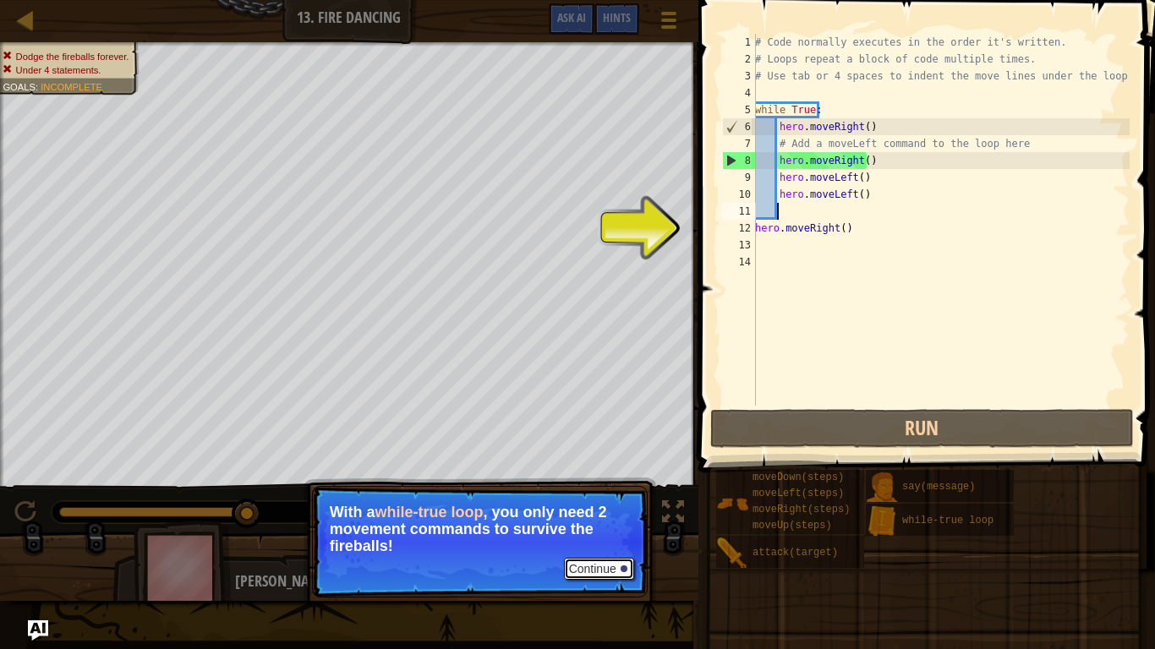
click at [618, 490] on button "Continue" at bounding box center [599, 569] width 70 height 22
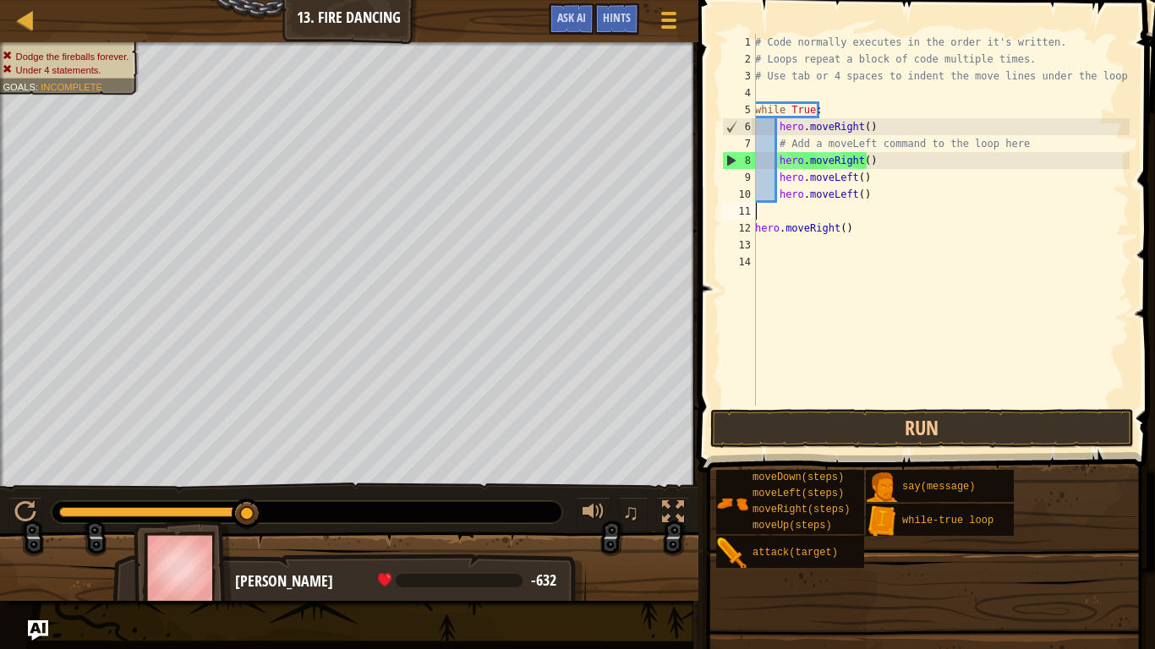
scroll to position [8, 0]
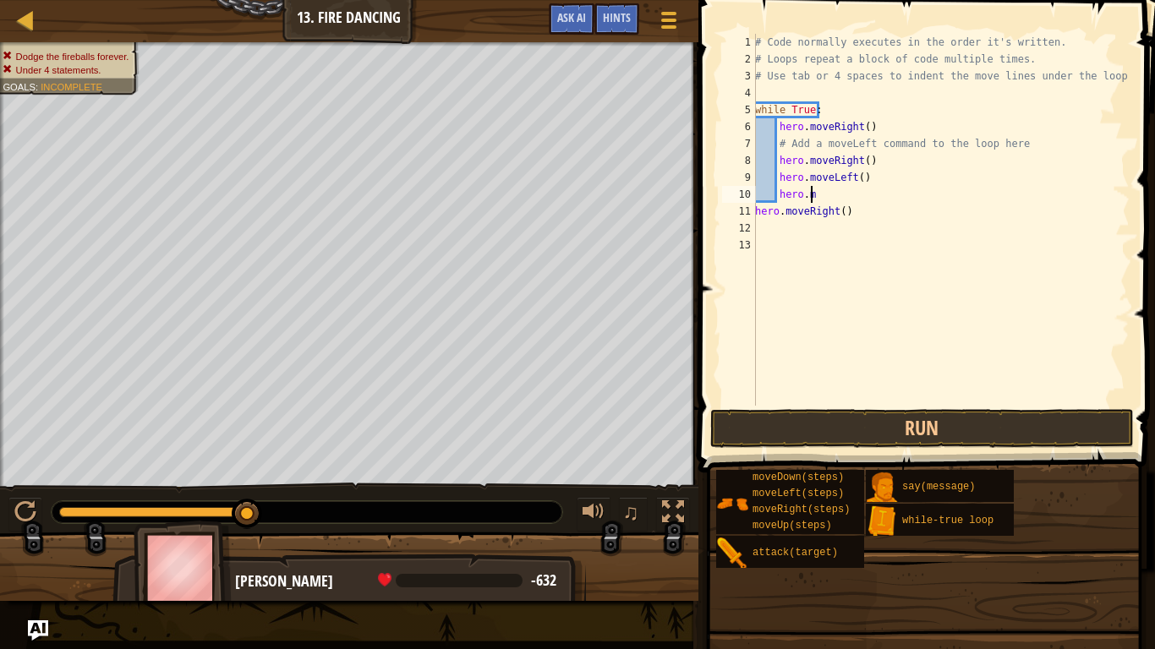
type textarea "h"
click at [867, 206] on div "# Code normally executes in the order it's written. # Loops repeat a block of c…" at bounding box center [940, 237] width 378 height 406
type textarea "h"
click at [773, 173] on div "# Code normally executes in the order it's written. # Loops repeat a block of c…" at bounding box center [940, 237] width 378 height 406
click at [963, 431] on button "Run" at bounding box center [921, 428] width 423 height 39
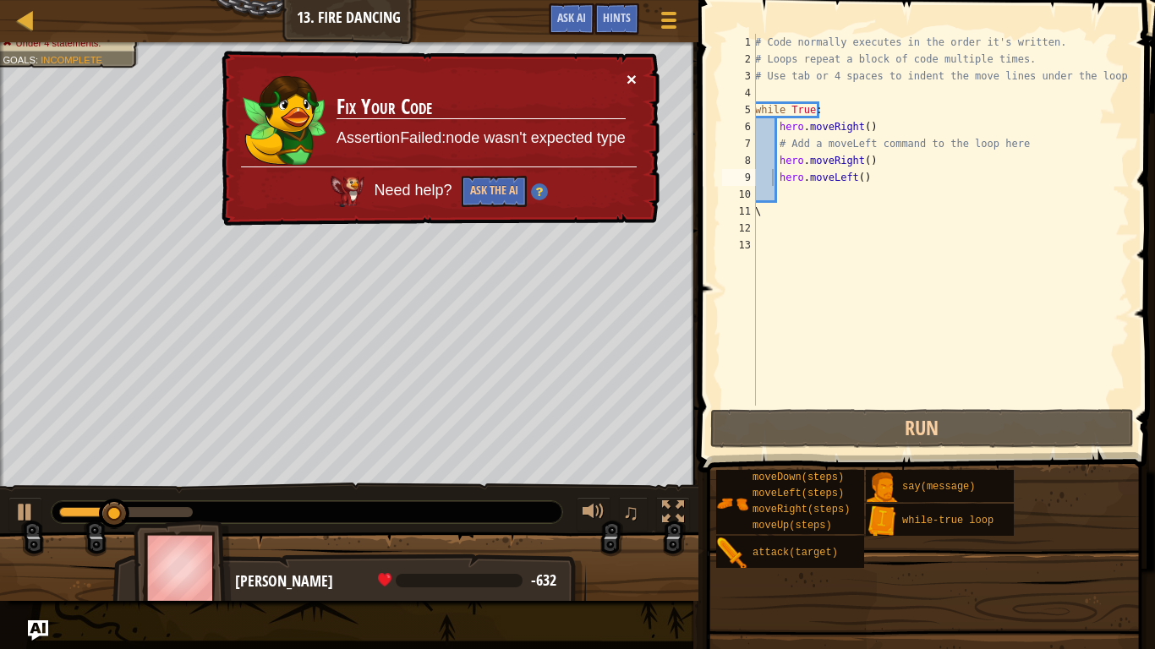
click at [626, 79] on button "×" at bounding box center [631, 79] width 10 height 18
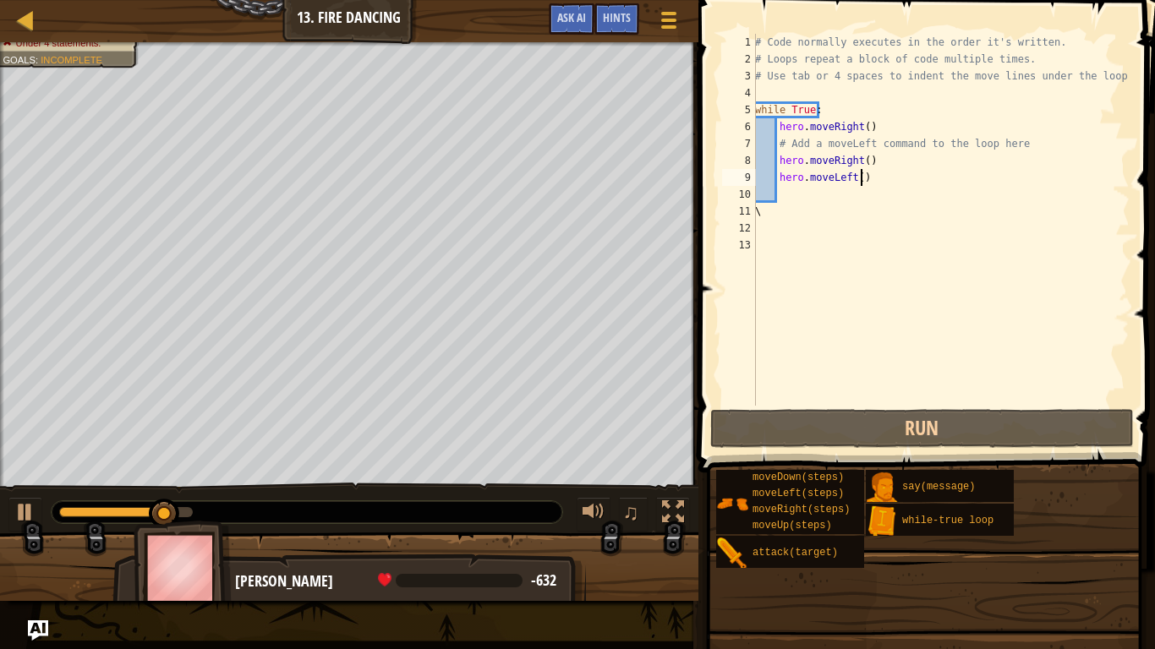
click at [878, 185] on div "# Code normally executes in the order it's written. # Loops repeat a block of c…" at bounding box center [940, 237] width 378 height 406
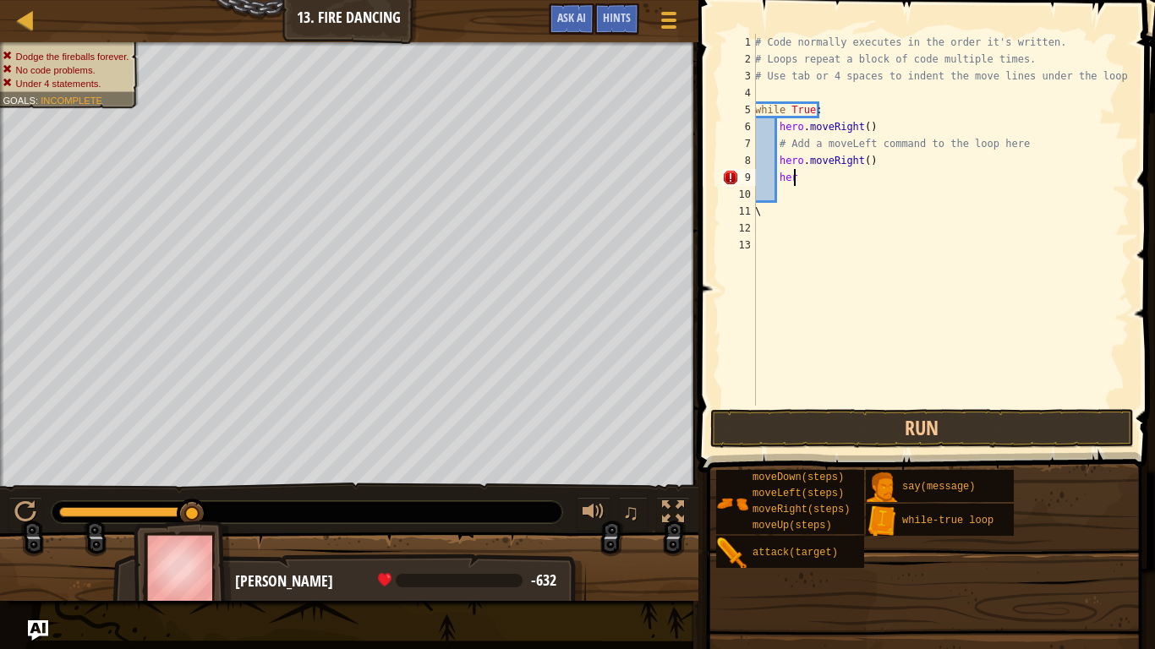
type textarea "he"
click at [764, 186] on div "# Code normally executes in the order it's written. # Loops repeat a block of c…" at bounding box center [940, 237] width 378 height 406
click at [756, 193] on div "# Code normally executes in the order it's written. # Loops repeat a block of c…" at bounding box center [940, 237] width 378 height 406
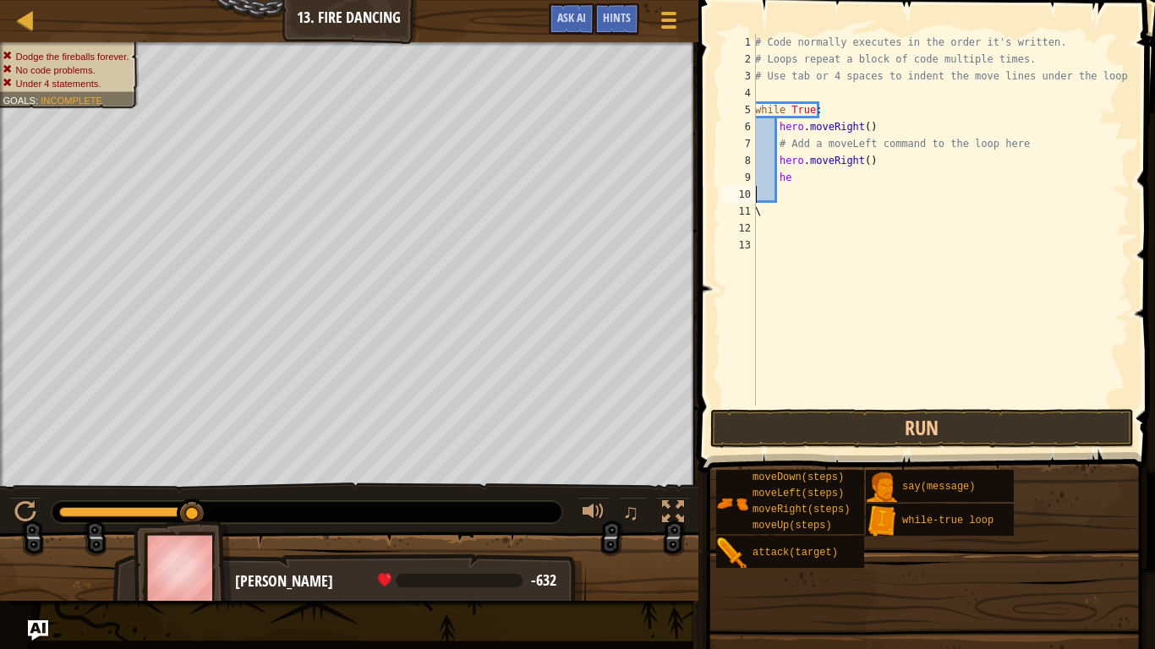
type textarea "m"
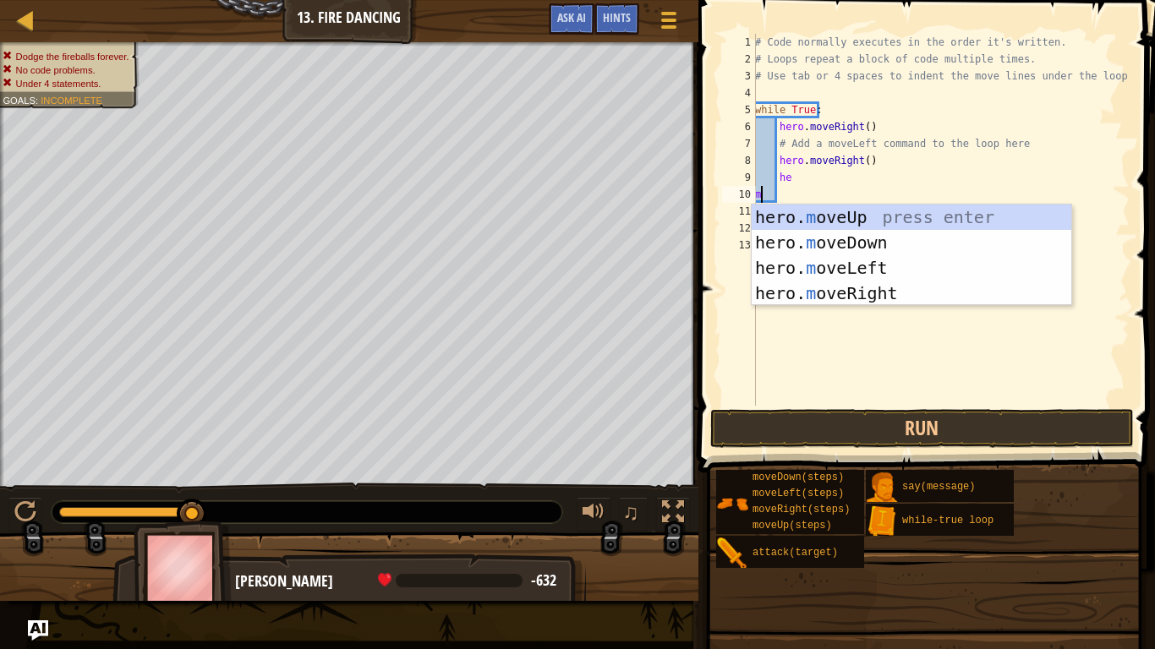
scroll to position [8, 0]
click at [843, 272] on div "hero. m oveUp press enter hero. m oveDown press enter hero. m oveLeft press ent…" at bounding box center [911, 281] width 320 height 152
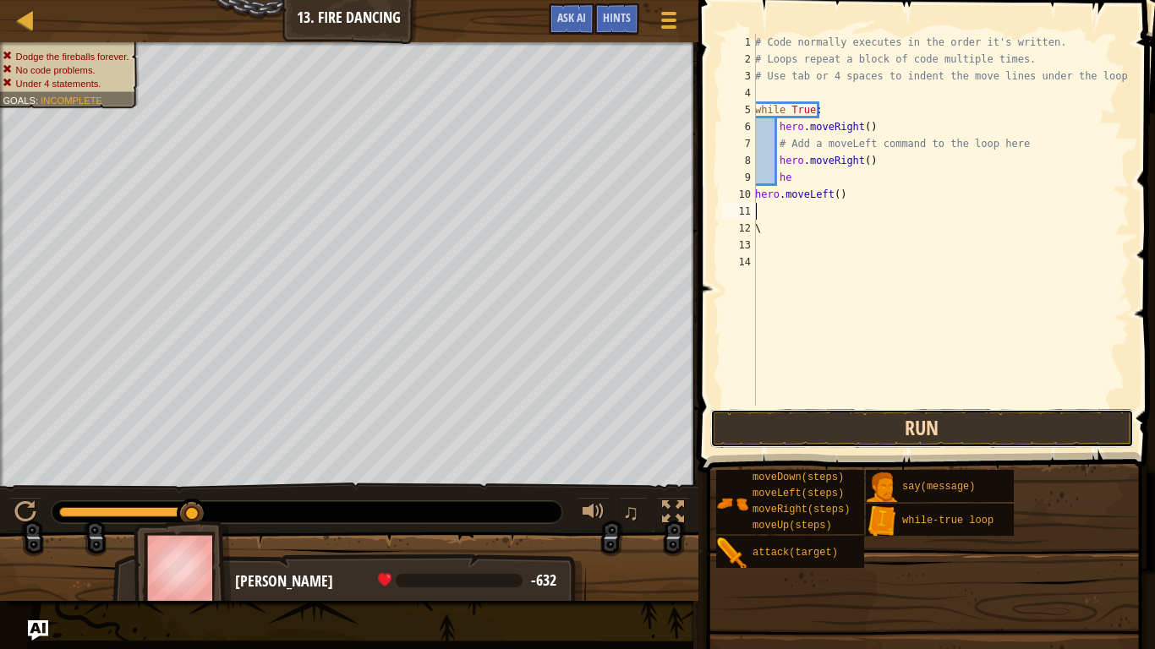
click at [833, 416] on button "Run" at bounding box center [921, 428] width 423 height 39
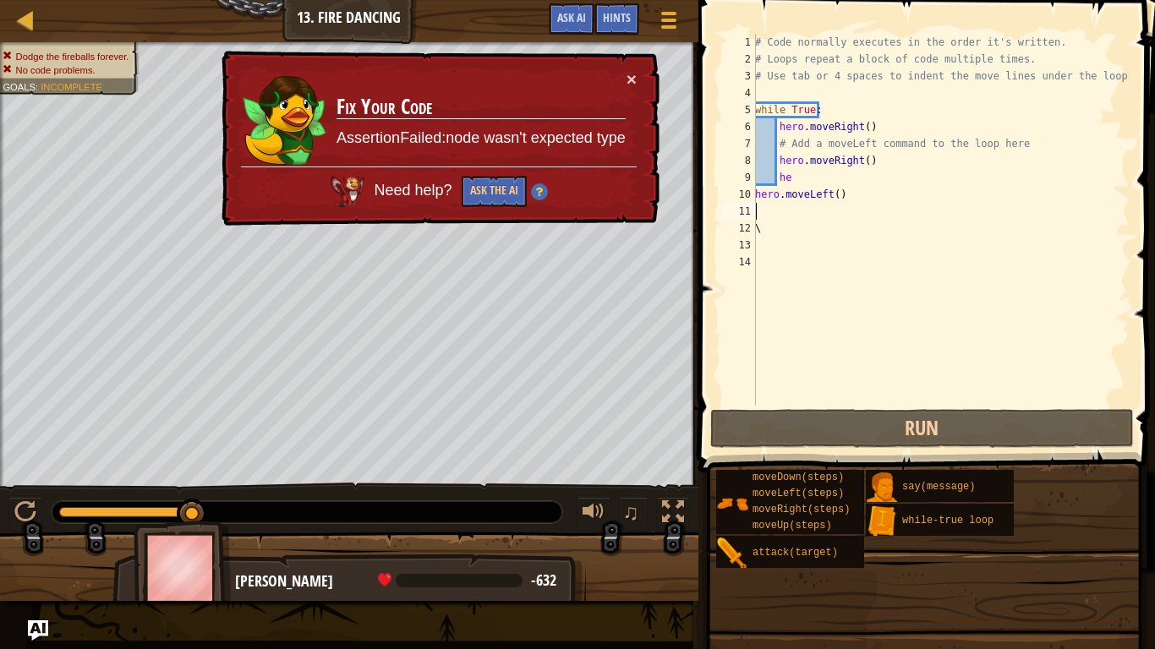
click at [625, 76] on td "Fix Your Code AssertionFailed:node wasn't expected type" at bounding box center [481, 118] width 291 height 96
click at [634, 78] on button "×" at bounding box center [631, 79] width 10 height 18
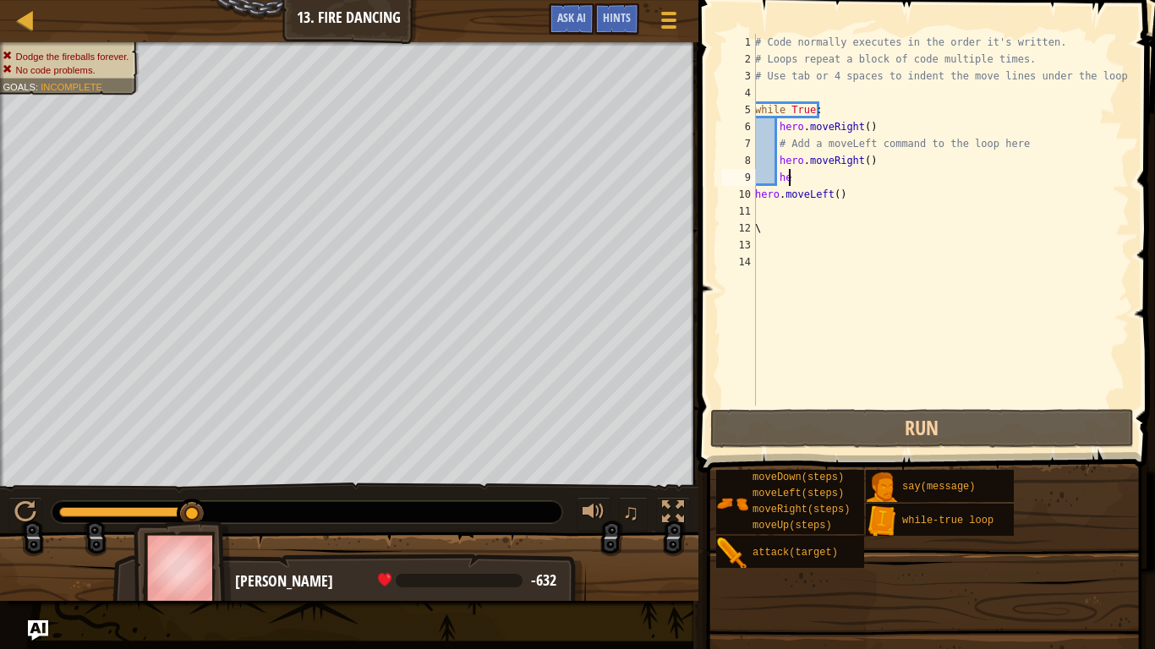
click at [844, 174] on div "# Code normally executes in the order it's written. # Loops repeat a block of c…" at bounding box center [940, 237] width 378 height 406
type textarea "h"
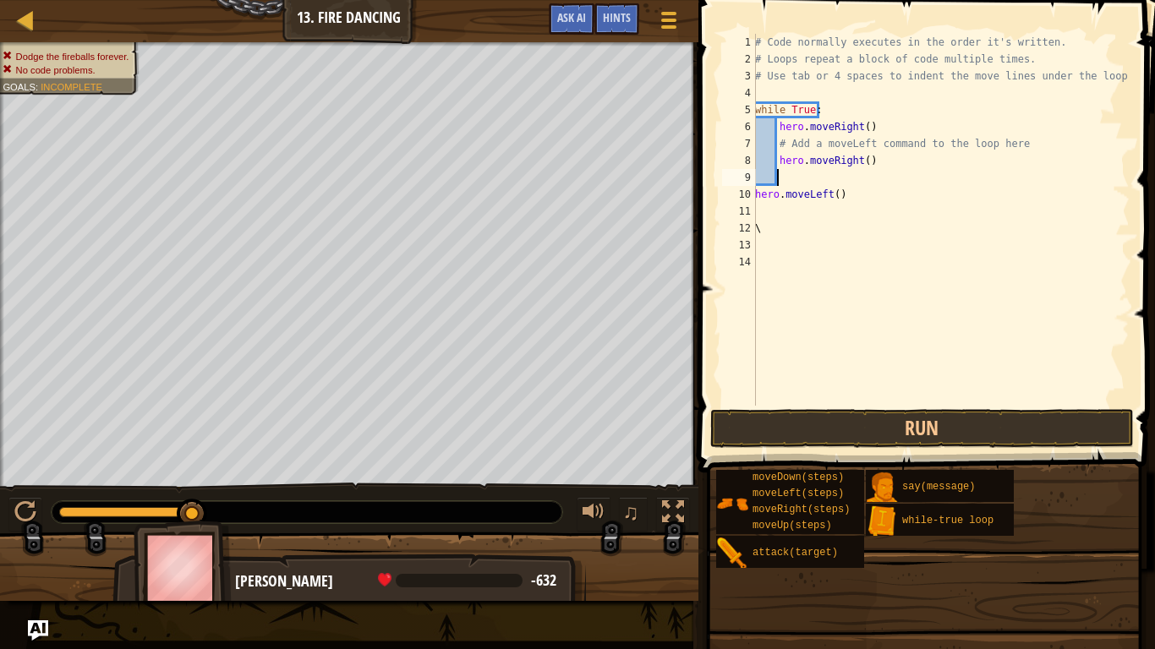
click at [867, 194] on div "# Code normally executes in the order it's written. # Loops repeat a block of c…" at bounding box center [940, 237] width 378 height 406
type textarea "h"
click at [869, 167] on div "# Code normally executes in the order it's written. # Loops repeat a block of c…" at bounding box center [940, 237] width 378 height 406
type textarea "h"
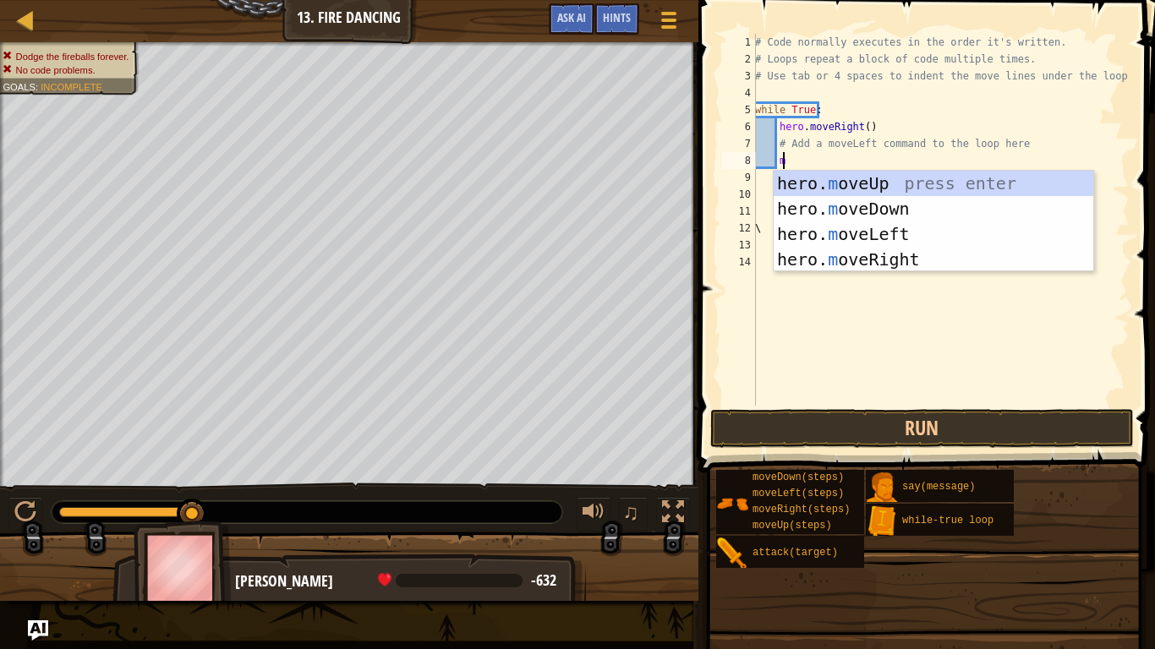
type textarea "mv"
click at [843, 224] on div "hero. m o v eUp press enter hero. m o v eDown press enter hero. m o v eLeft pre…" at bounding box center [933, 247] width 320 height 152
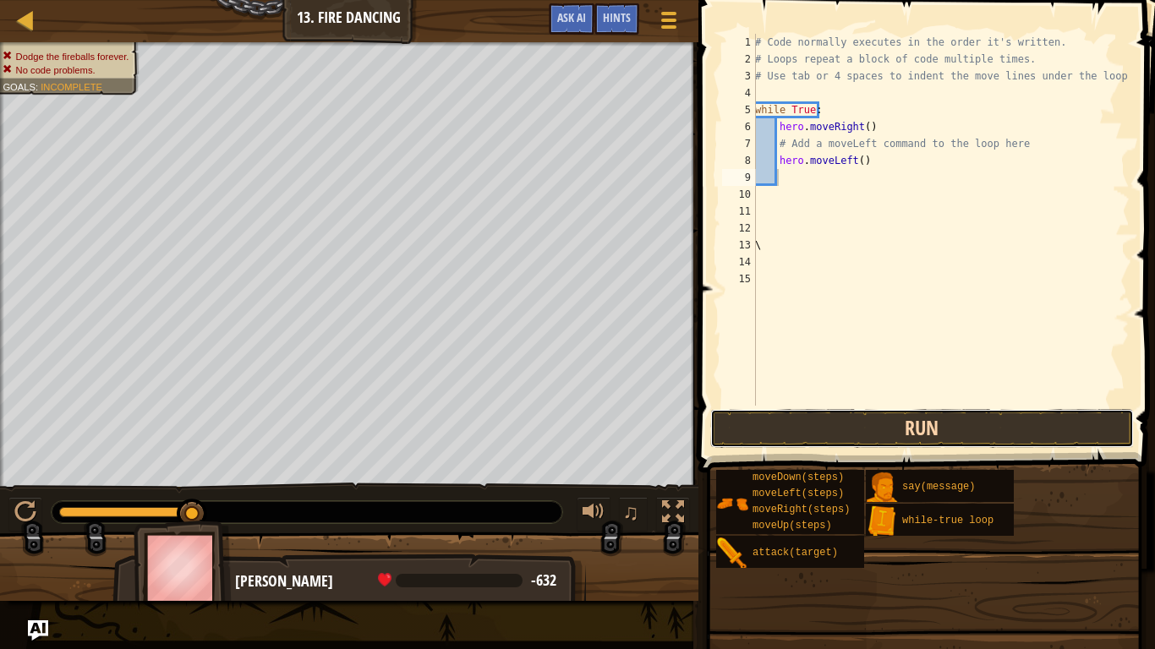
click at [862, 412] on button "Run" at bounding box center [921, 428] width 423 height 39
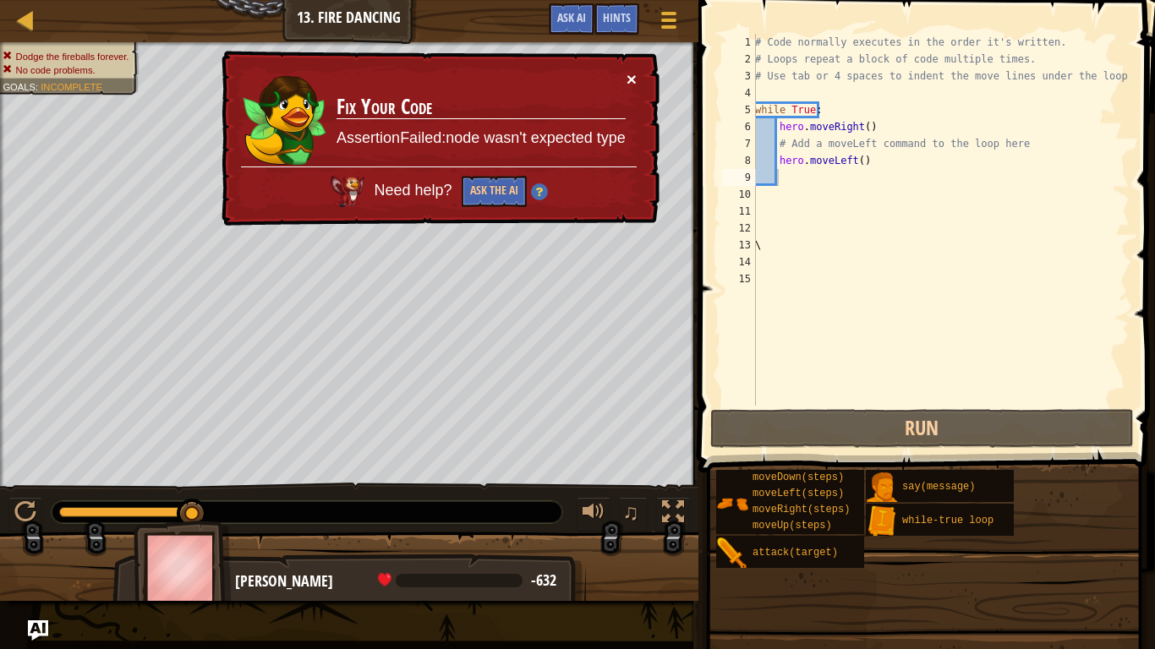
click at [628, 70] on button "×" at bounding box center [631, 79] width 10 height 18
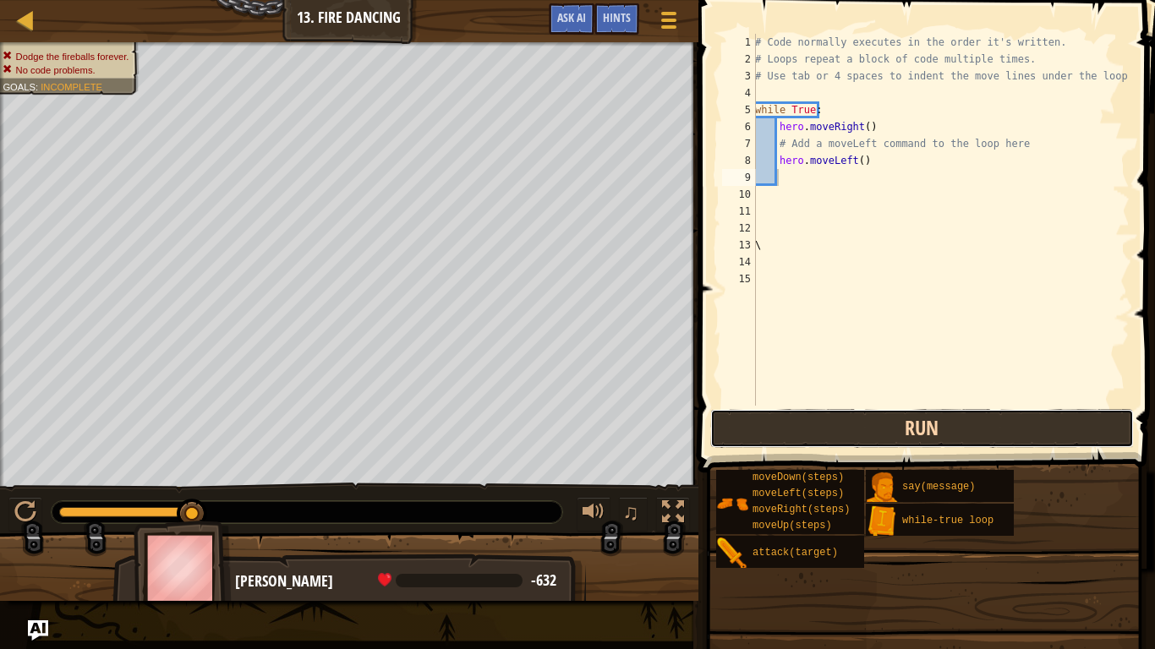
click at [818, 421] on button "Run" at bounding box center [921, 428] width 423 height 39
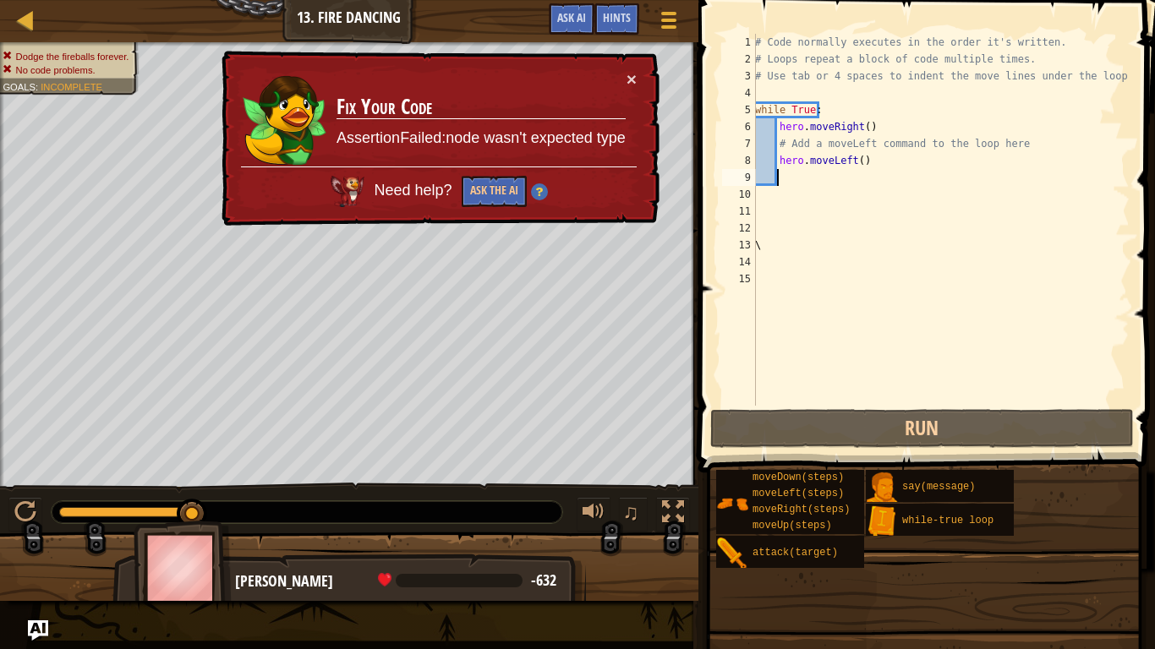
click at [639, 80] on div "× Fix Your Code AssertionFailed:node wasn't expected type Need help? Ask the AI" at bounding box center [438, 139] width 441 height 176
click at [629, 79] on button "×" at bounding box center [631, 79] width 10 height 18
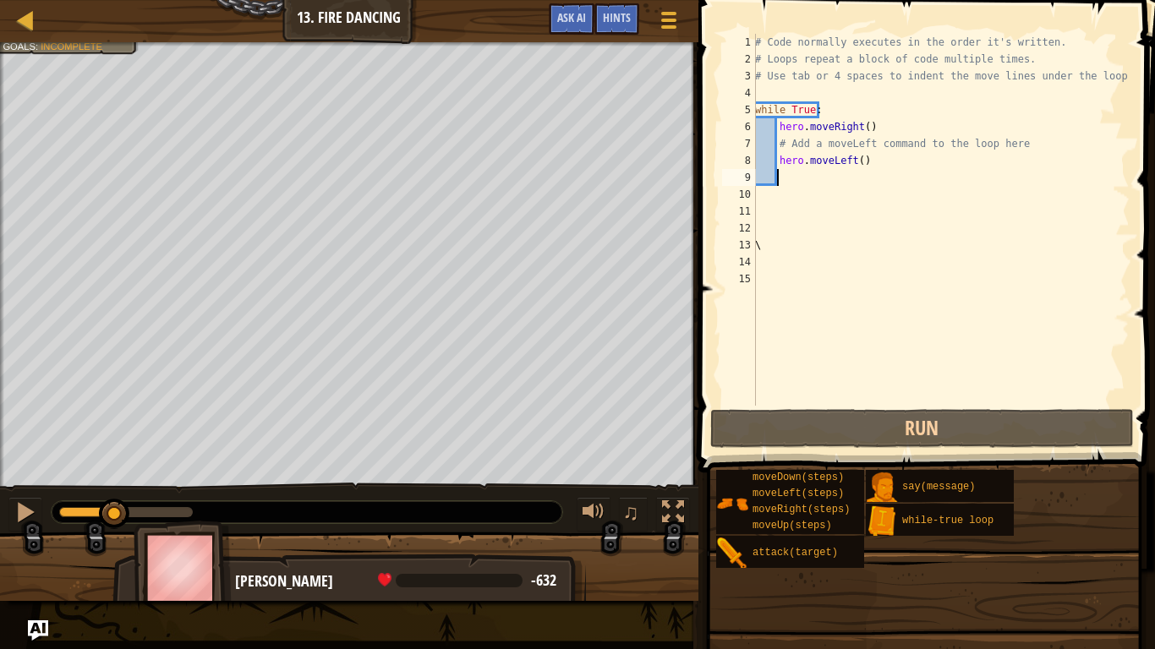
drag, startPoint x: 178, startPoint y: 505, endPoint x: 114, endPoint y: 553, distance: 79.1
click at [114, 490] on div "Dodge the fireballs forever. No code problems. Goals : Incomplete ♫ [PERSON_NAM…" at bounding box center [577, 321] width 1155 height 559
drag, startPoint x: 122, startPoint y: 508, endPoint x: 25, endPoint y: 501, distance: 97.4
click at [25, 490] on div "♫" at bounding box center [349, 508] width 698 height 51
drag, startPoint x: 25, startPoint y: 501, endPoint x: 31, endPoint y: 509, distance: 10.2
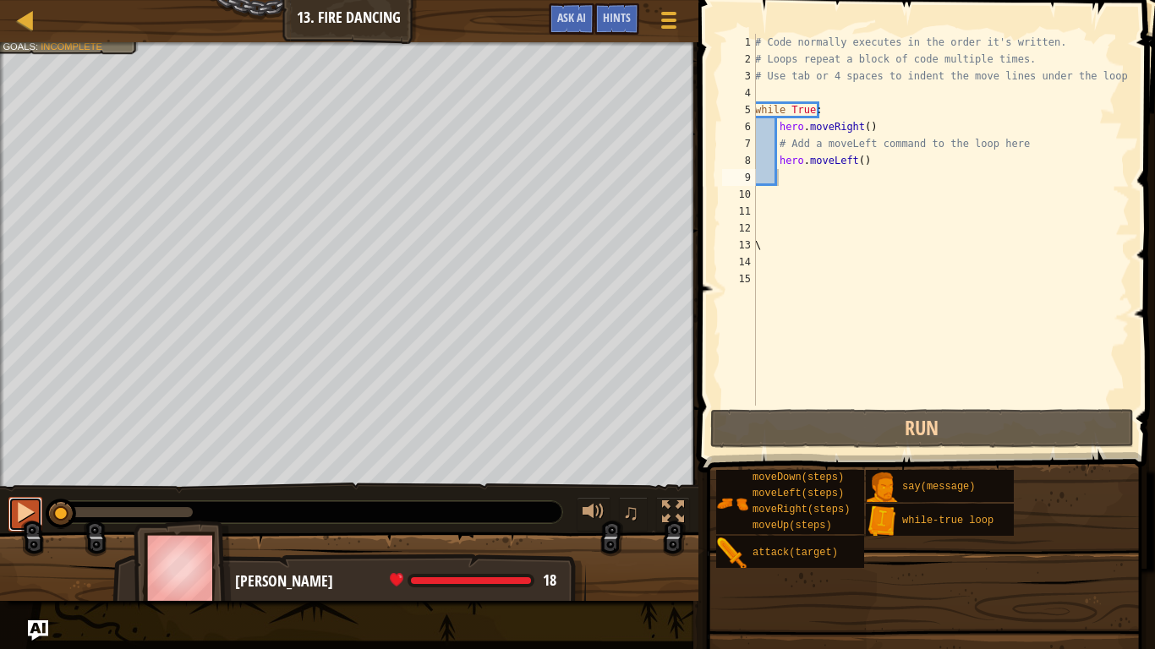
click at [31, 490] on div at bounding box center [25, 512] width 22 height 22
click at [23, 490] on div at bounding box center [25, 512] width 22 height 22
click at [862, 161] on div "# Code normally executes in the order it's written. # Loops repeat a block of c…" at bounding box center [940, 237] width 378 height 406
click at [871, 124] on div "# Code normally executes in the order it's written. # Loops repeat a block of c…" at bounding box center [940, 237] width 378 height 406
click at [881, 167] on div "# Code normally executes in the order it's written. # Loops repeat a block of c…" at bounding box center [940, 237] width 378 height 406
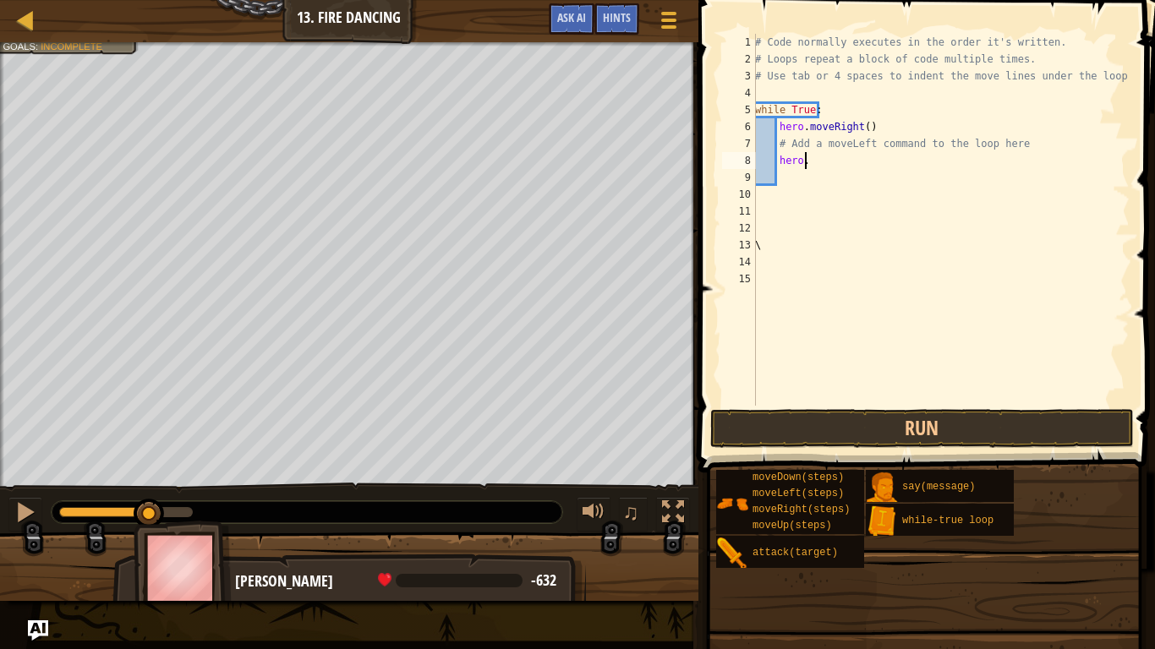
type textarea "h"
click at [898, 412] on button "Run" at bounding box center [921, 428] width 423 height 39
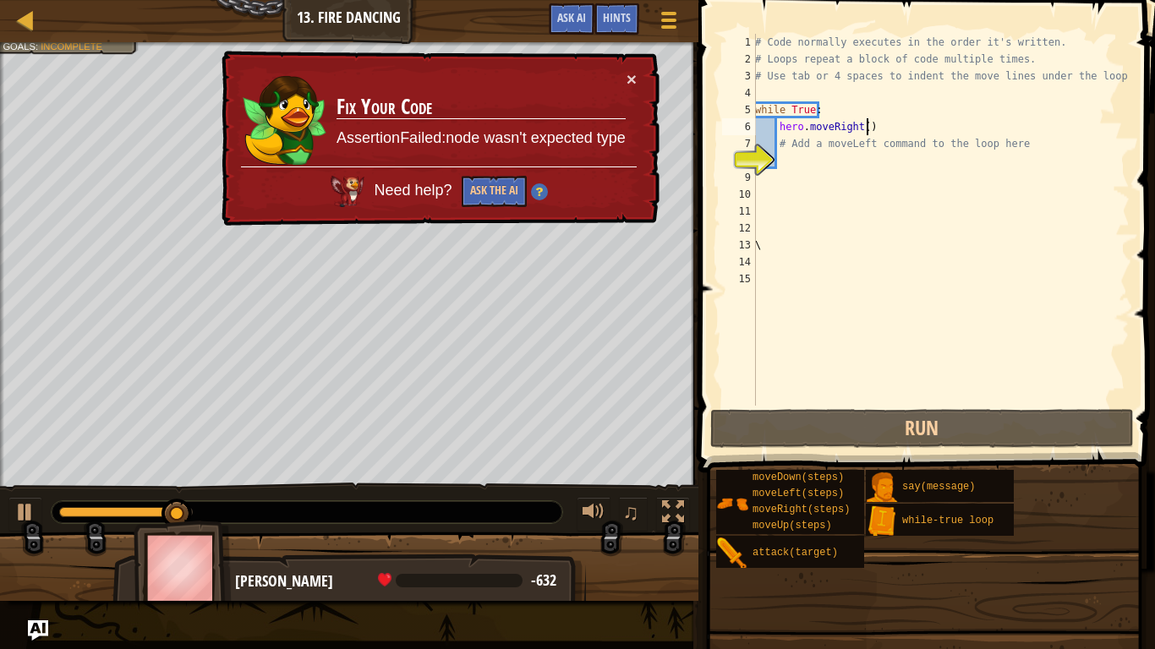
click at [873, 128] on div "# Code normally executes in the order it's written. # Loops repeat a block of c…" at bounding box center [940, 237] width 378 height 406
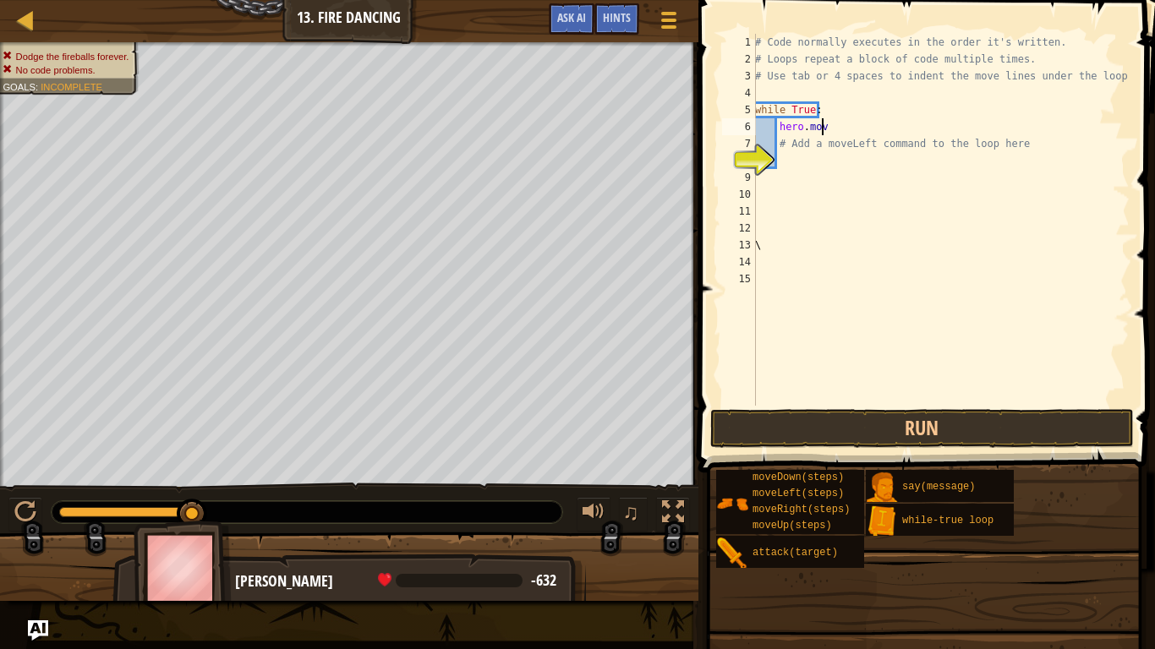
type textarea "h"
click at [839, 406] on span at bounding box center [928, 212] width 470 height 522
click at [848, 422] on button "Run" at bounding box center [921, 428] width 423 height 39
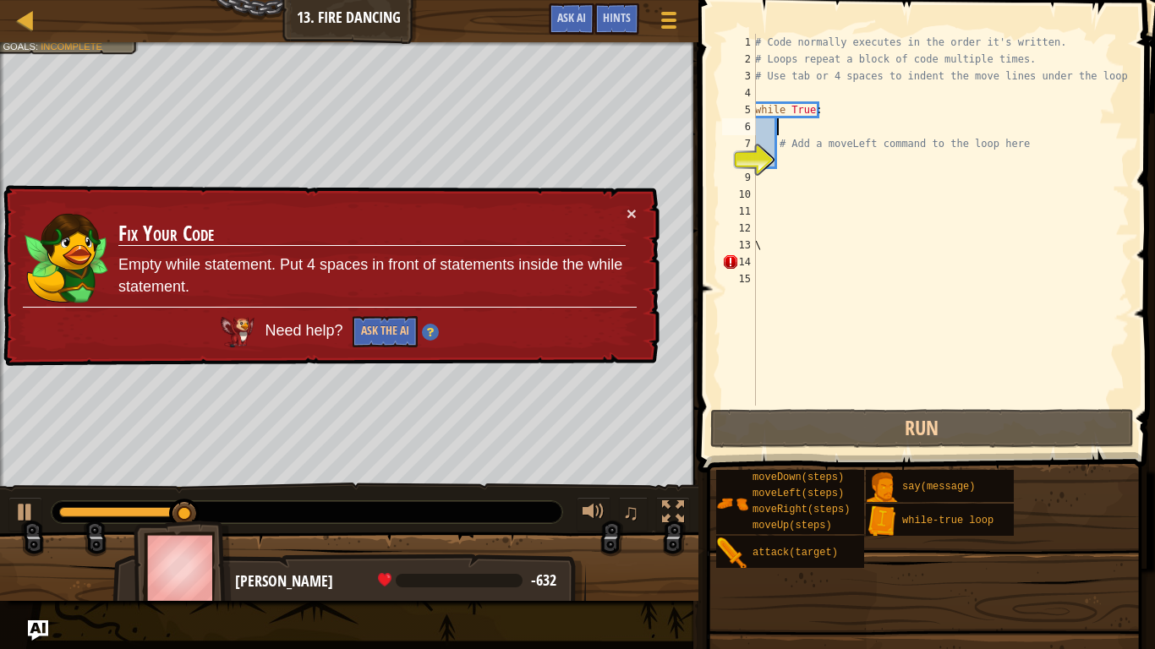
click at [646, 206] on div "× Fix Your Code Empty while statement. Put 4 spaces in front of statements insi…" at bounding box center [329, 276] width 659 height 182
click at [638, 214] on div "× Fix Your Code Empty while statement. Put 4 spaces in front of statements insi…" at bounding box center [329, 276] width 659 height 182
click at [627, 217] on button "×" at bounding box center [631, 214] width 10 height 18
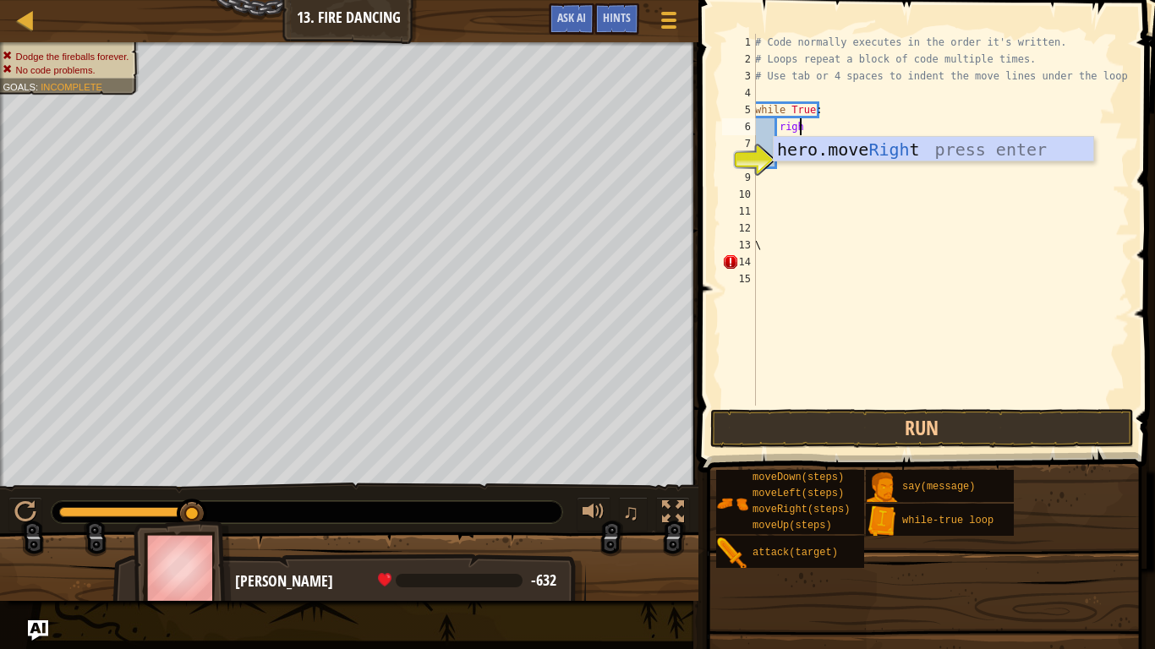
scroll to position [8, 3]
type textarea "right"
click at [833, 145] on div "hero.move Right press enter" at bounding box center [933, 175] width 320 height 76
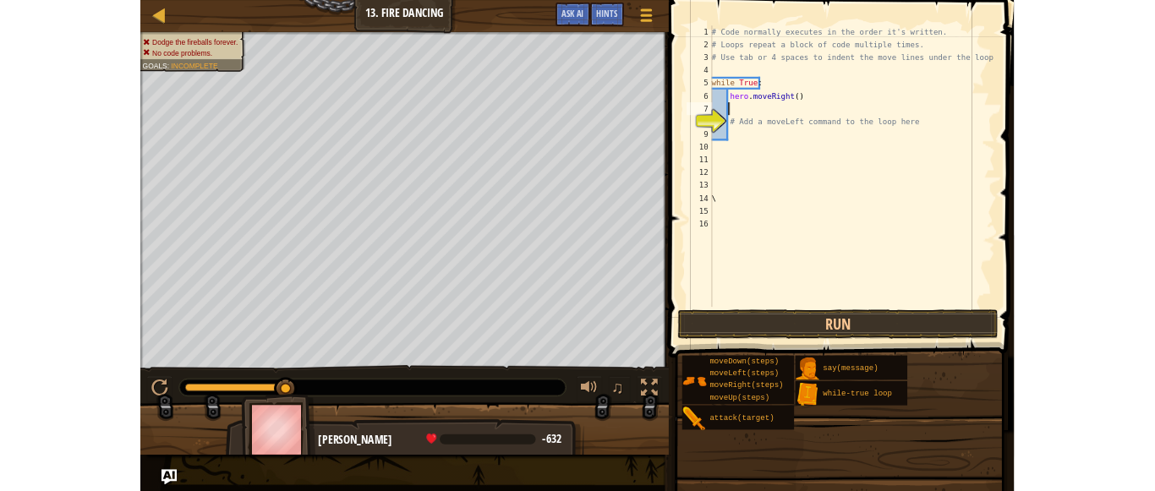
scroll to position [8, 1]
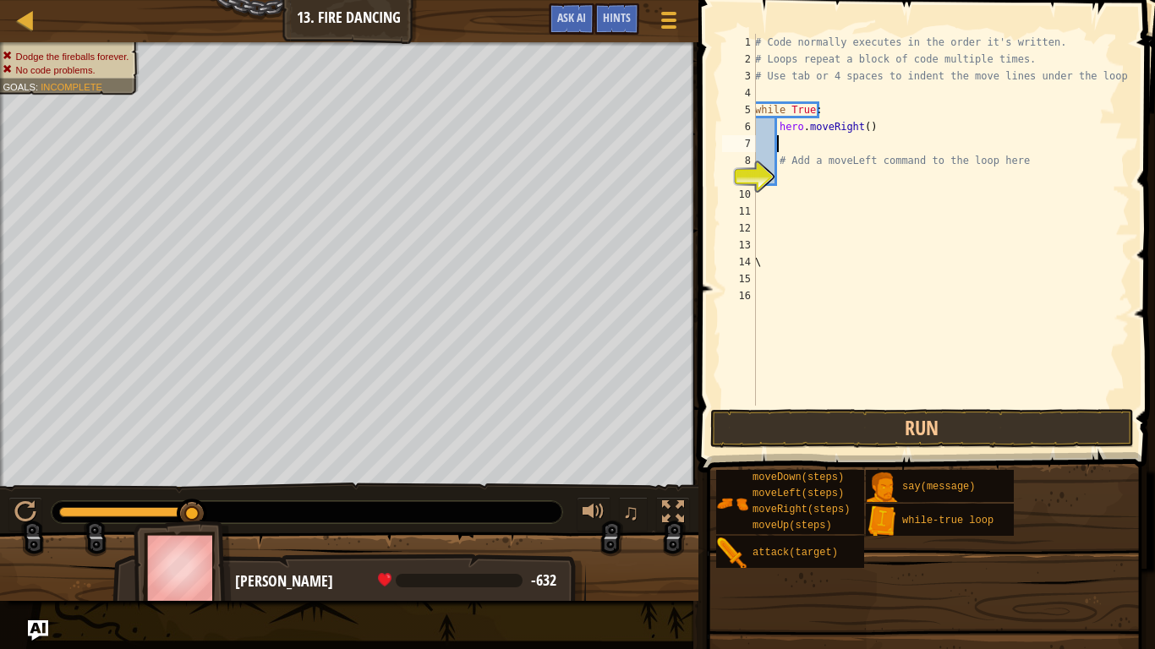
click at [828, 147] on div "# Code normally executes in the order it's written. # Loops repeat a block of c…" at bounding box center [940, 237] width 378 height 406
type textarea "h"
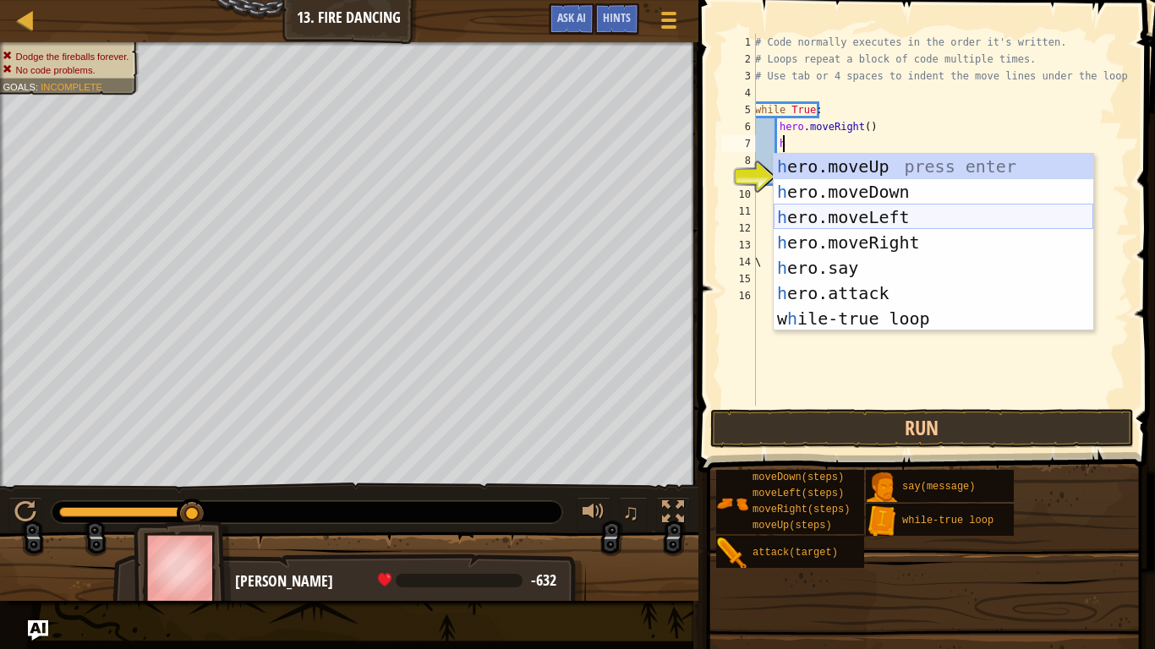
click at [870, 215] on div "h ero.moveUp press enter h ero.moveDown press enter h ero.moveLeft press enter …" at bounding box center [933, 268] width 320 height 228
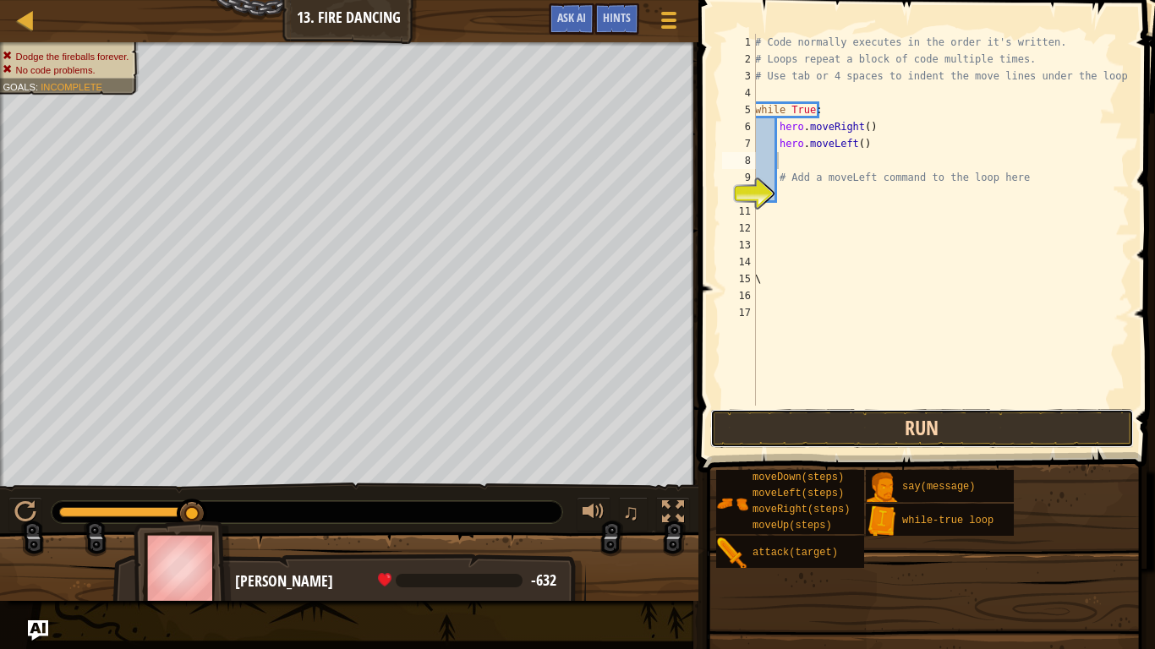
click at [888, 432] on button "Run" at bounding box center [921, 428] width 423 height 39
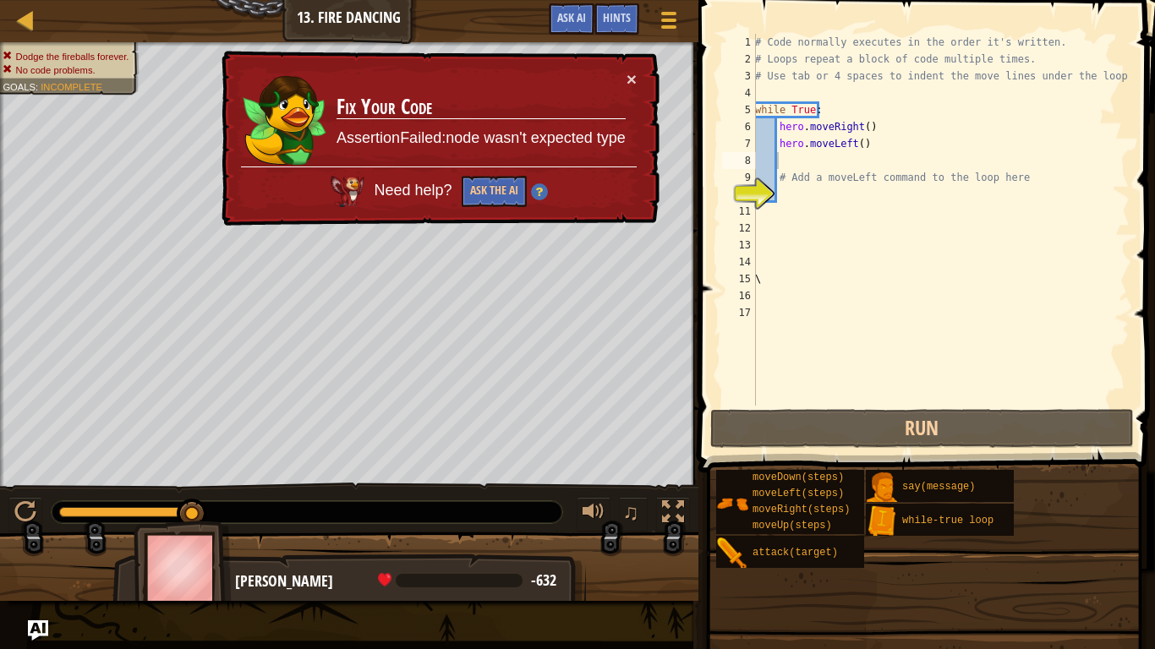
click at [647, 82] on div "× Fix Your Code AssertionFailed:node wasn't expected type Need help? Ask the AI" at bounding box center [438, 139] width 441 height 176
click at [503, 192] on button "Ask the AI" at bounding box center [494, 191] width 65 height 31
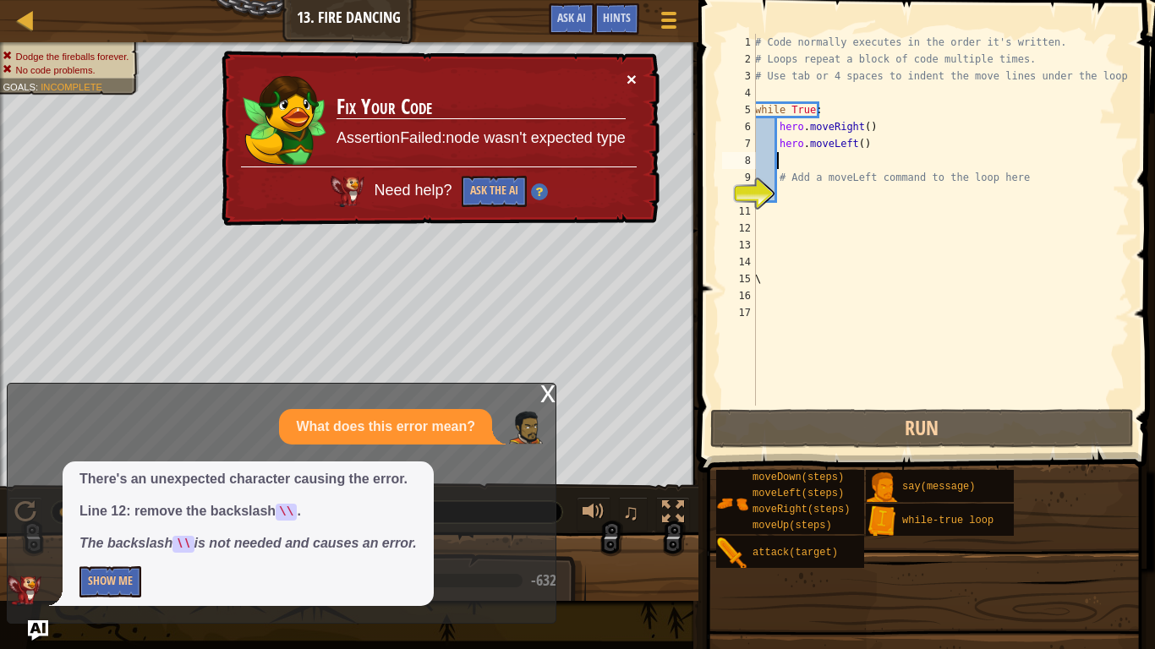
click at [631, 74] on button "×" at bounding box center [631, 79] width 10 height 18
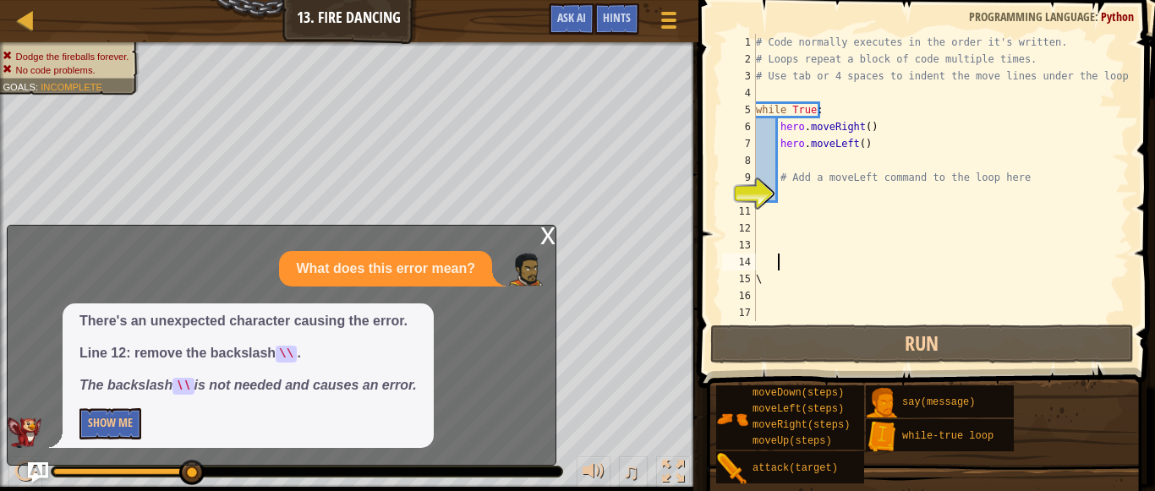
click at [806, 255] on div "# Code normally executes in the order it's written. # Loops repeat a block of c…" at bounding box center [940, 194] width 377 height 321
click at [538, 231] on div "x What does this error mean? There's an unexpected character causing the error.…" at bounding box center [281, 345] width 549 height 241
click at [548, 232] on div "x" at bounding box center [547, 234] width 15 height 17
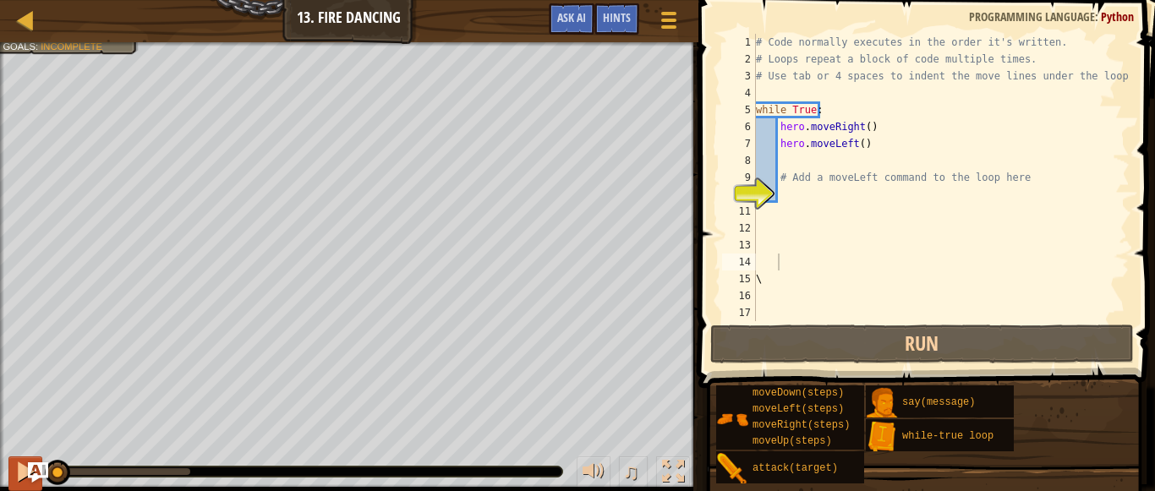
drag, startPoint x: 194, startPoint y: 472, endPoint x: 22, endPoint y: 490, distance: 173.4
click at [22, 490] on div "♫" at bounding box center [349, 467] width 698 height 51
click at [812, 197] on div "# Code normally executes in the order it's written. # Loops repeat a block of c…" at bounding box center [940, 194] width 377 height 321
drag, startPoint x: 1009, startPoint y: 185, endPoint x: 778, endPoint y: 177, distance: 230.9
click at [778, 177] on div "# Code normally executes in the order it's written. # Loops repeat a block of c…" at bounding box center [940, 194] width 377 height 321
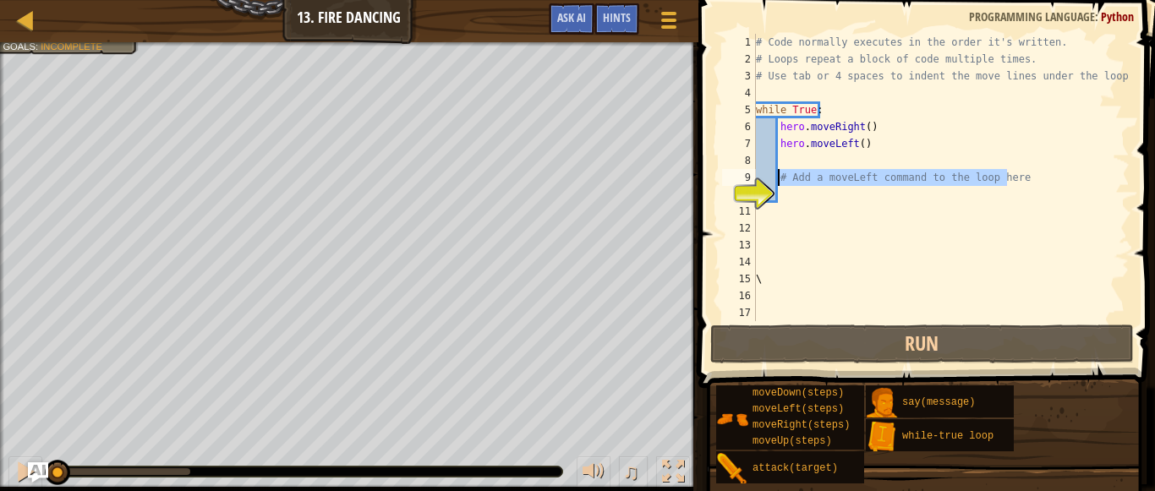
type textarea "# Add a moveLeft command to the loop here"
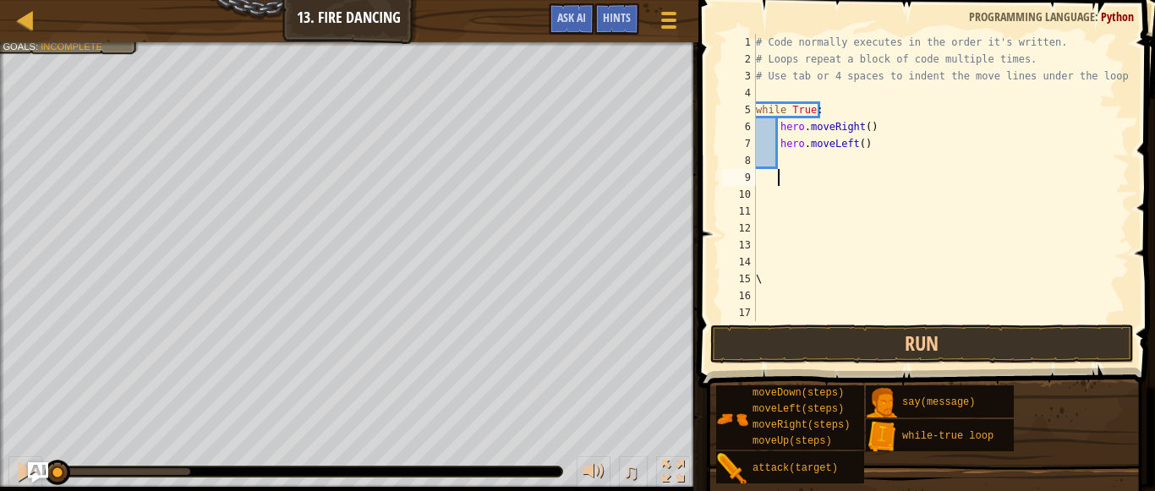
type textarea "m"
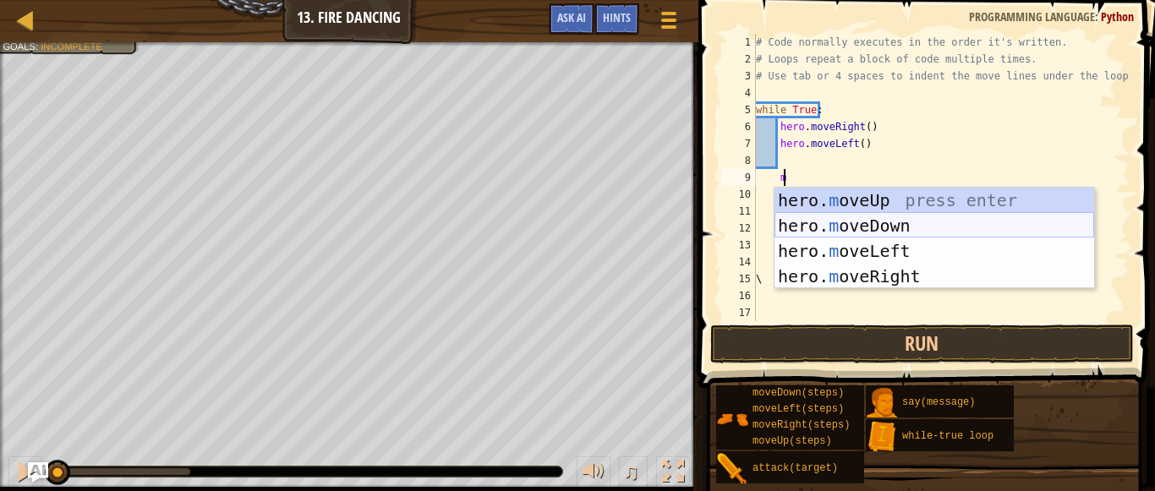
click at [845, 238] on div "hero. m oveUp press enter hero. m oveDown press enter hero. m oveLeft press ent…" at bounding box center [934, 264] width 320 height 152
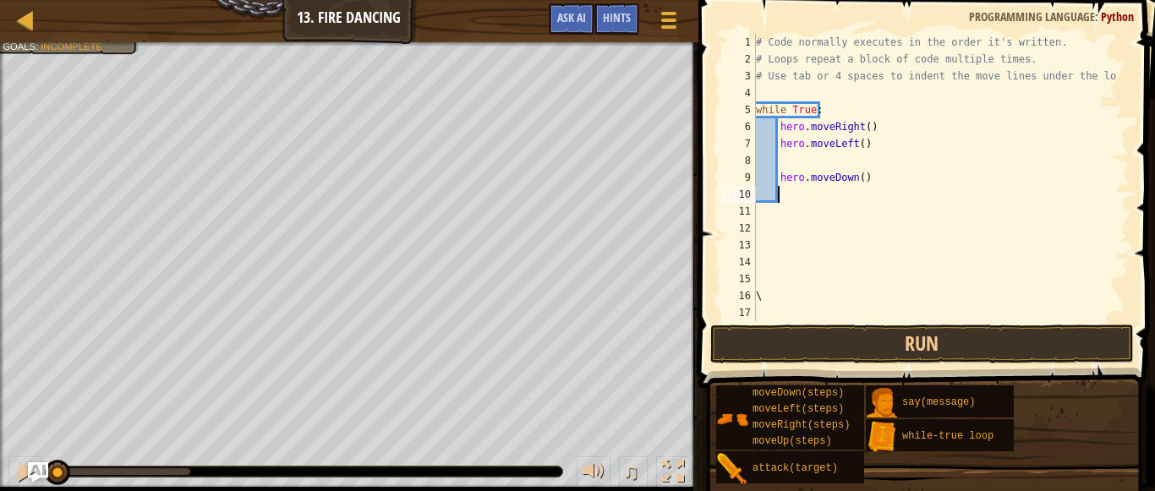
click at [901, 178] on div "# Code normally executes in the order it's written. # Loops repeat a block of c…" at bounding box center [934, 194] width 364 height 321
type textarea "h"
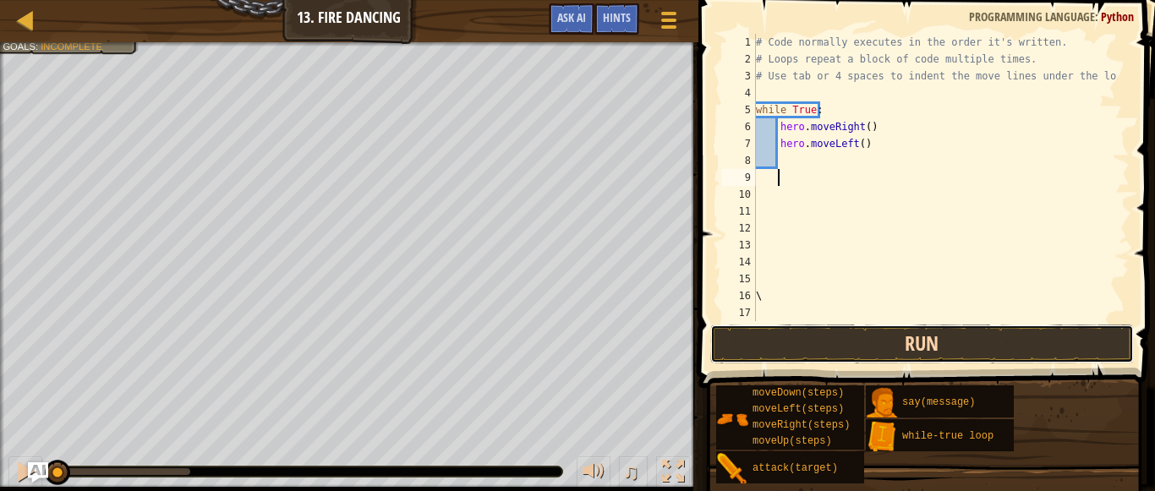
click at [827, 341] on button "Run" at bounding box center [921, 344] width 423 height 39
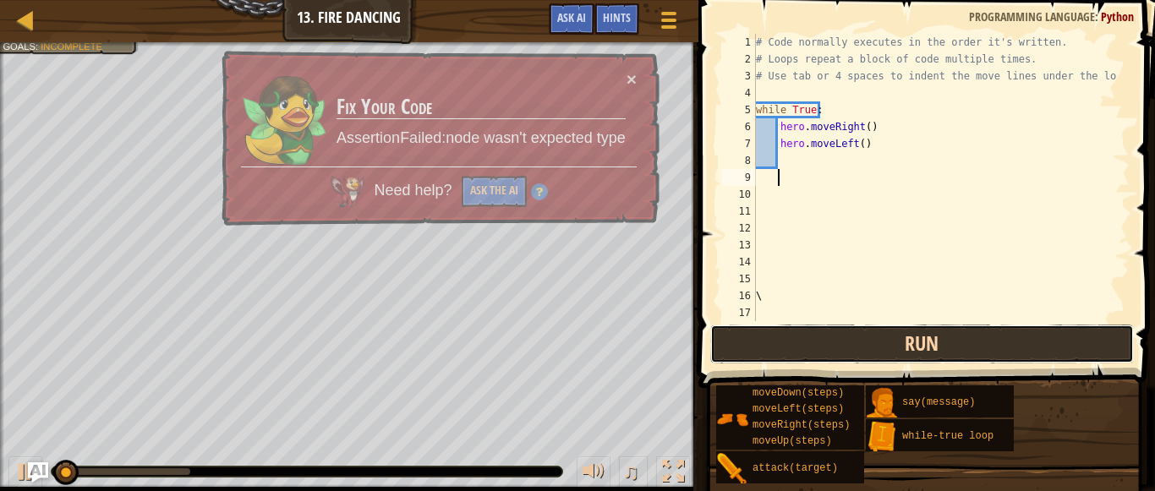
click at [833, 335] on button "Run" at bounding box center [921, 344] width 423 height 39
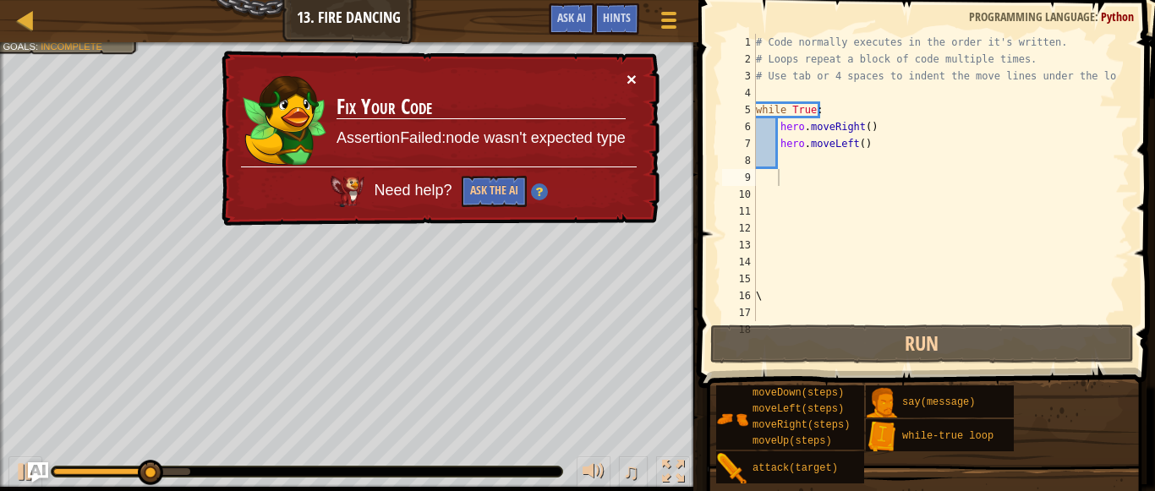
click at [635, 83] on button "×" at bounding box center [631, 82] width 11 height 18
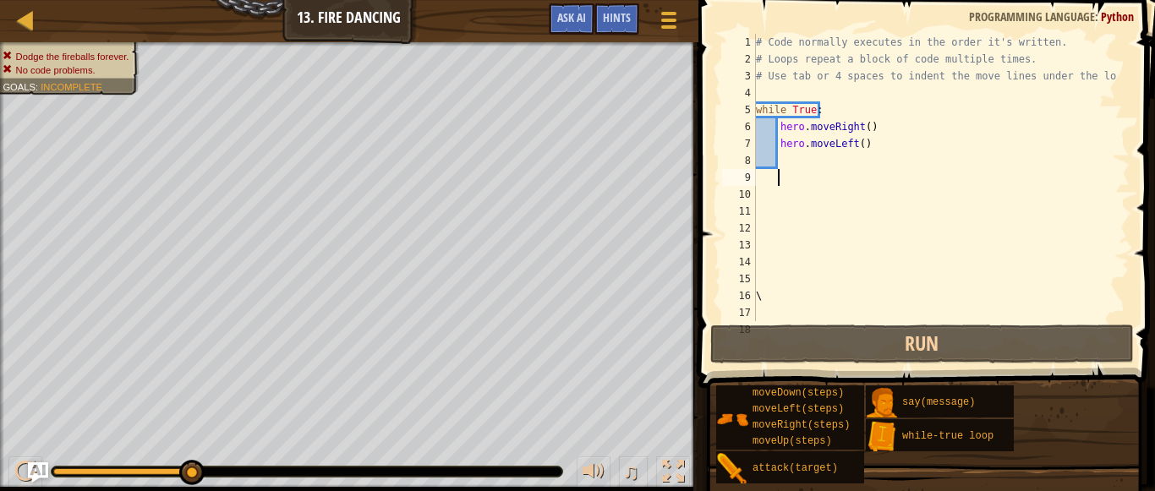
click at [844, 156] on div "# Code normally executes in the order it's written. # Loops repeat a block of c…" at bounding box center [934, 194] width 364 height 321
click at [866, 150] on div "# Code normally executes in the order it's written. # Loops repeat a block of c…" at bounding box center [934, 194] width 364 height 321
click at [869, 132] on div "# Code normally executes in the order it's written. # Loops repeat a block of c…" at bounding box center [934, 194] width 364 height 321
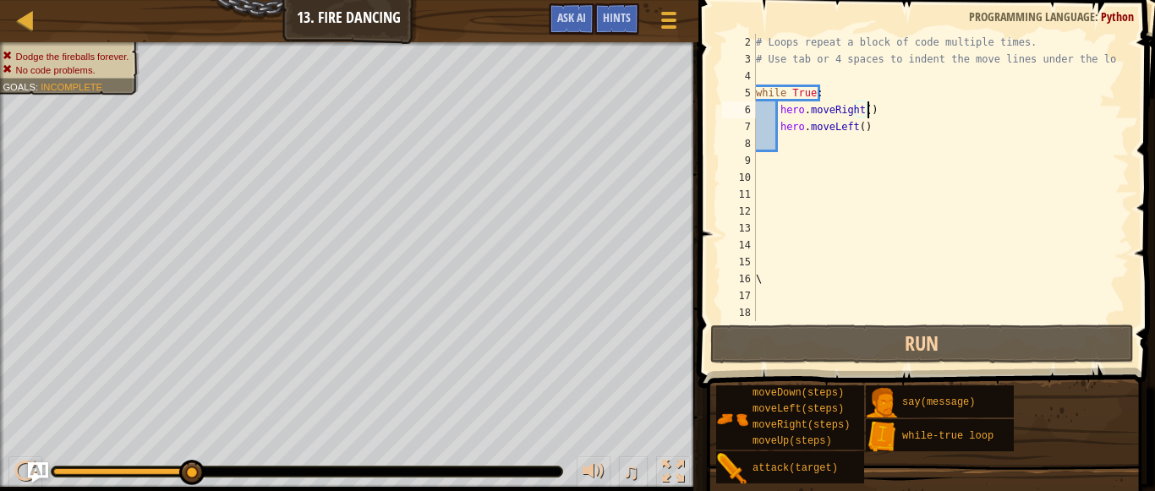
scroll to position [17, 0]
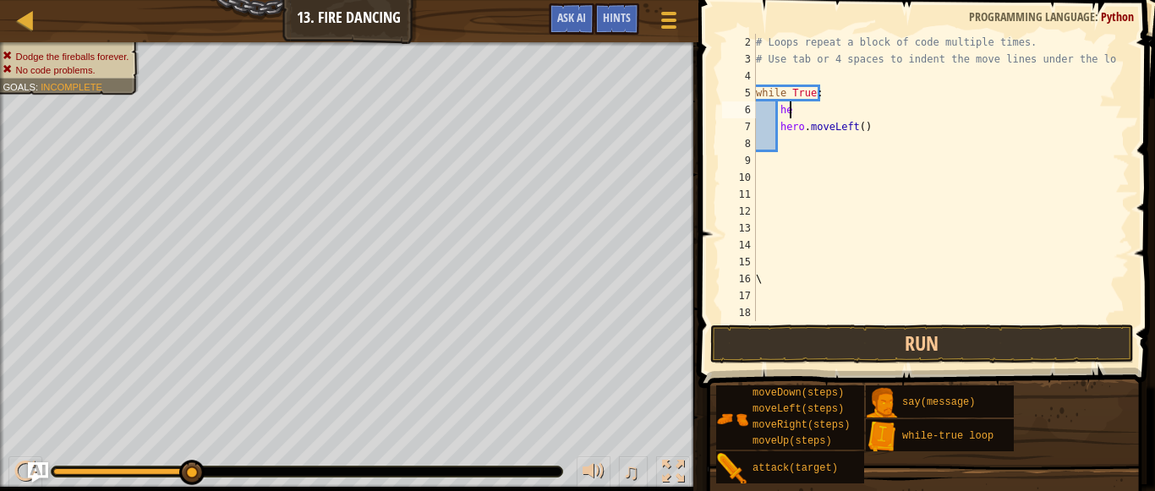
type textarea "h"
click at [877, 134] on div "# Loops repeat a block of code multiple times. # Use tab or 4 spaces to indent …" at bounding box center [934, 194] width 364 height 321
type textarea "h"
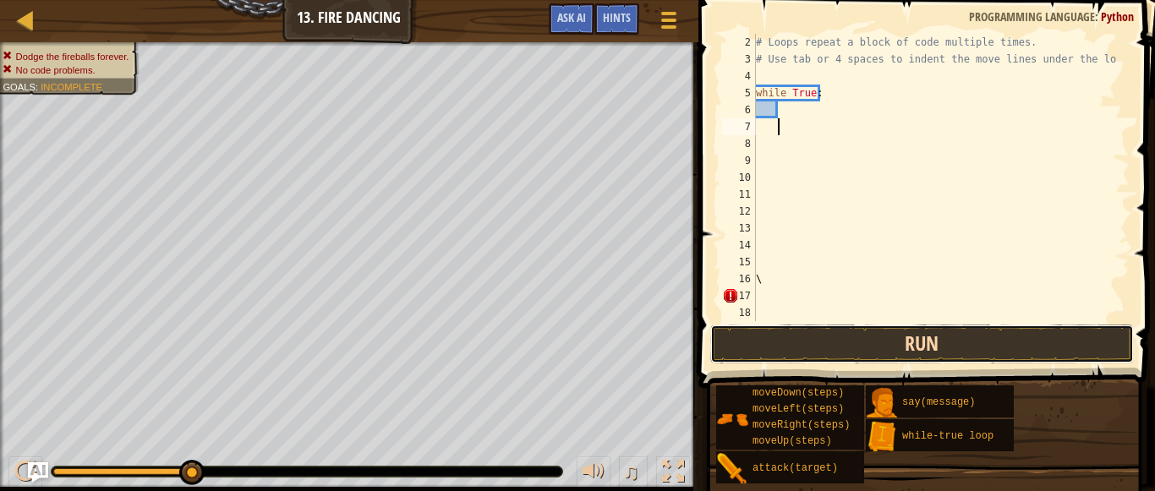
click at [843, 341] on button "Run" at bounding box center [921, 344] width 423 height 39
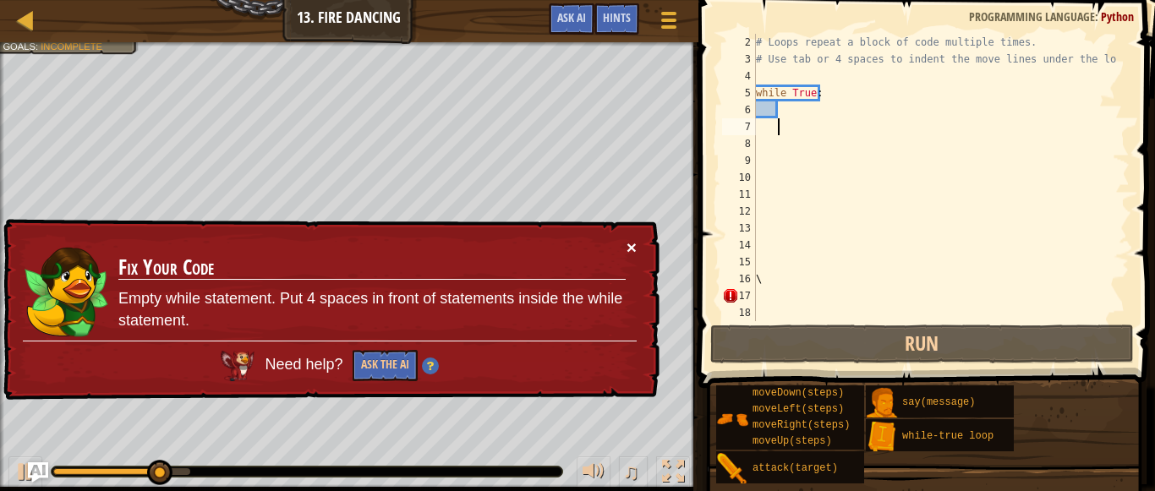
click at [630, 250] on button "×" at bounding box center [631, 247] width 10 height 18
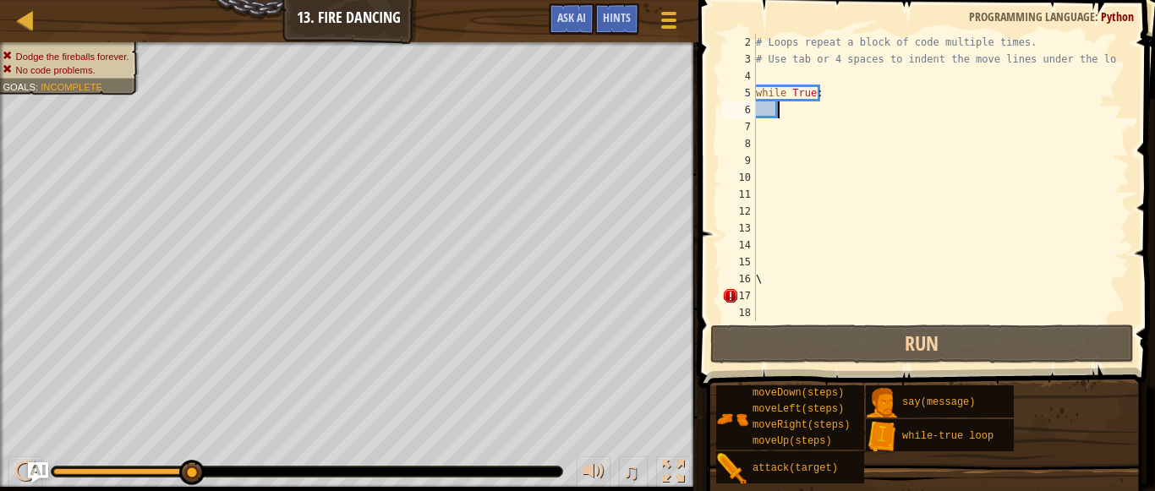
click at [801, 107] on div "# Loops repeat a block of code multiple times. # Use tab or 4 spaces to indent …" at bounding box center [934, 194] width 364 height 321
type textarea "m"
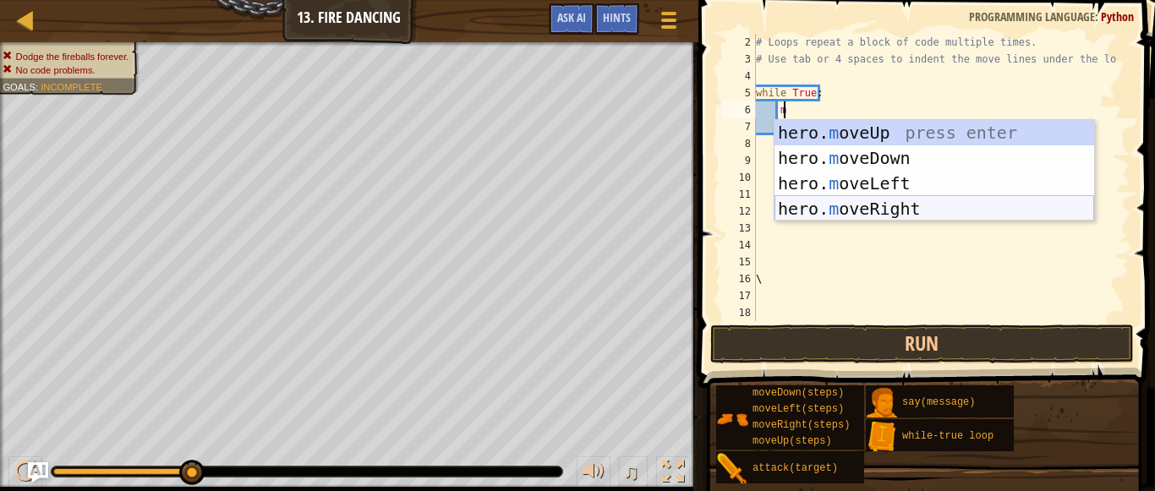
click at [855, 201] on div "hero. m oveUp press enter hero. m oveDown press enter hero. m oveLeft press ent…" at bounding box center [934, 196] width 320 height 152
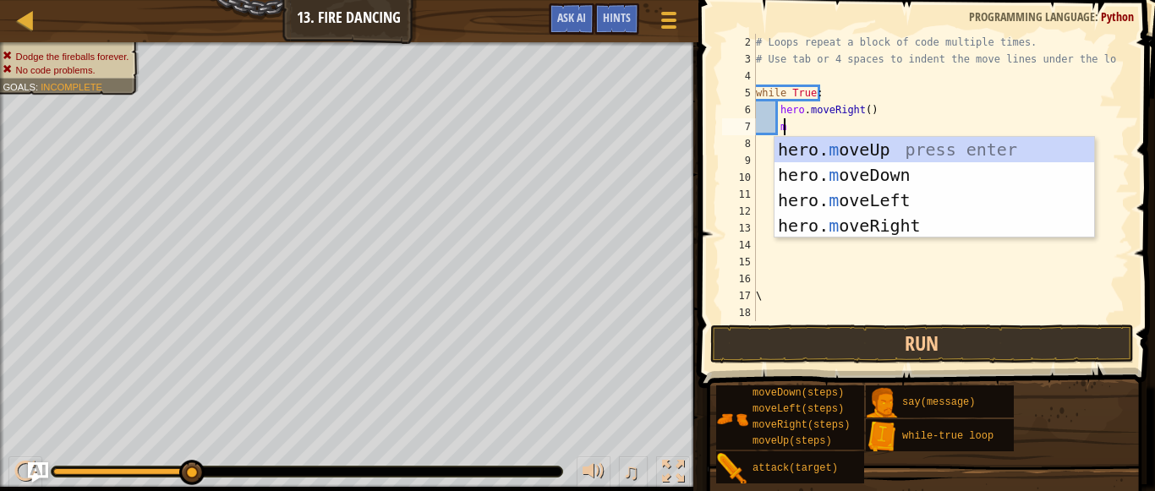
type textarea "mv"
click at [888, 197] on div "hero. m o v eUp press enter hero. m o v eDown press enter hero. m o v eLeft pre…" at bounding box center [934, 213] width 320 height 152
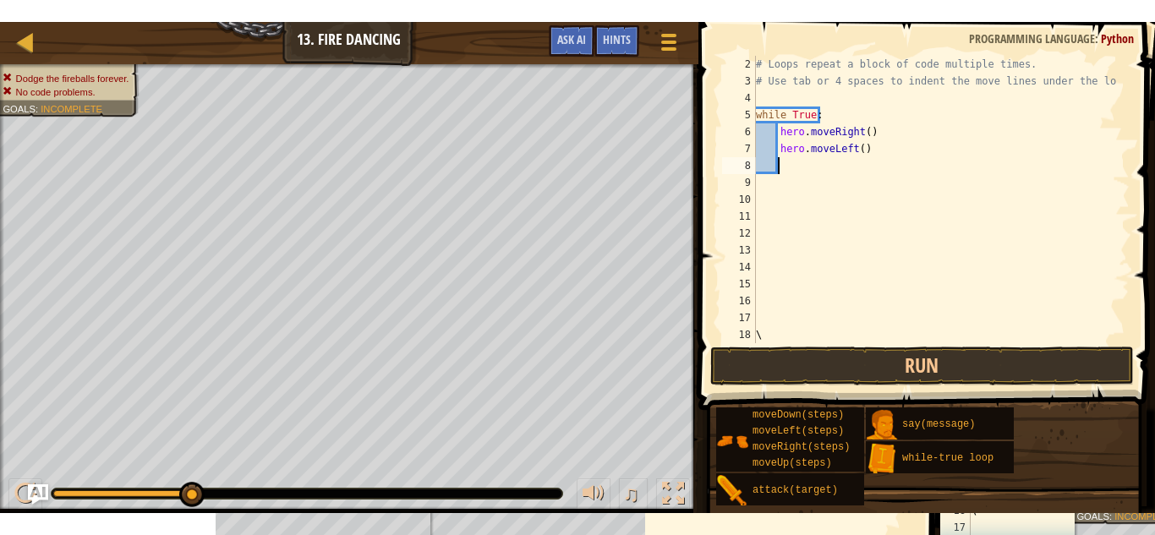
scroll to position [8, 1]
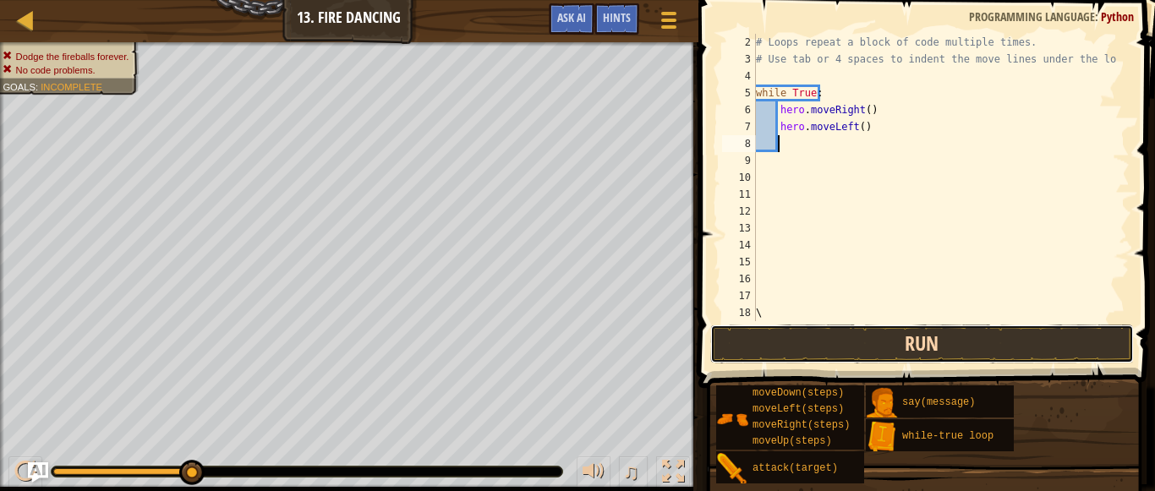
click at [849, 338] on button "Run" at bounding box center [921, 344] width 423 height 39
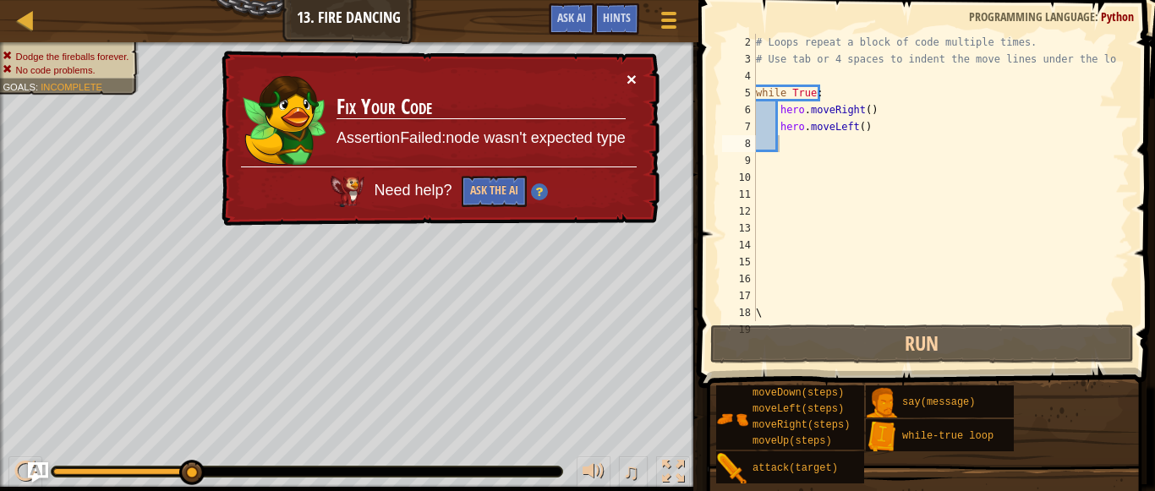
click at [634, 78] on button "×" at bounding box center [631, 80] width 10 height 18
